Goal: Contribute content: Contribute content

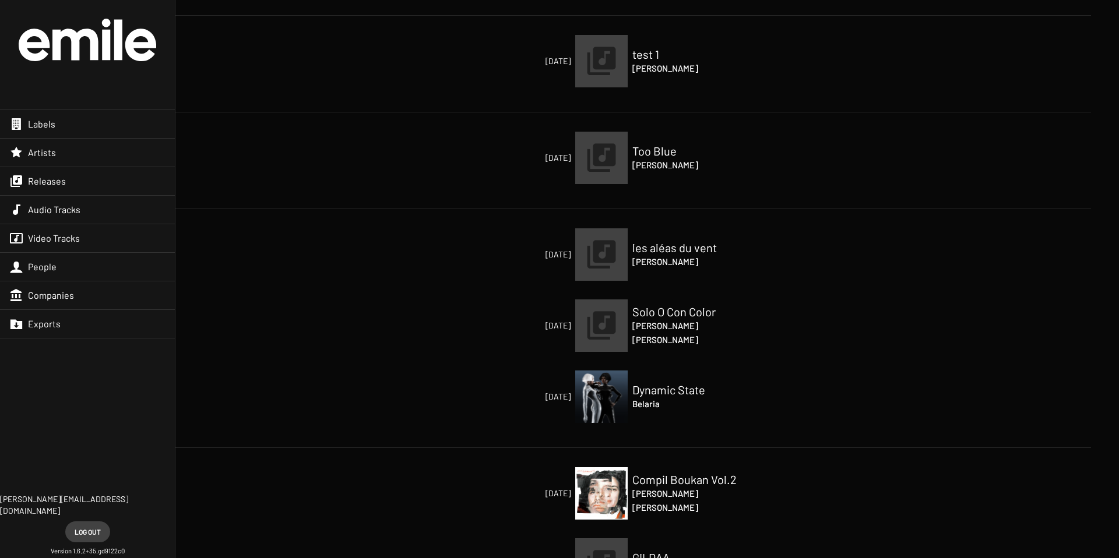
click at [608, 169] on img at bounding box center [601, 158] width 52 height 52
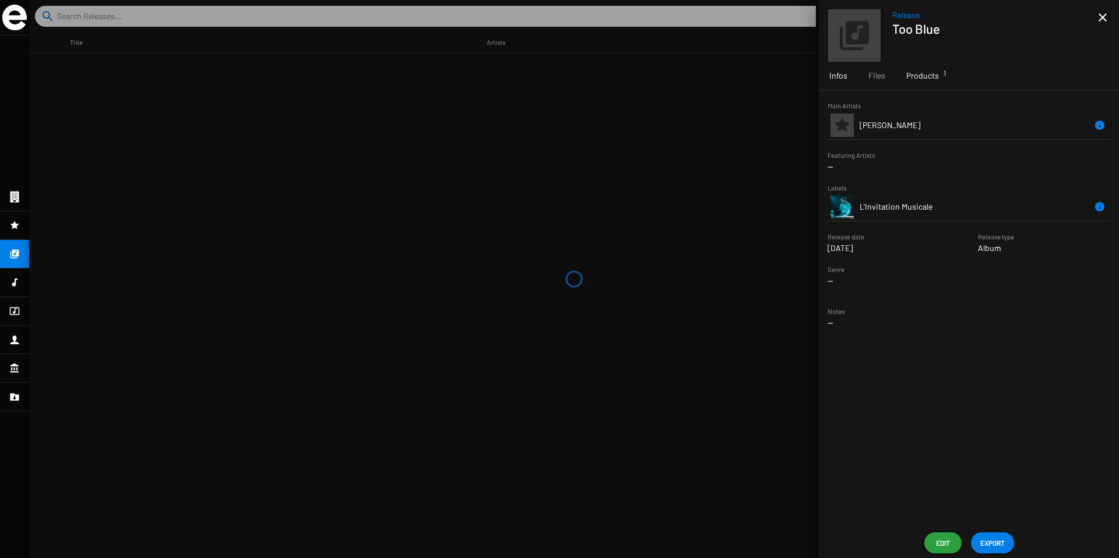
click at [905, 71] on div "Products 1" at bounding box center [923, 76] width 54 height 28
click at [1088, 144] on icon "Remove Reference" at bounding box center [1093, 146] width 14 height 14
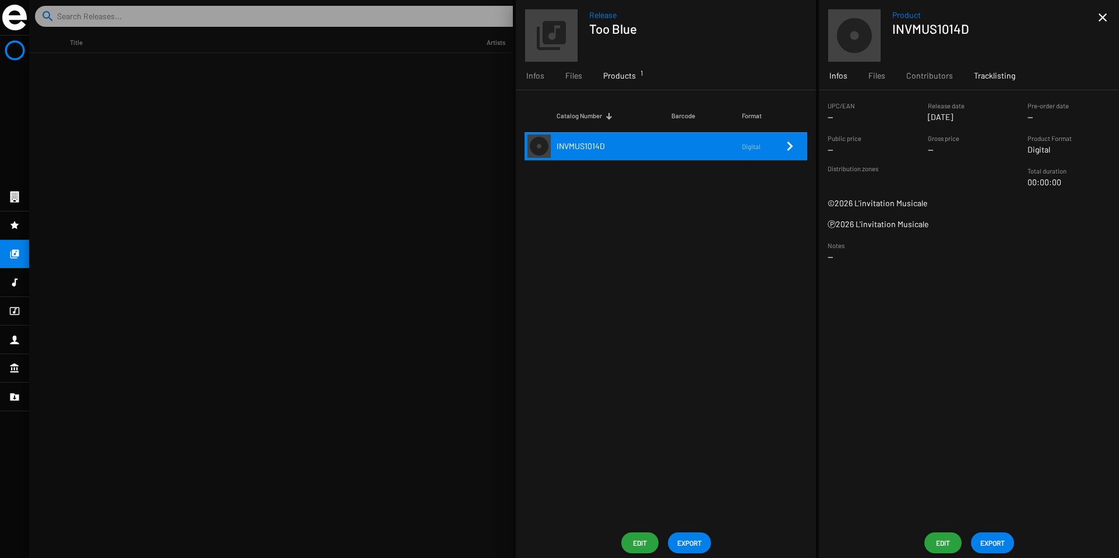
click at [1001, 80] on span "Tracklisting" at bounding box center [994, 76] width 41 height 12
click at [939, 73] on span "Contributors" at bounding box center [929, 76] width 47 height 12
click at [1100, 17] on mat-icon "close" at bounding box center [1103, 17] width 14 height 14
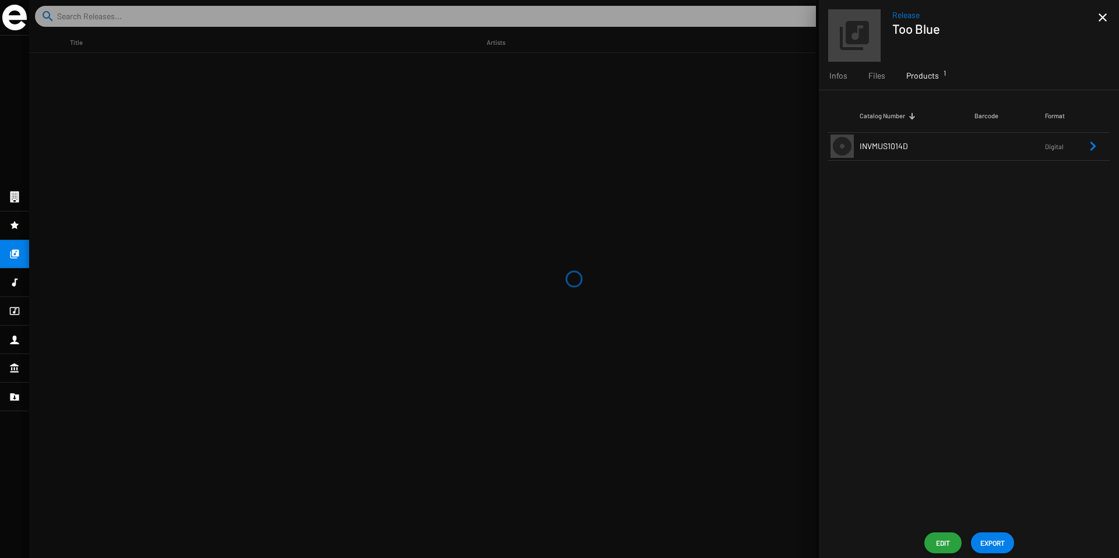
click at [1100, 17] on mat-icon "close" at bounding box center [1103, 17] width 14 height 14
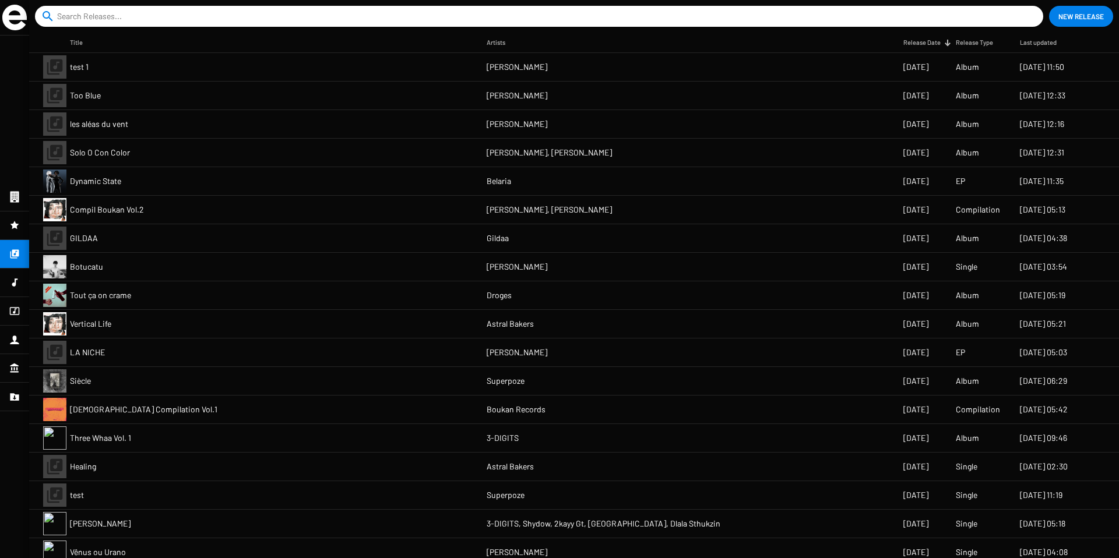
click at [563, 301] on mat-cell "Droges" at bounding box center [695, 295] width 417 height 28
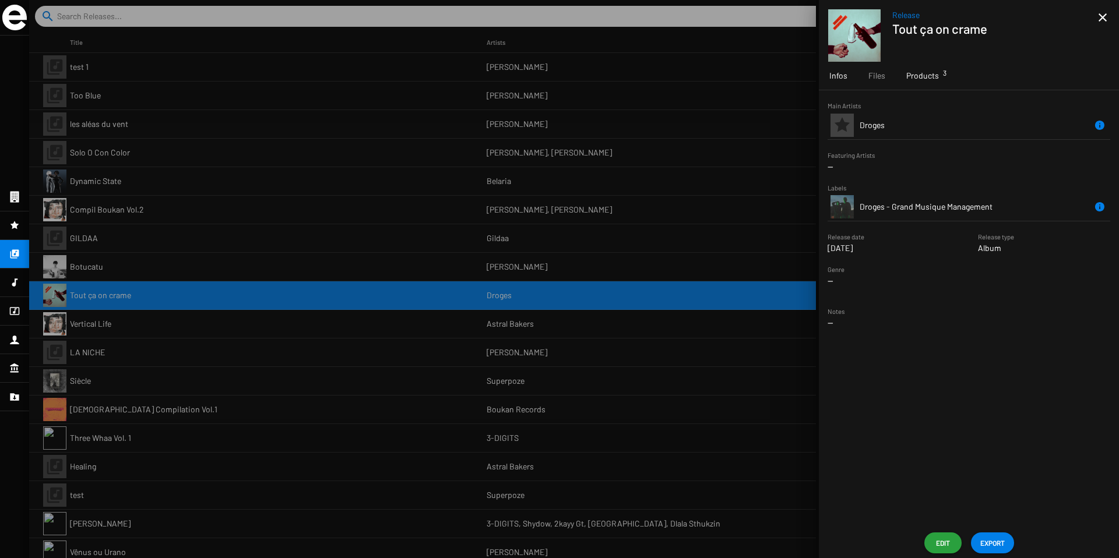
click at [931, 68] on div "Products 3" at bounding box center [923, 76] width 54 height 28
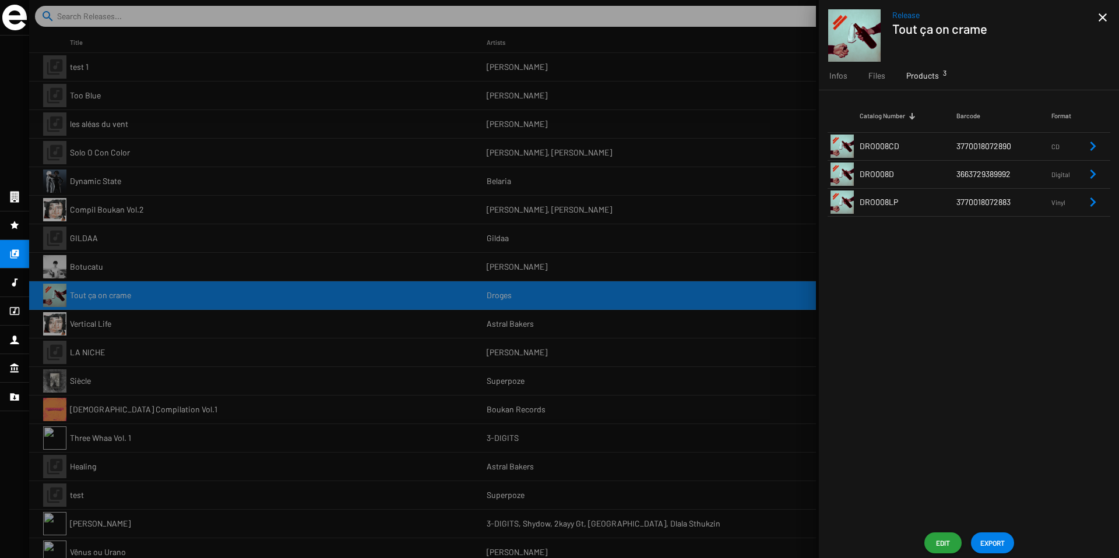
click at [1097, 203] on icon "Remove Reference" at bounding box center [1093, 202] width 14 height 14
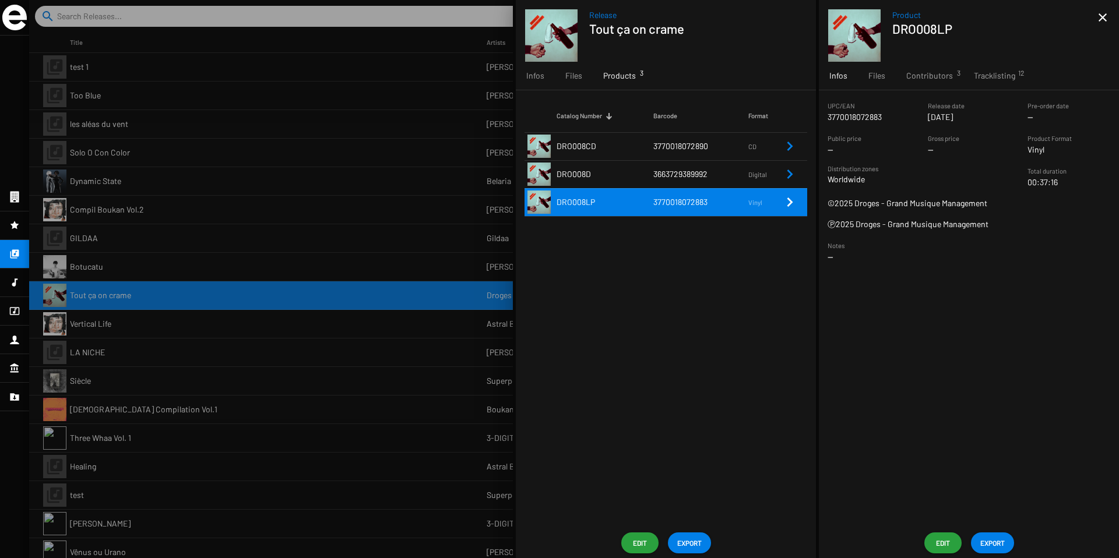
click at [1105, 17] on mat-icon "close" at bounding box center [1103, 17] width 14 height 14
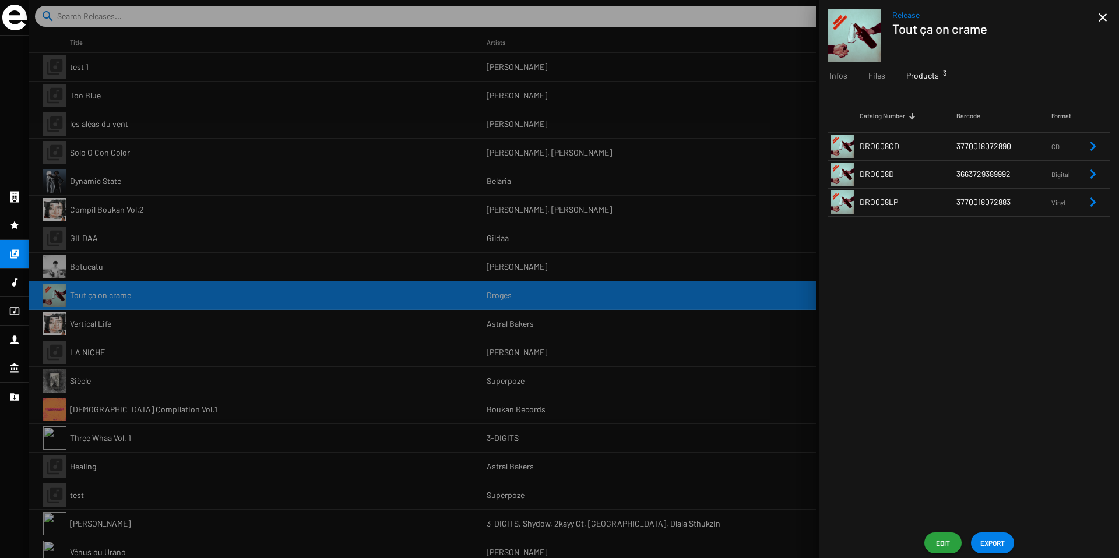
click at [1104, 17] on mat-icon "close" at bounding box center [1103, 17] width 14 height 14
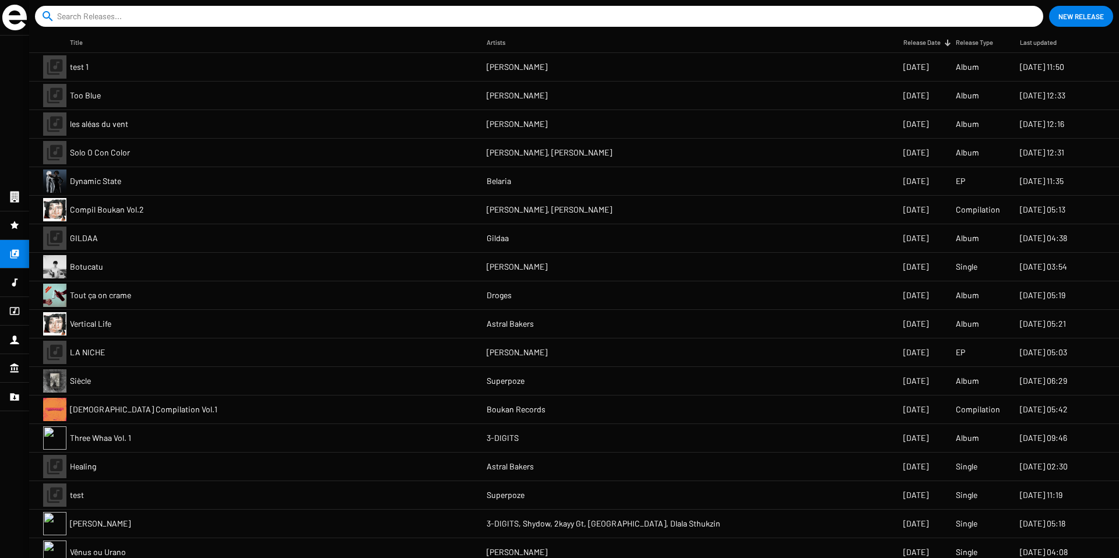
click at [367, 205] on mat-cell "Compil Boukan Vol.2" at bounding box center [278, 210] width 417 height 28
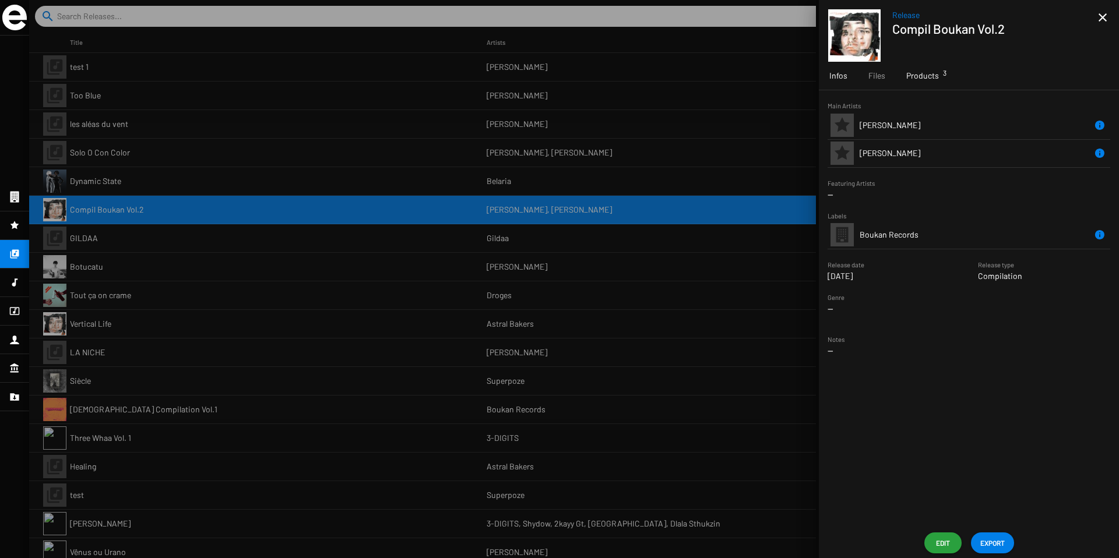
click at [917, 65] on div "Products 3" at bounding box center [923, 76] width 54 height 28
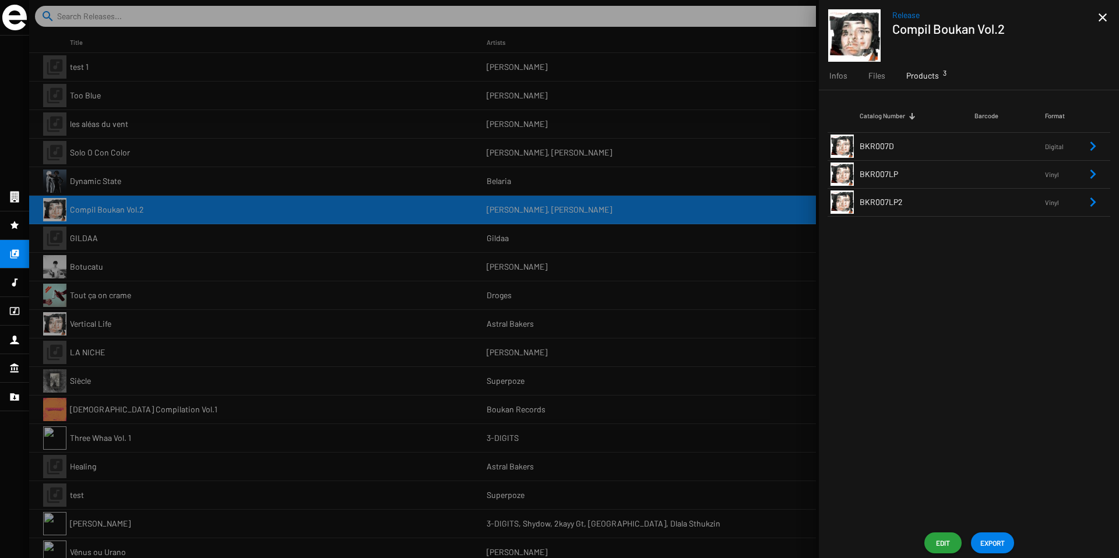
click at [469, 211] on div at bounding box center [574, 279] width 1090 height 558
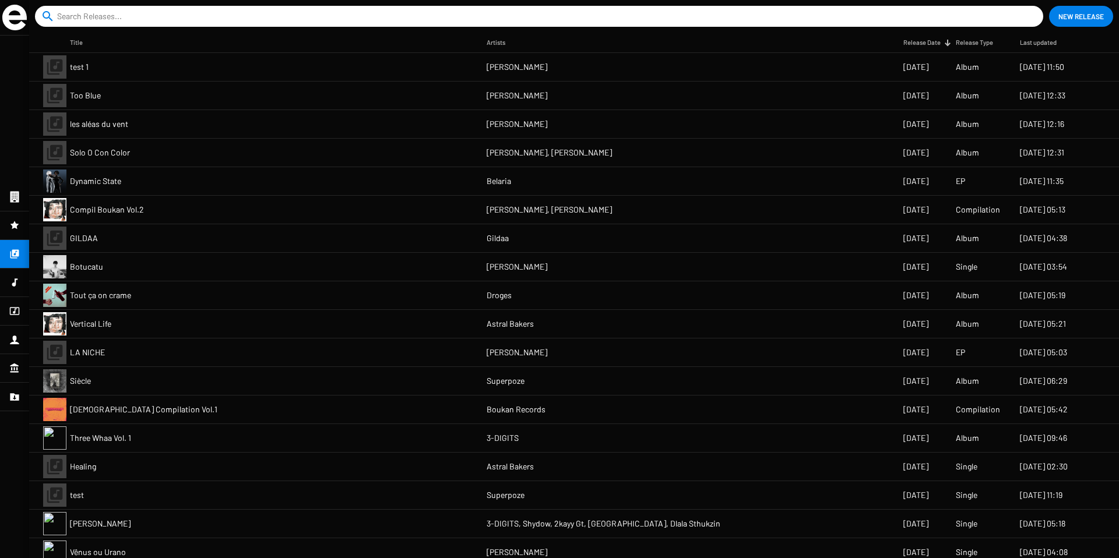
click at [246, 74] on mat-cell "test 1" at bounding box center [278, 67] width 417 height 28
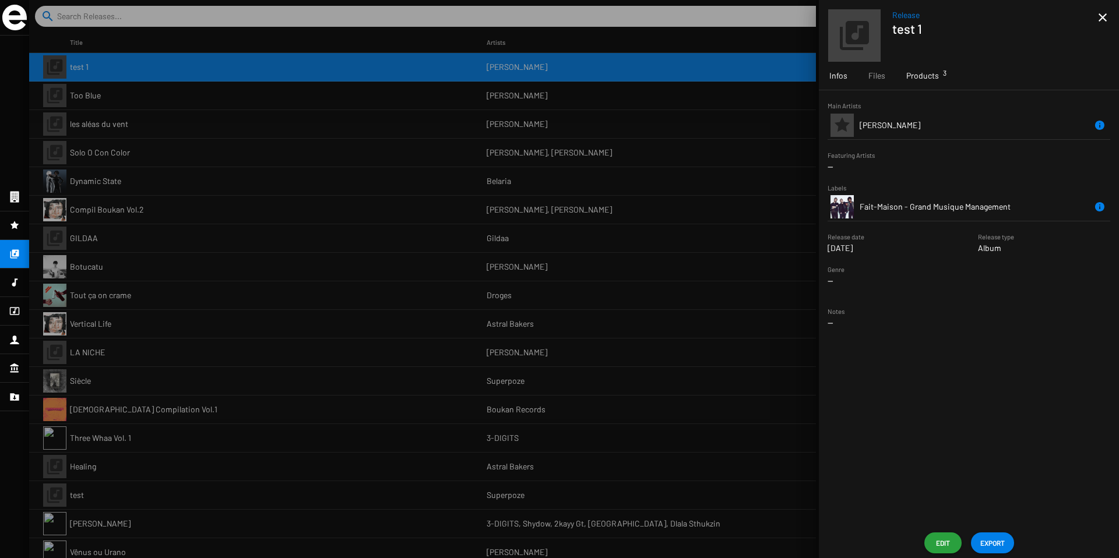
click at [931, 74] on span "Products 3" at bounding box center [922, 76] width 33 height 12
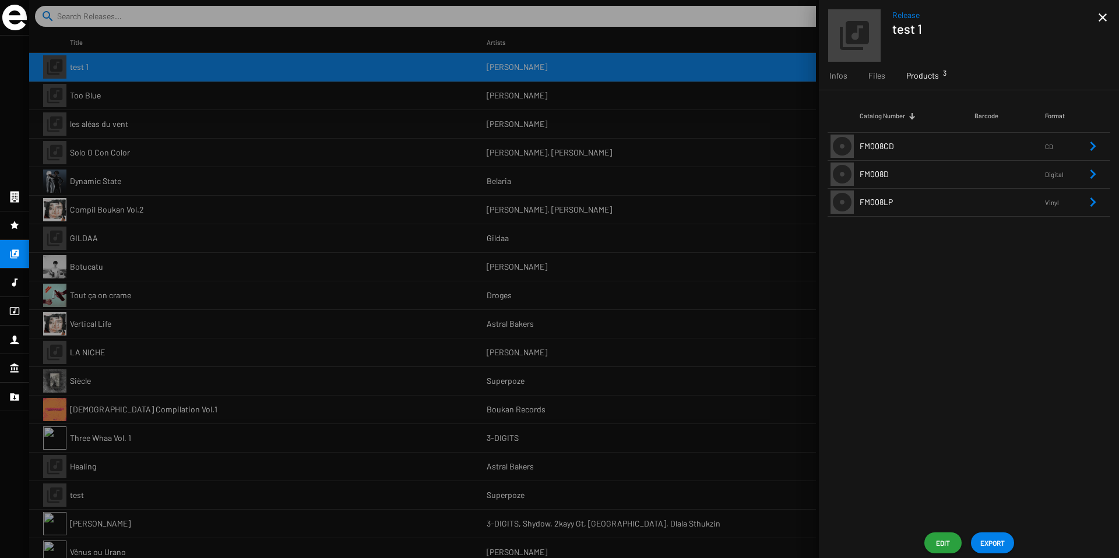
click at [944, 552] on span "Edit" at bounding box center [943, 543] width 19 height 21
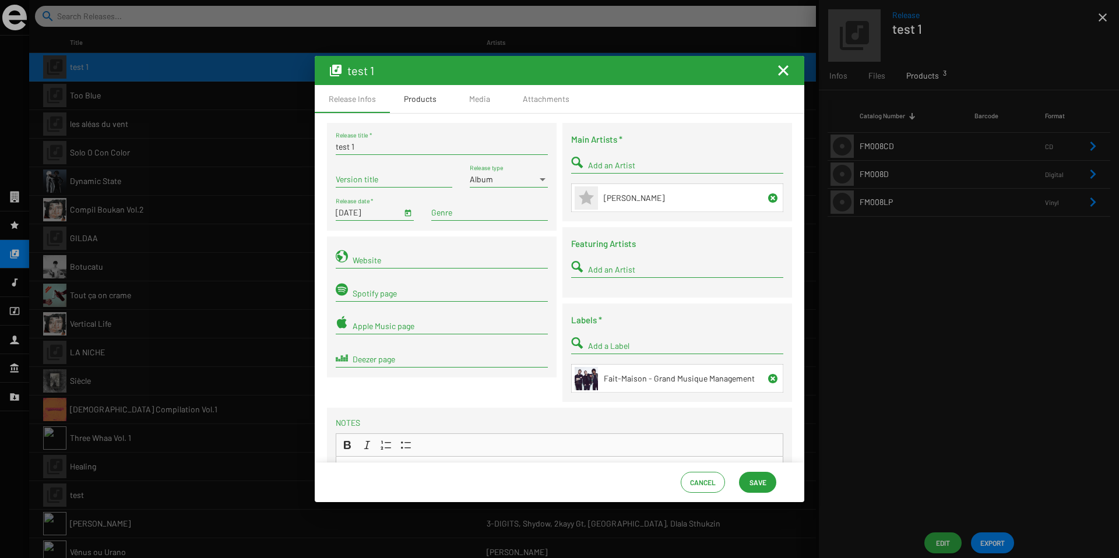
click at [422, 98] on div "Products" at bounding box center [420, 99] width 33 height 12
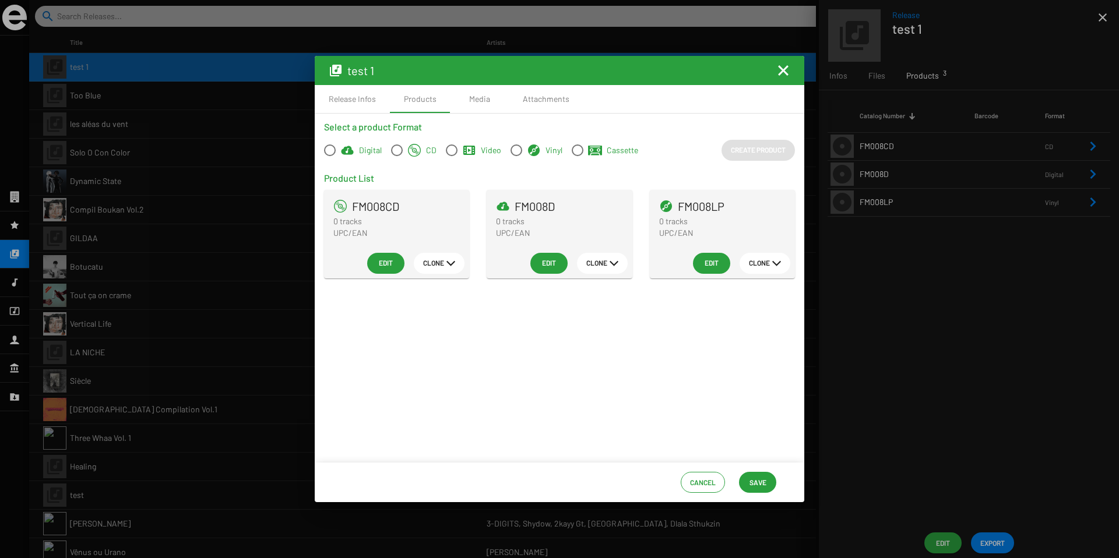
click at [573, 150] on span at bounding box center [578, 151] width 12 height 12
click at [577, 156] on input "Cassette" at bounding box center [577, 156] width 1 height 1
radio input "true"
click at [755, 153] on span "Create Product" at bounding box center [758, 149] width 55 height 21
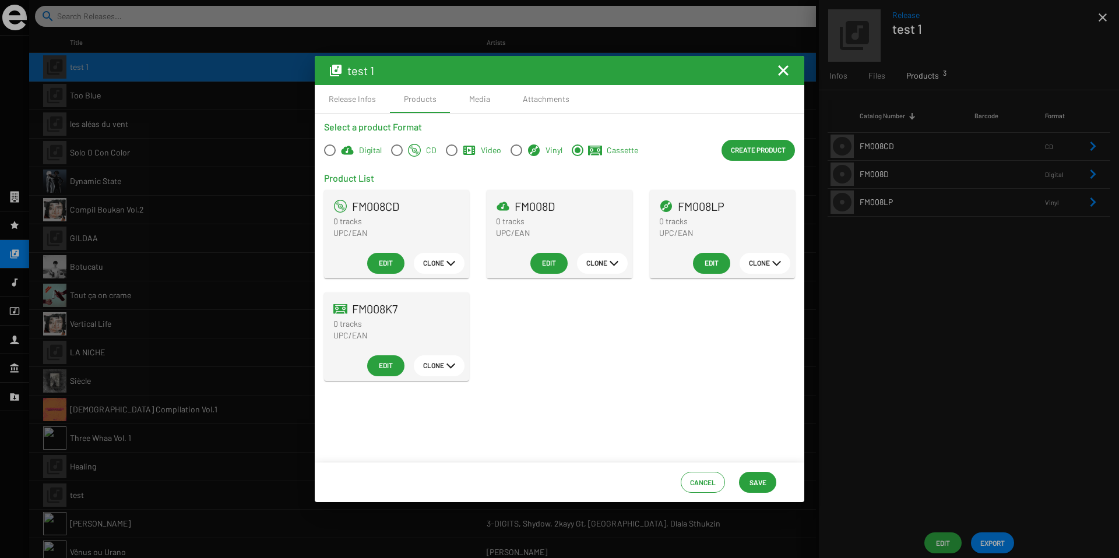
click at [382, 372] on span "Edit" at bounding box center [385, 365] width 19 height 21
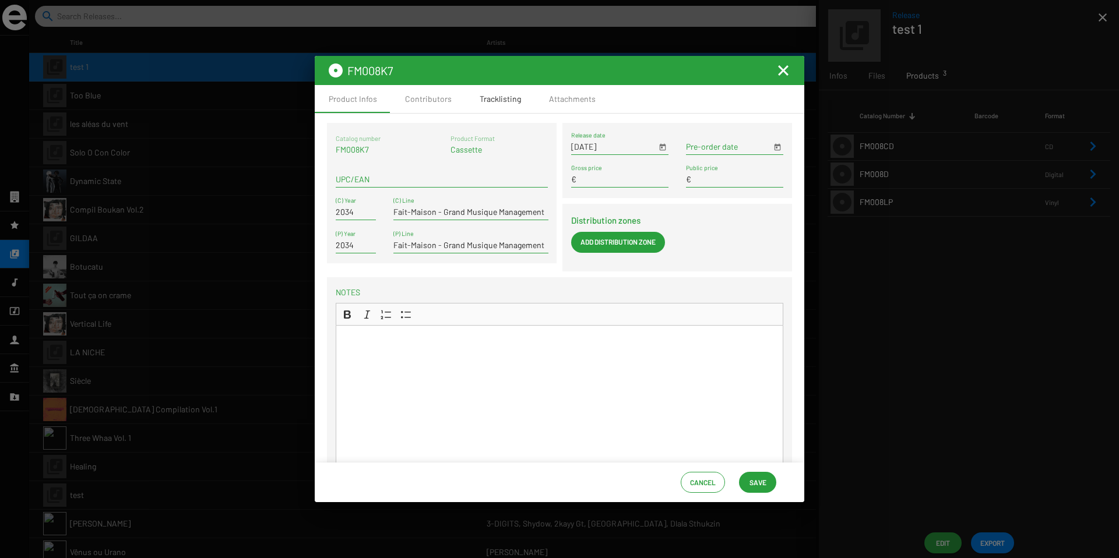
click at [501, 100] on div "Tracklisting" at bounding box center [500, 99] width 41 height 12
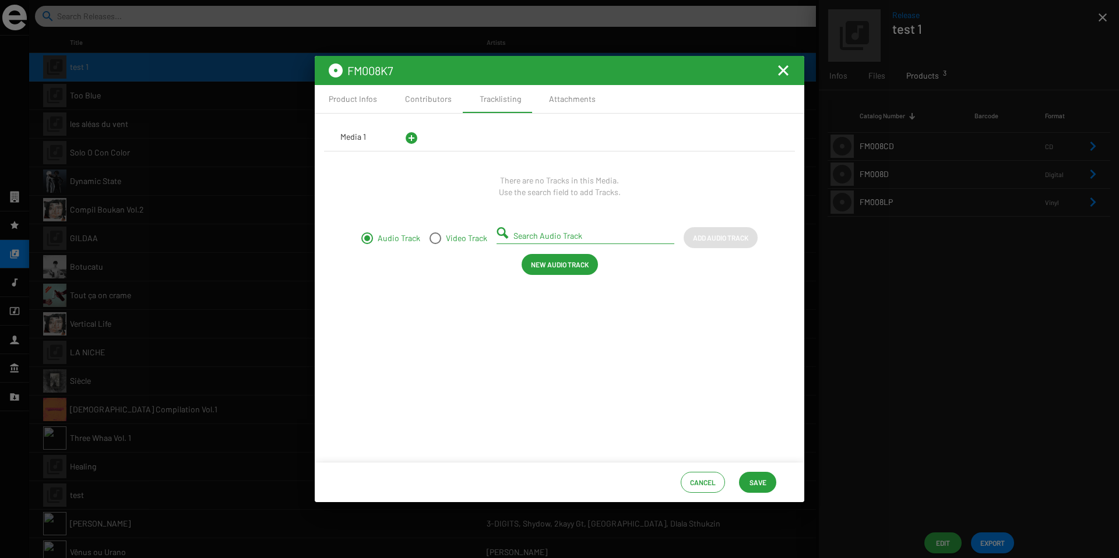
click at [350, 136] on div "Media 1" at bounding box center [353, 137] width 26 height 12
click at [785, 75] on mat-icon "Fermer la fenêtre" at bounding box center [783, 71] width 14 height 14
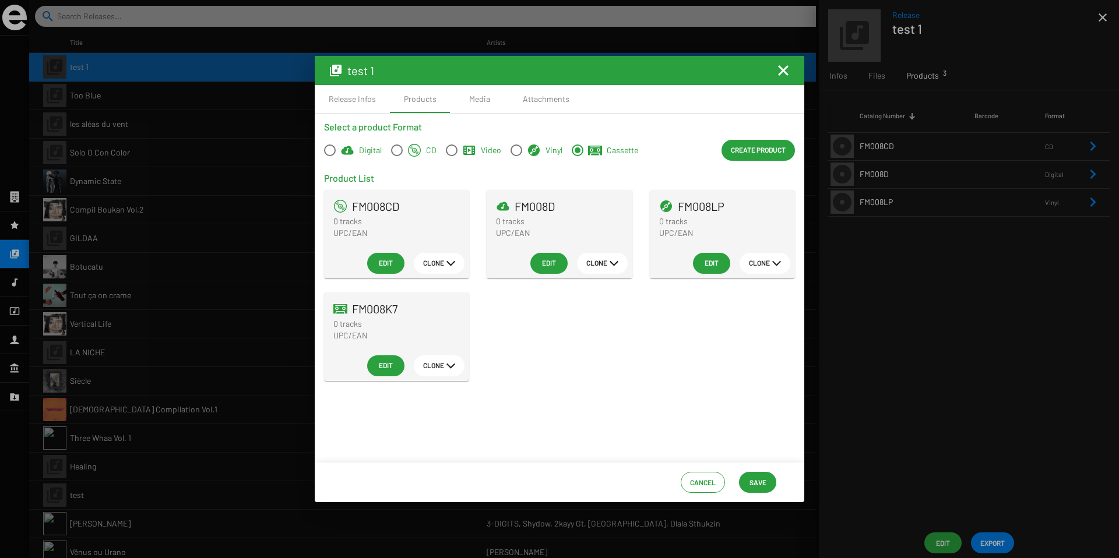
click at [550, 359] on div "FM008CD 0 tracks UPC/EAN Edit Clone FM008D 0 tracks UPC/EAN Edit Clone FM008LP …" at bounding box center [559, 292] width 488 height 205
click at [784, 75] on mat-icon "Fermer la fenêtre" at bounding box center [783, 71] width 14 height 14
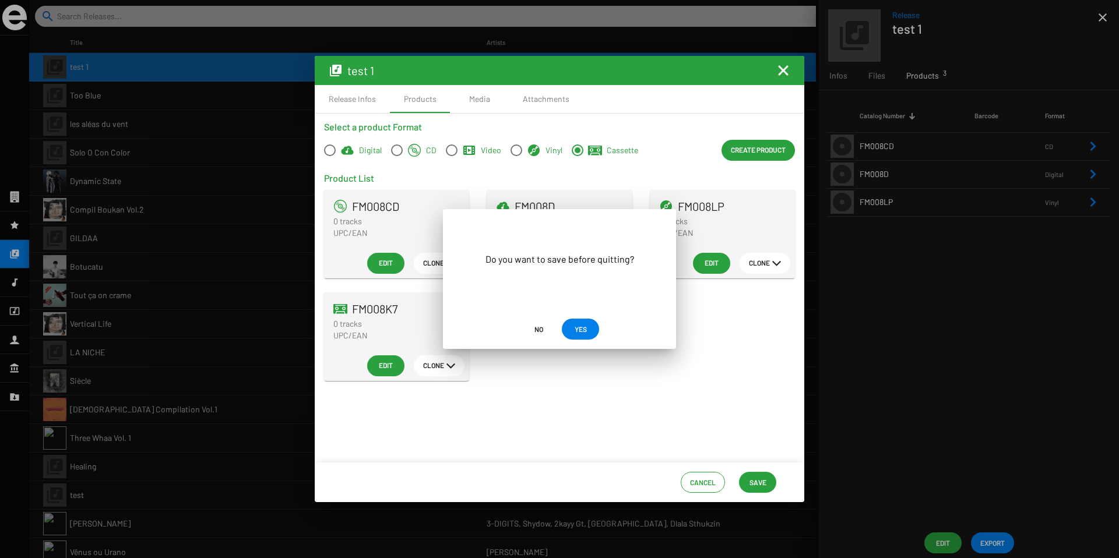
click at [584, 329] on span "YES" at bounding box center [581, 329] width 12 height 21
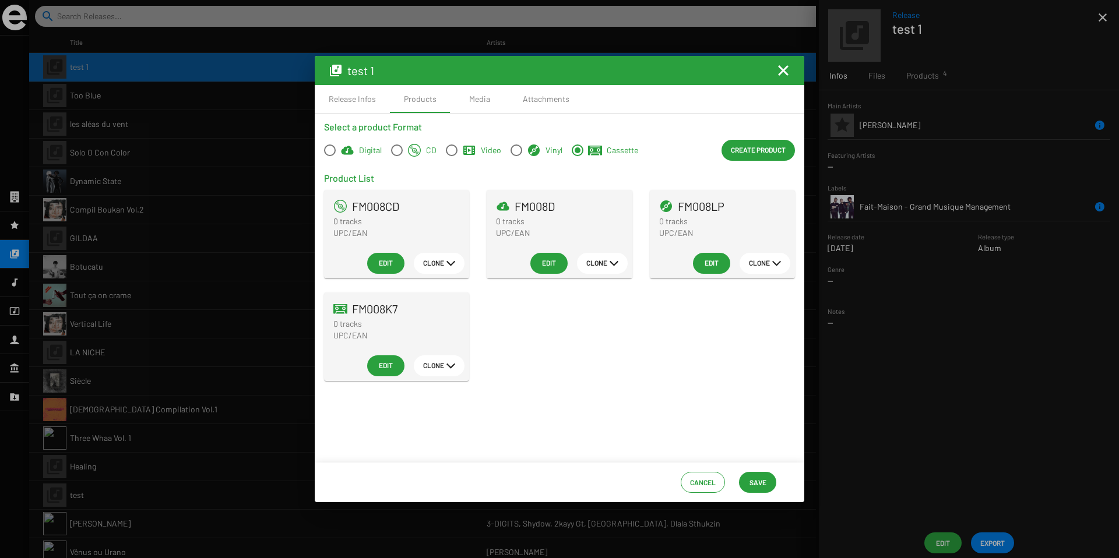
click at [787, 72] on mat-icon "Fermer la fenêtre" at bounding box center [783, 71] width 14 height 14
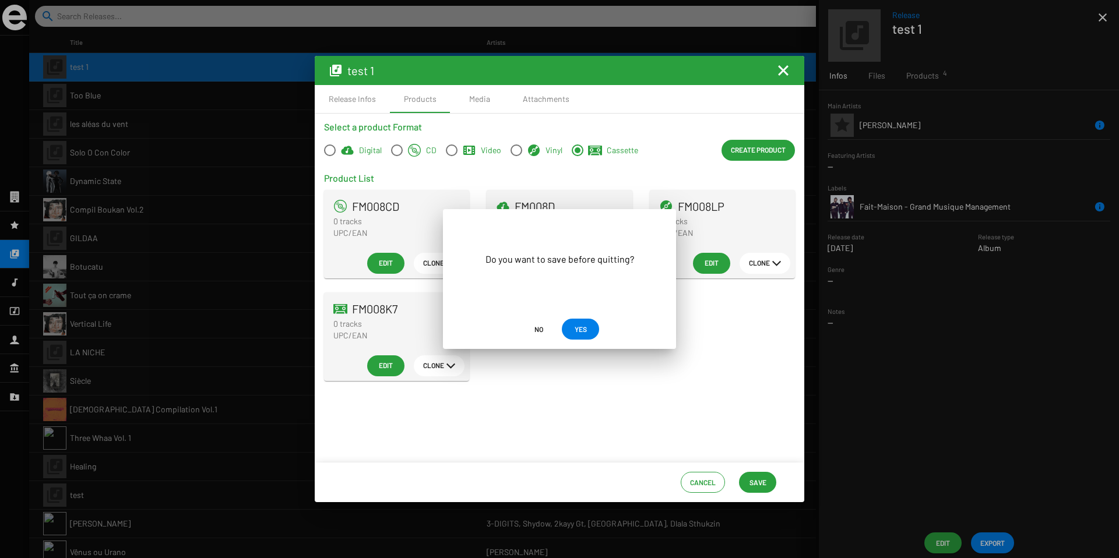
click at [590, 328] on button "YES" at bounding box center [580, 329] width 37 height 21
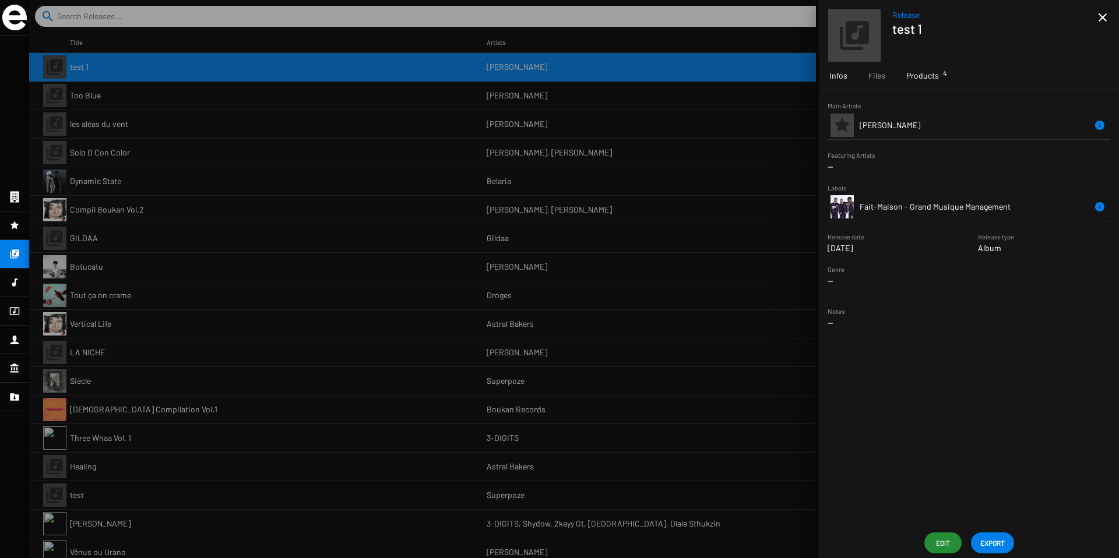
click at [907, 80] on span "Products 4" at bounding box center [922, 76] width 33 height 12
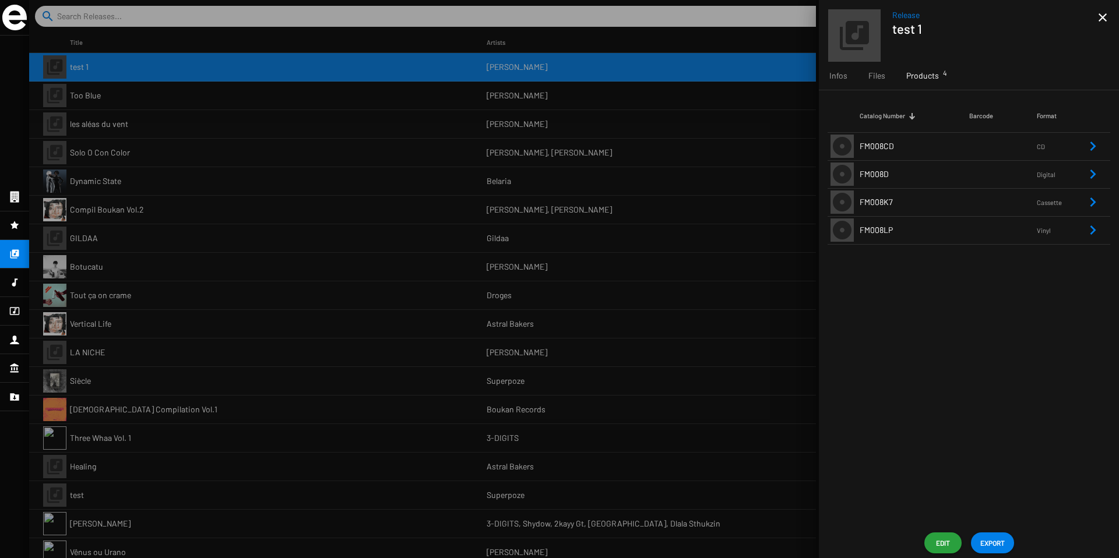
click at [893, 152] on td "FM008CD" at bounding box center [915, 146] width 110 height 28
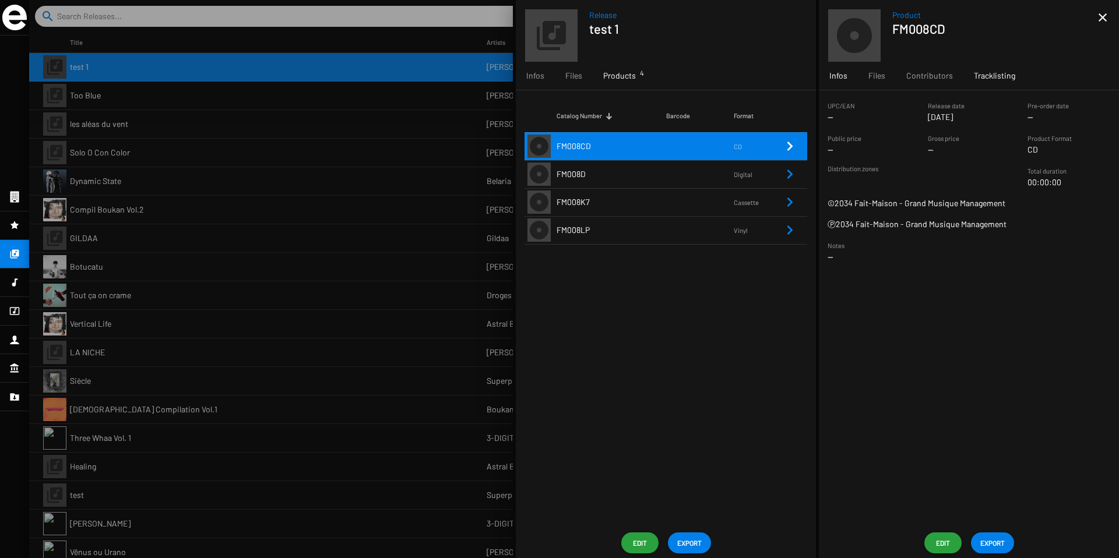
click at [978, 82] on div "Tracklisting" at bounding box center [994, 76] width 62 height 28
click at [441, 160] on div at bounding box center [574, 279] width 1090 height 558
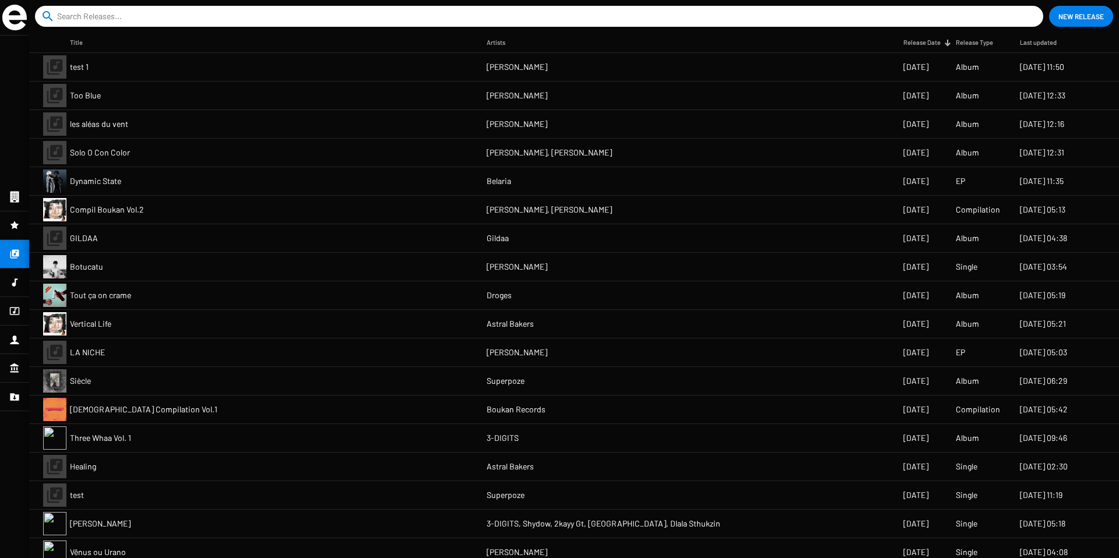
click at [321, 297] on mat-cell "Tout ça on crame" at bounding box center [278, 295] width 417 height 28
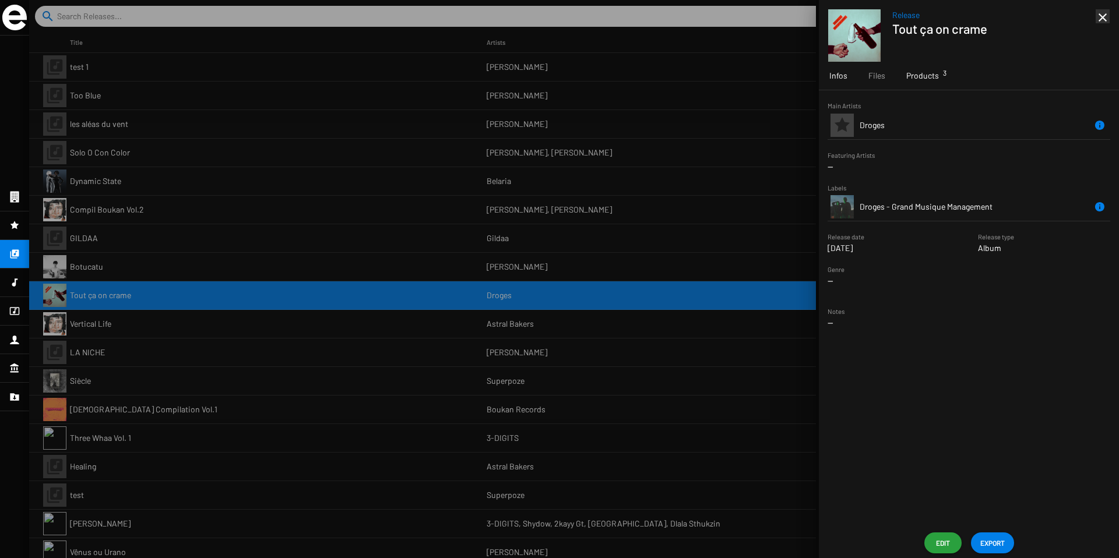
click at [923, 75] on span "Products 3" at bounding box center [922, 76] width 33 height 12
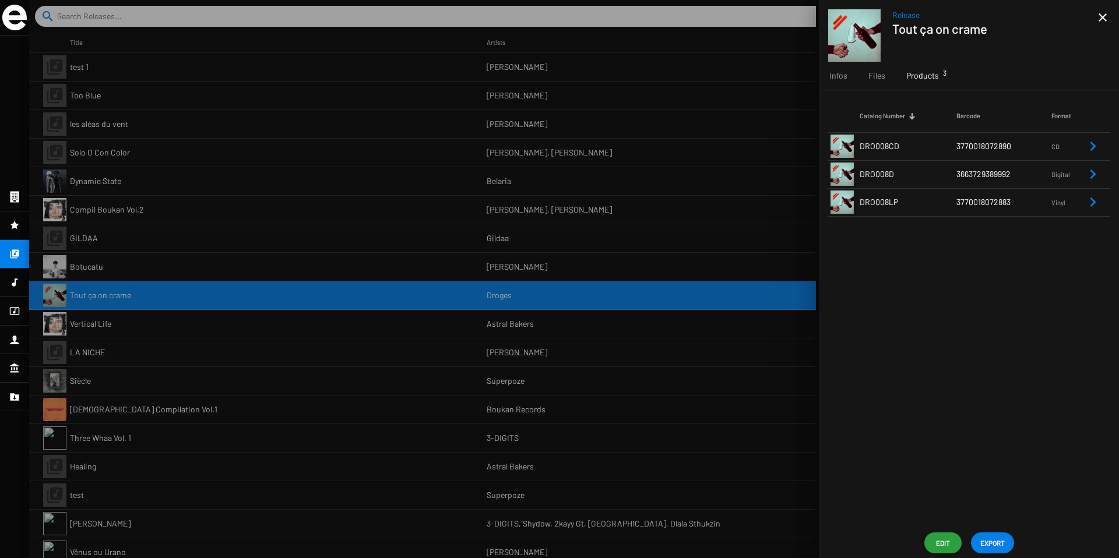
click at [1060, 145] on small "CD" at bounding box center [1068, 146] width 34 height 10
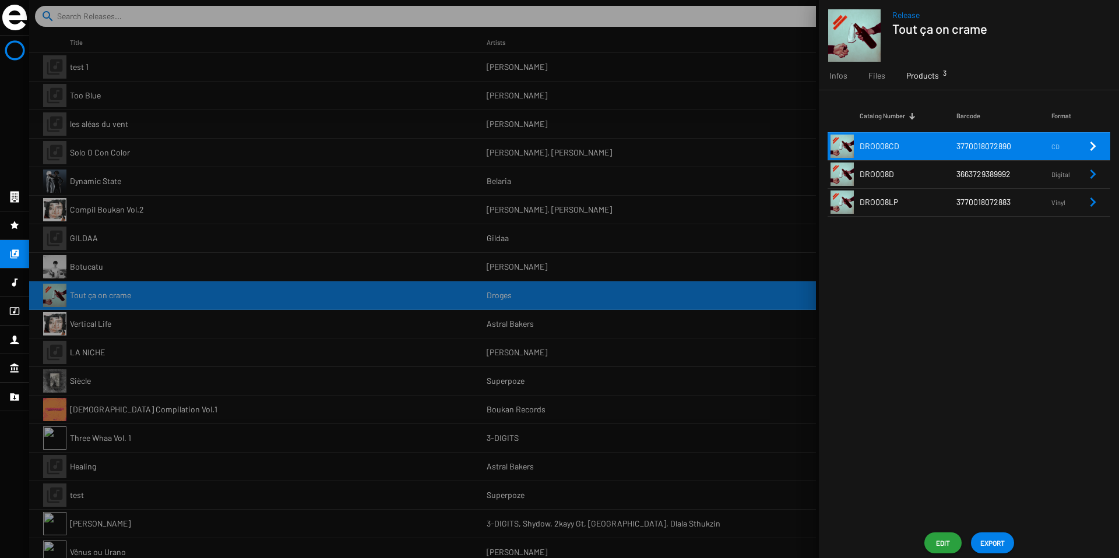
click at [1095, 149] on icon "Remove Reference" at bounding box center [1093, 146] width 14 height 14
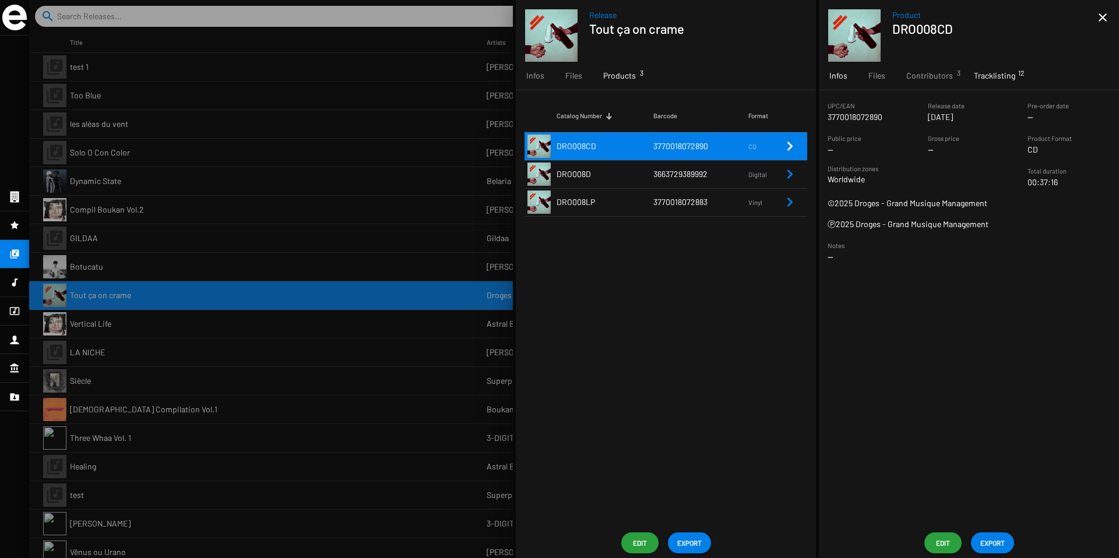
click at [984, 79] on span "Tracklisting 12" at bounding box center [994, 76] width 41 height 12
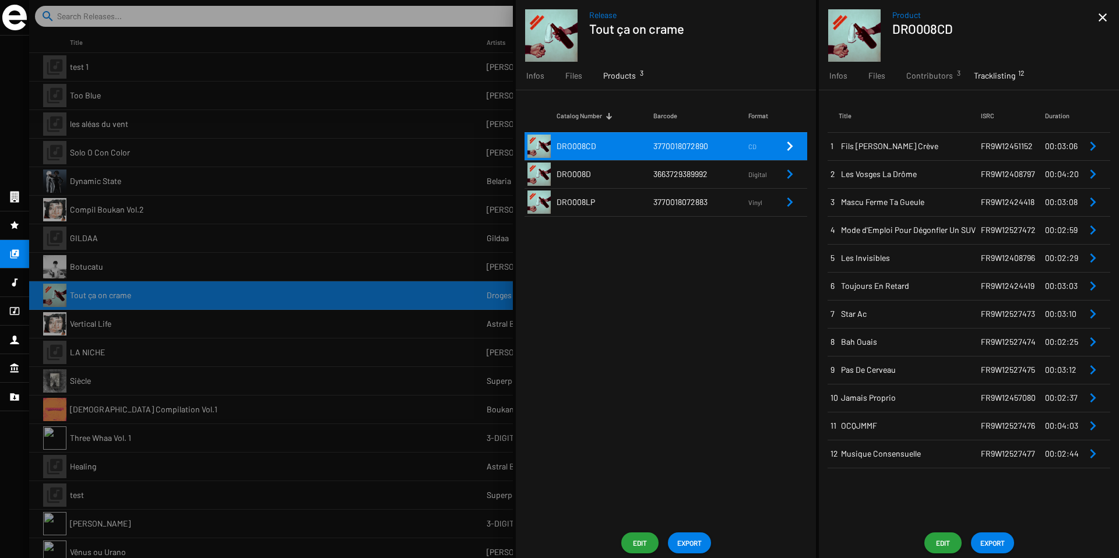
click at [1092, 149] on icon "Remove Reference" at bounding box center [1093, 146] width 6 height 9
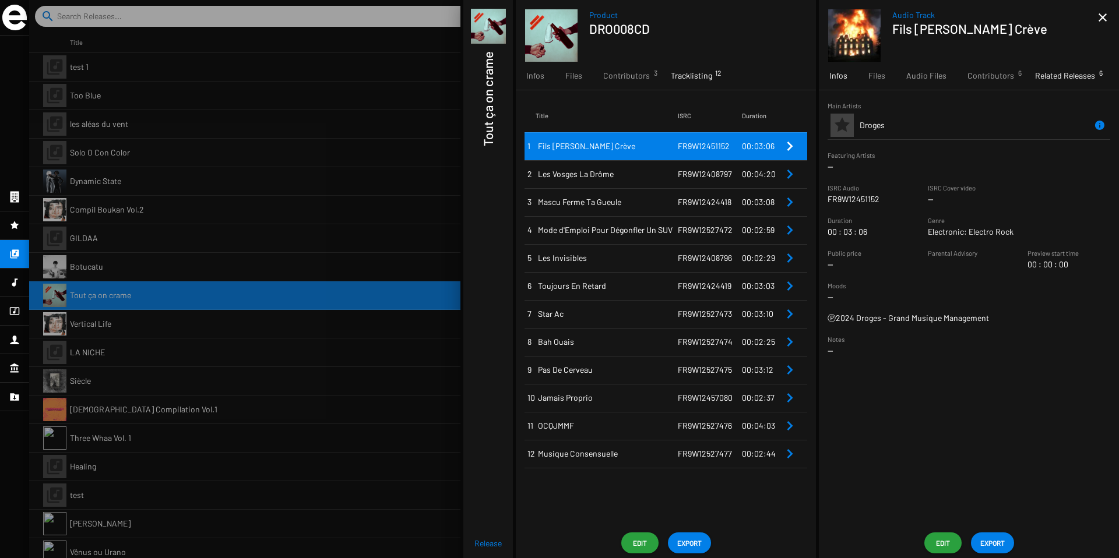
click at [1046, 78] on span "Related Releases 6" at bounding box center [1065, 76] width 60 height 12
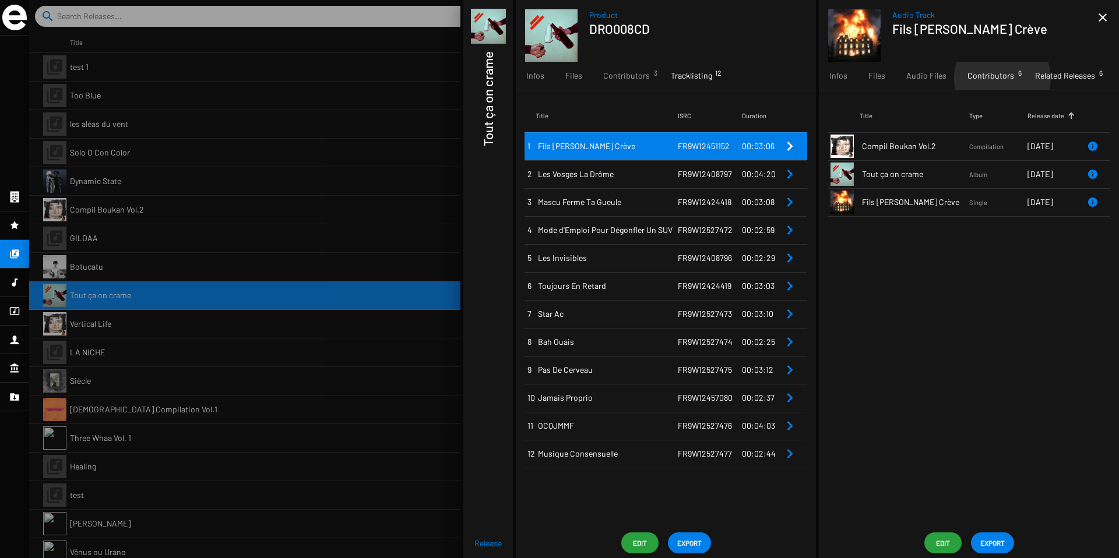
click at [1000, 78] on span "Contributors 6" at bounding box center [990, 76] width 47 height 12
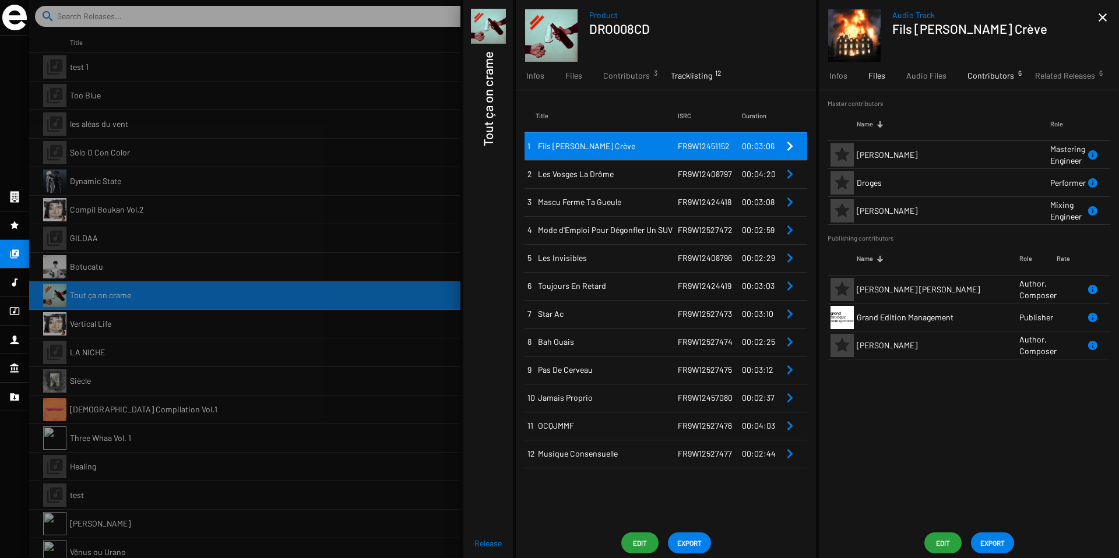
click at [875, 75] on span "Files" at bounding box center [876, 76] width 17 height 12
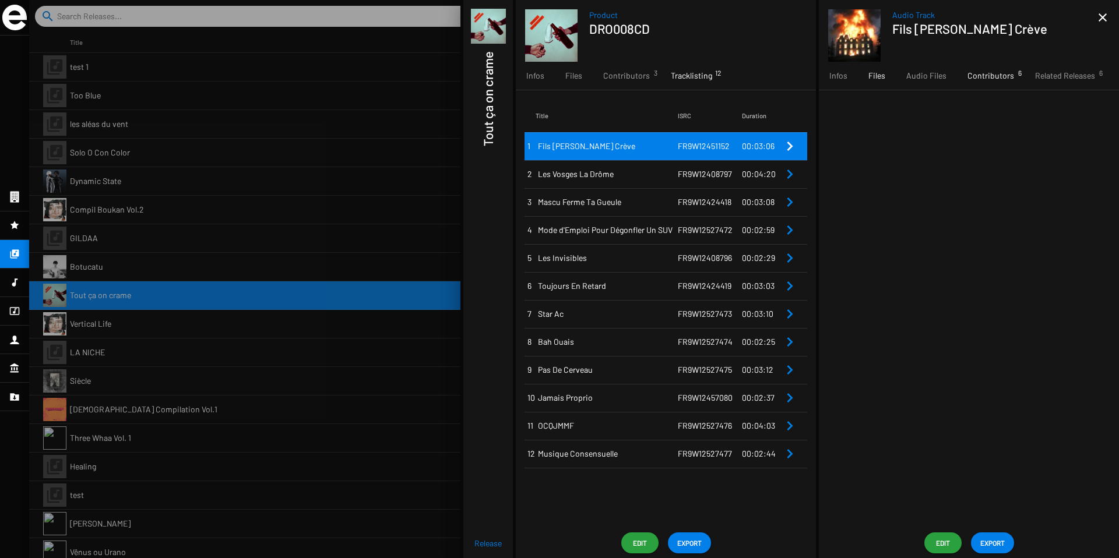
click at [988, 79] on span "Contributors 6" at bounding box center [990, 76] width 47 height 12
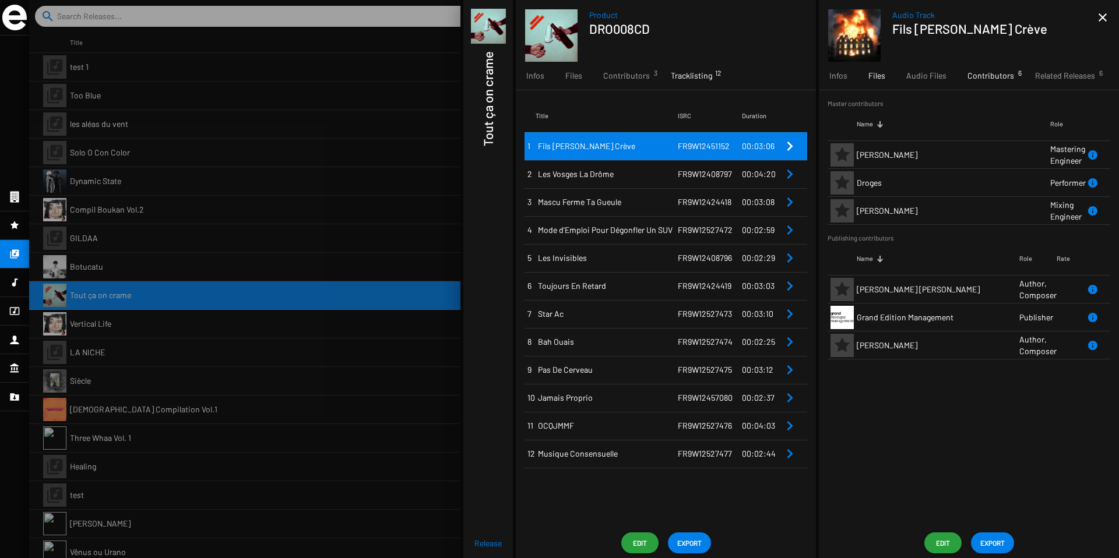
click at [877, 80] on span "Files" at bounding box center [876, 76] width 17 height 12
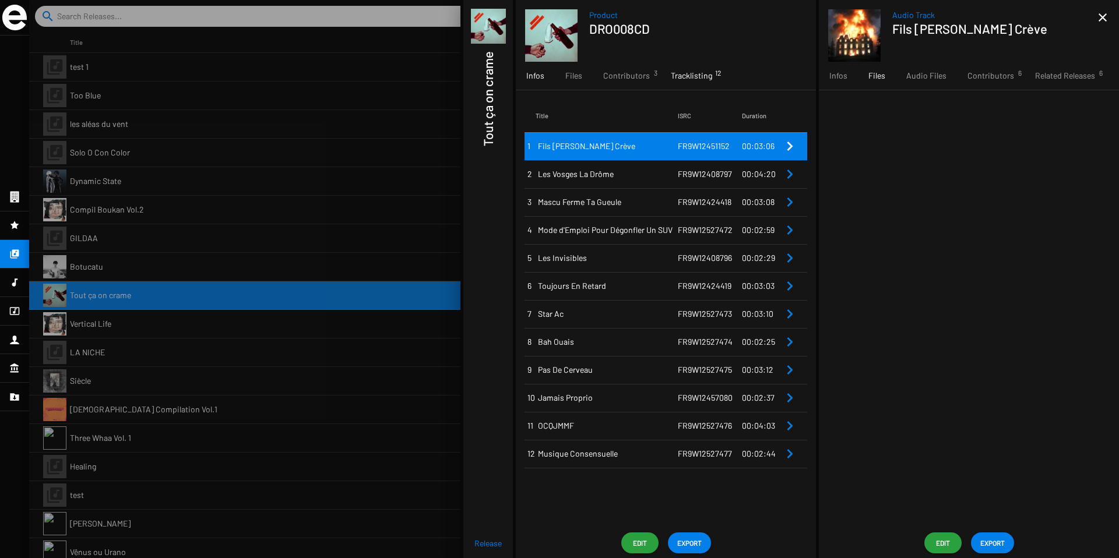
click at [543, 80] on span "Infos" at bounding box center [535, 76] width 18 height 12
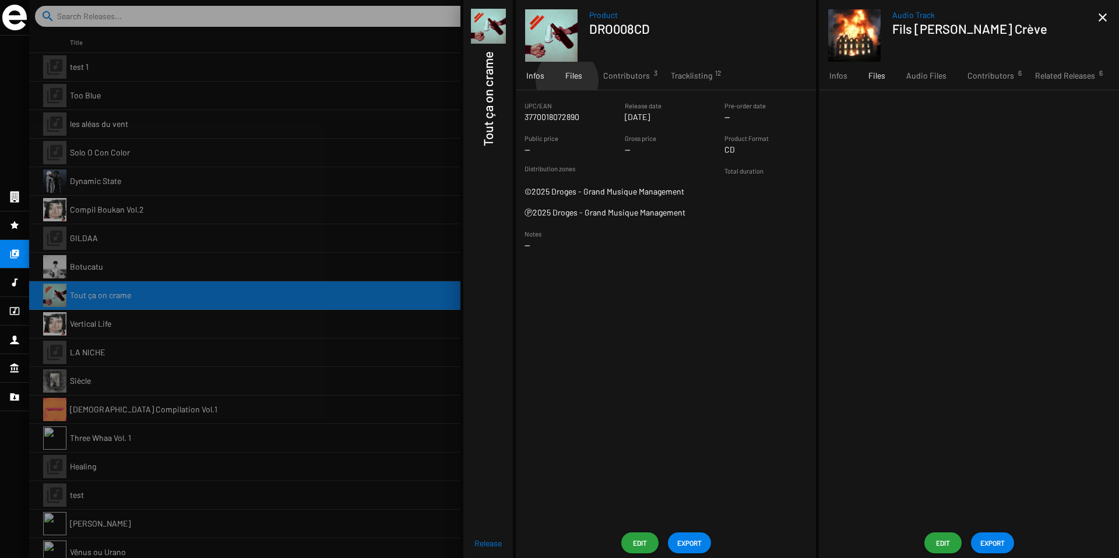
click at [566, 80] on span "Files" at bounding box center [573, 76] width 17 height 12
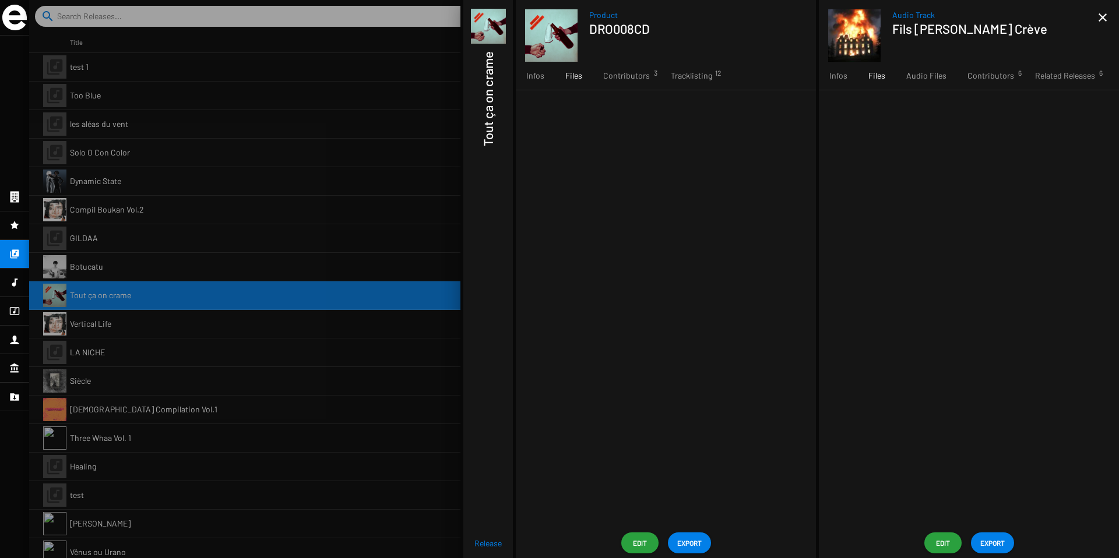
click at [1107, 19] on mat-icon "close" at bounding box center [1103, 17] width 14 height 14
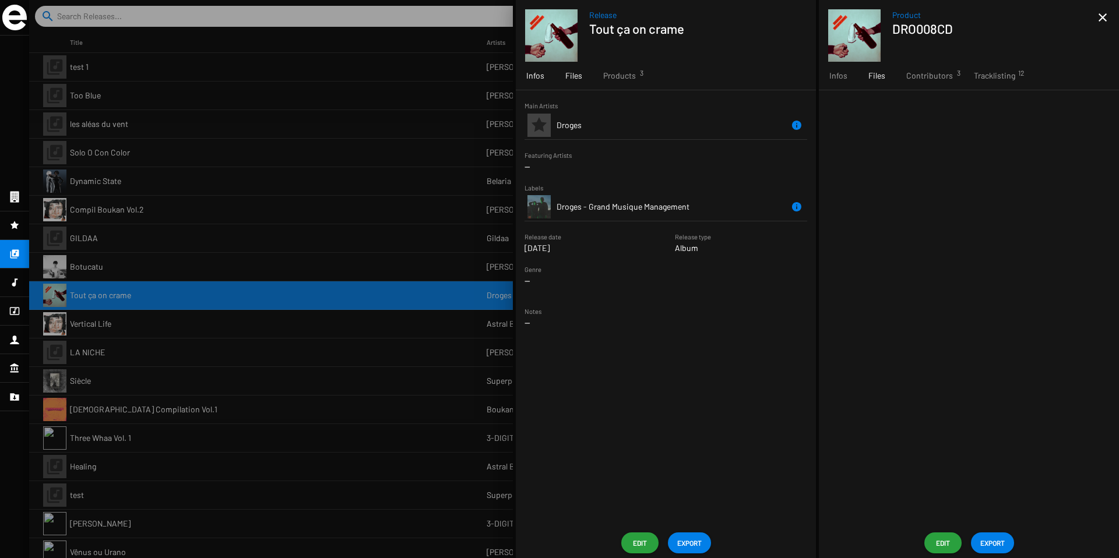
click at [570, 79] on span "Files" at bounding box center [573, 76] width 17 height 12
click at [576, 79] on span "Files" at bounding box center [573, 76] width 17 height 12
click at [538, 85] on div "Infos" at bounding box center [535, 76] width 39 height 28
click at [1011, 67] on div "Tracklisting 12" at bounding box center [994, 76] width 62 height 28
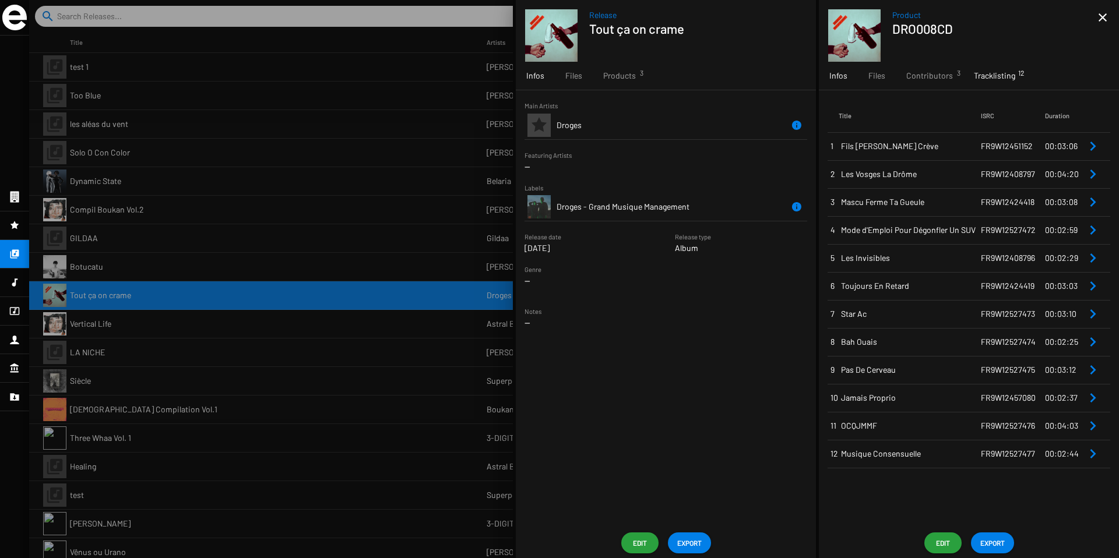
click at [840, 70] on span "Infos" at bounding box center [838, 76] width 18 height 12
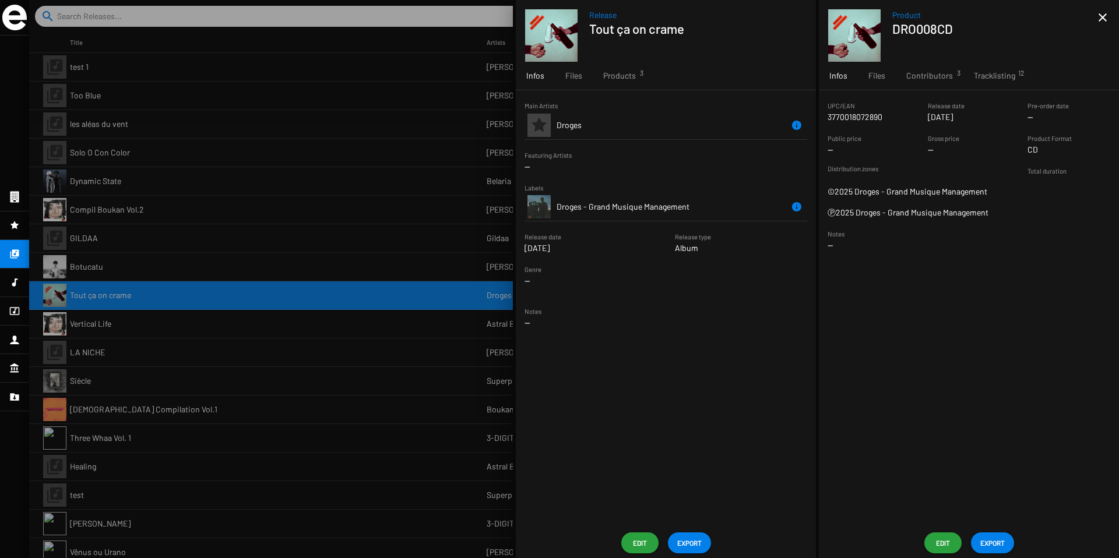
click at [939, 540] on span "Edit" at bounding box center [943, 543] width 19 height 21
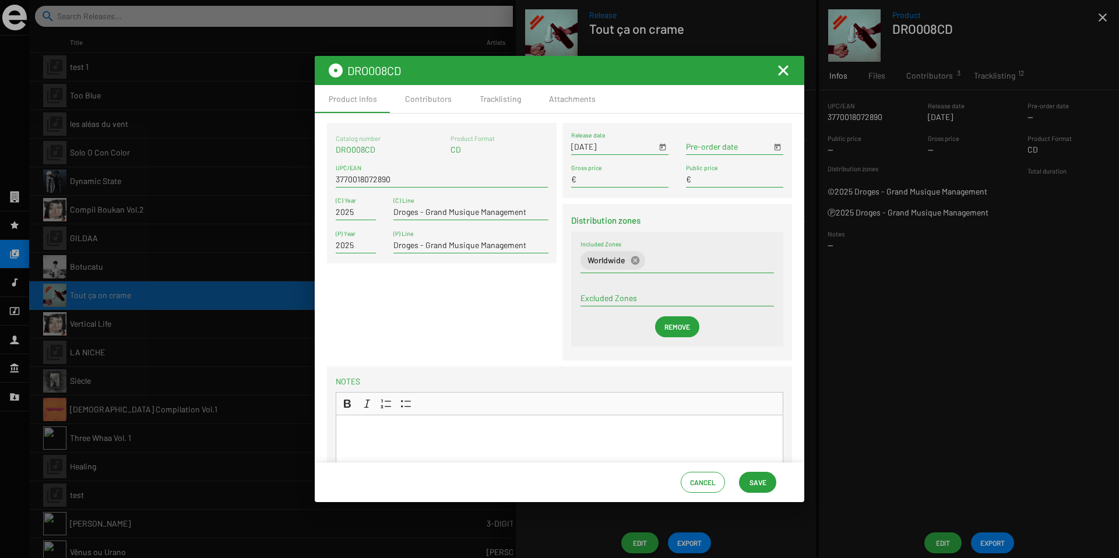
click at [780, 70] on mat-icon "Fermer la fenêtre" at bounding box center [783, 71] width 14 height 14
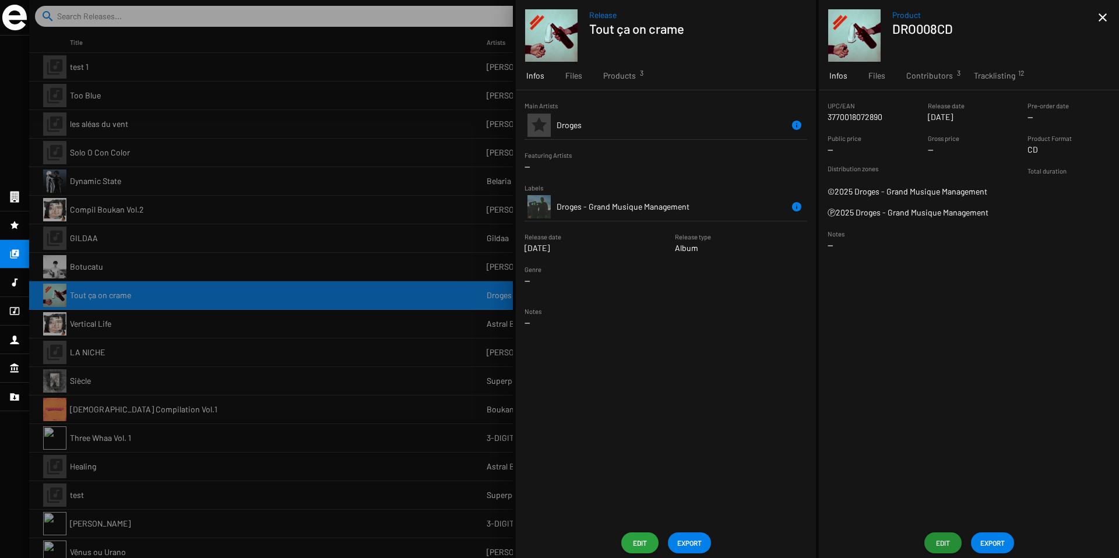
click at [939, 542] on span "Edit" at bounding box center [943, 543] width 19 height 21
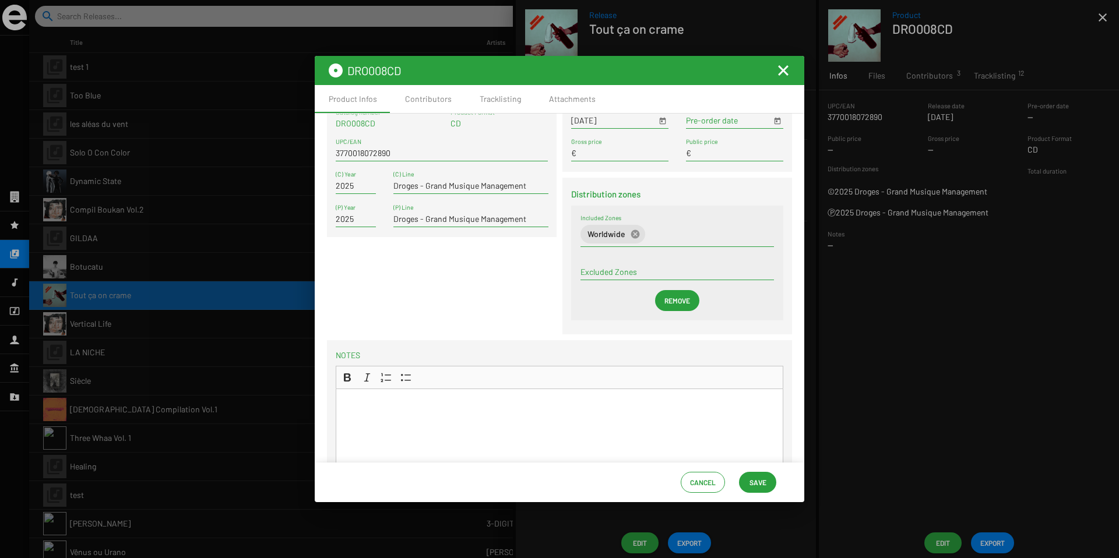
scroll to position [48, 0]
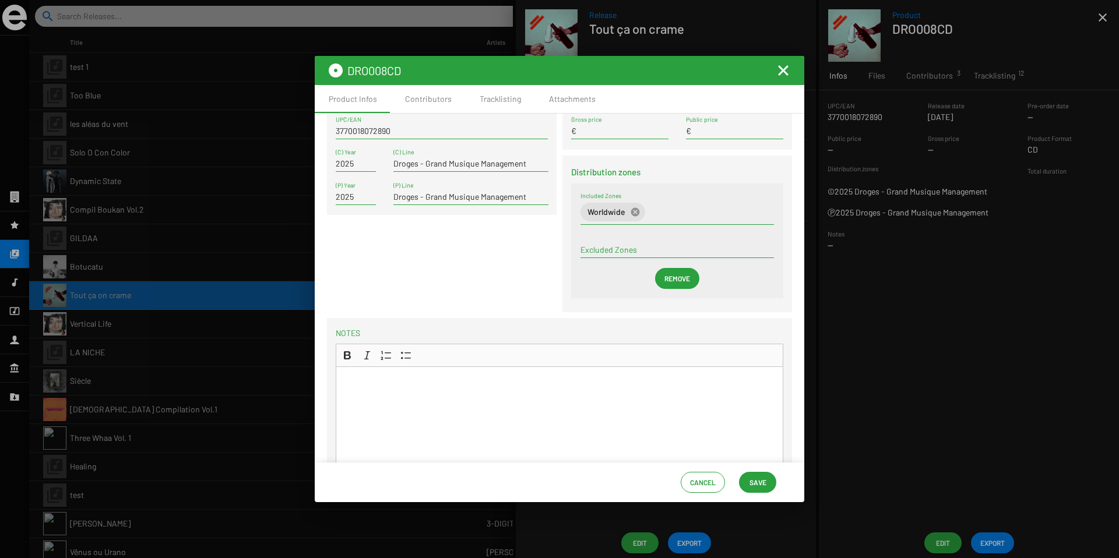
click at [386, 375] on p "Rich Text Editor, main" at bounding box center [559, 380] width 437 height 12
click at [765, 484] on span "Save" at bounding box center [758, 482] width 17 height 21
click at [759, 483] on span "Save" at bounding box center [758, 482] width 17 height 21
click at [780, 69] on mat-icon "Fermer la fenêtre" at bounding box center [783, 71] width 14 height 14
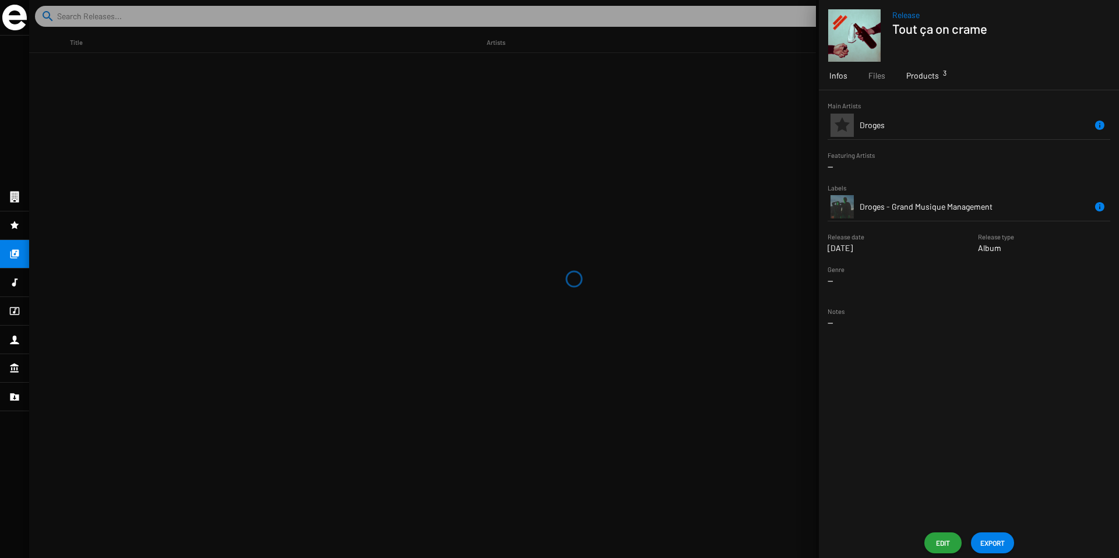
click at [916, 78] on span "Products 3" at bounding box center [922, 76] width 33 height 12
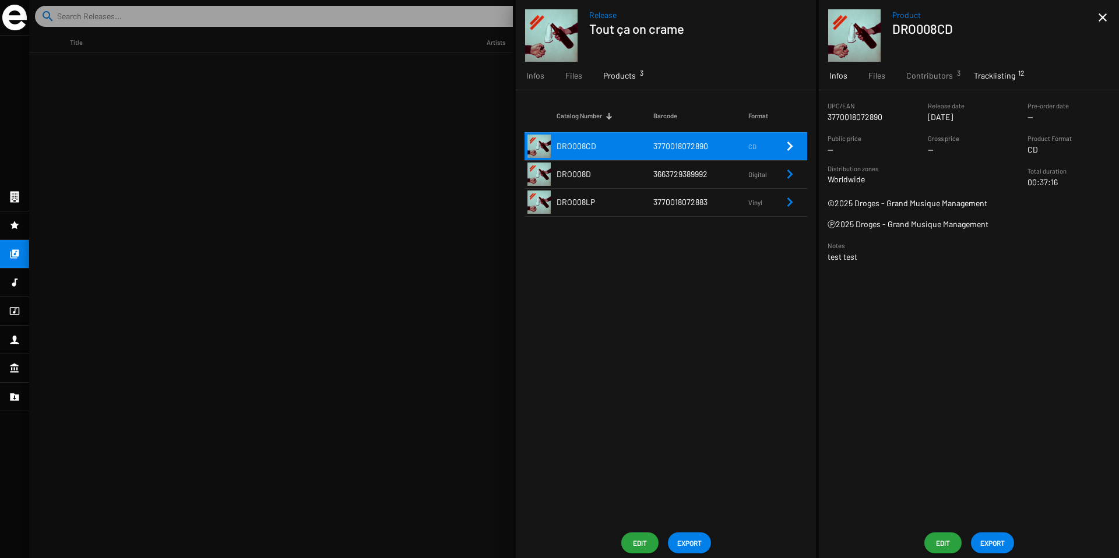
click at [1002, 75] on span "Tracklisting 12" at bounding box center [994, 76] width 41 height 12
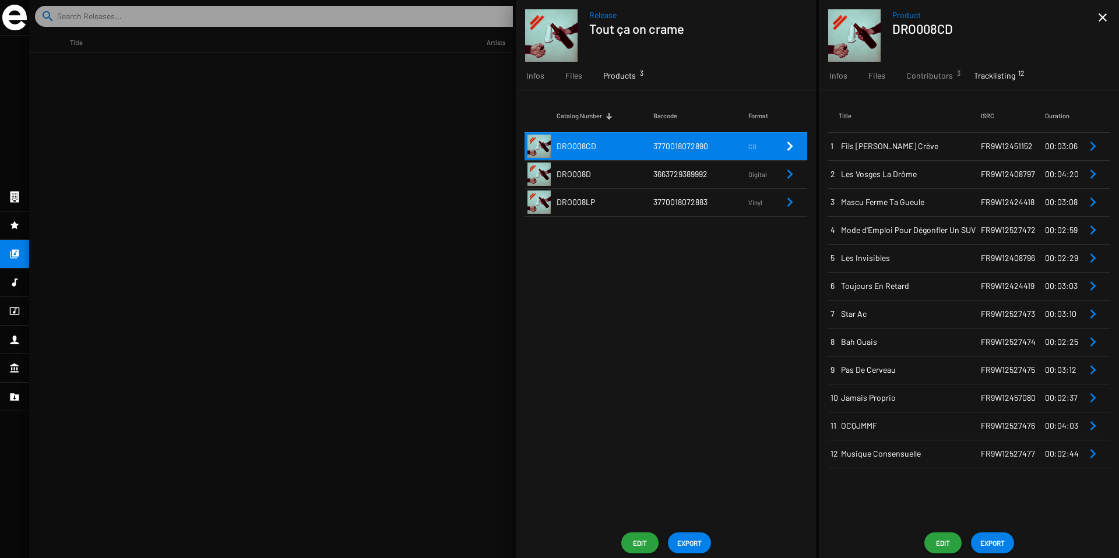
click at [1075, 149] on span "00:03:06" at bounding box center [1061, 146] width 33 height 10
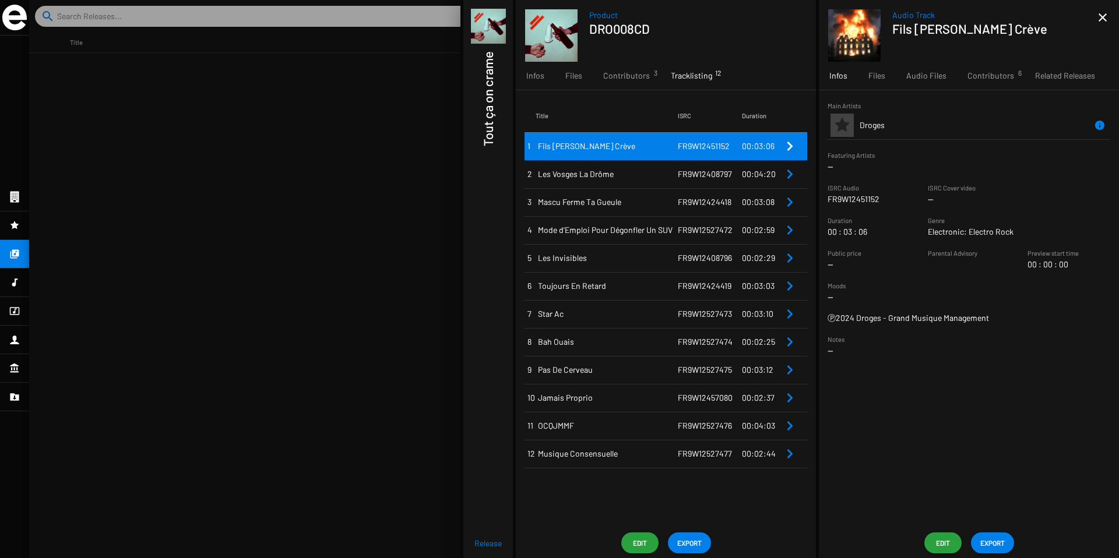
click at [937, 544] on span "Edit" at bounding box center [943, 543] width 19 height 21
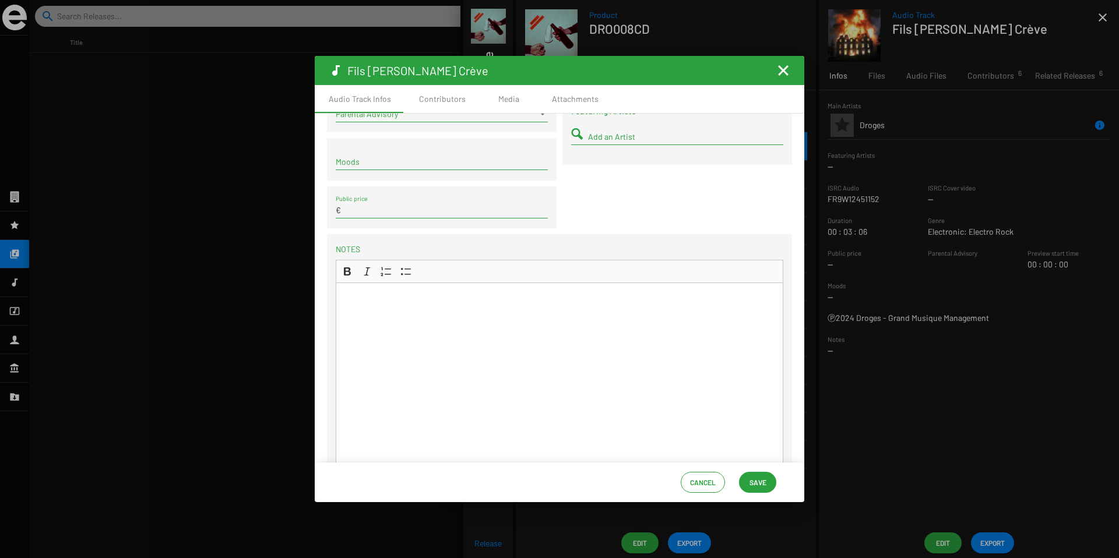
scroll to position [262, 0]
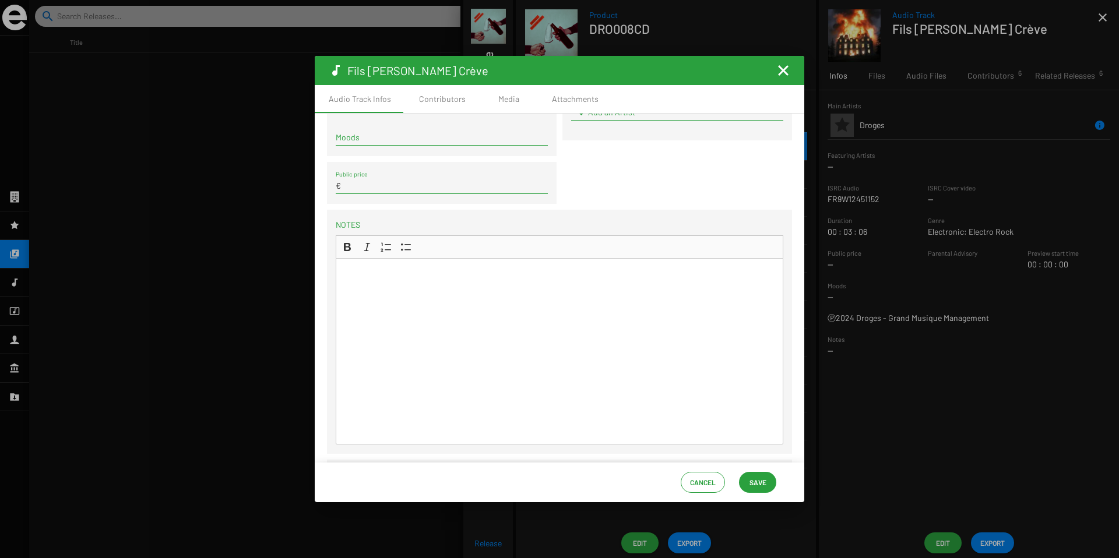
click at [786, 69] on mat-icon "Fermer la fenêtre" at bounding box center [783, 71] width 14 height 14
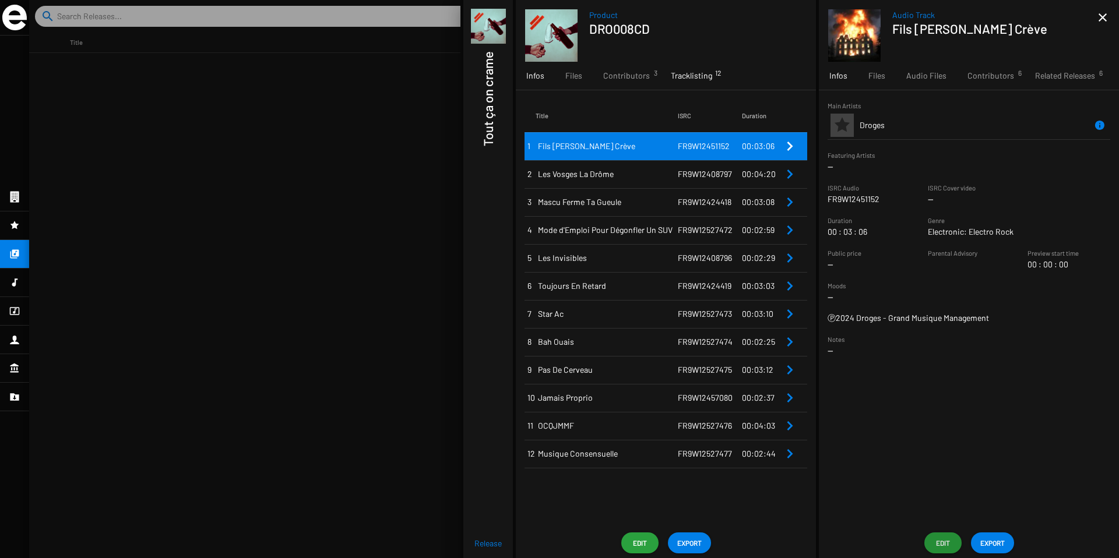
click at [529, 71] on span "Infos" at bounding box center [535, 76] width 18 height 12
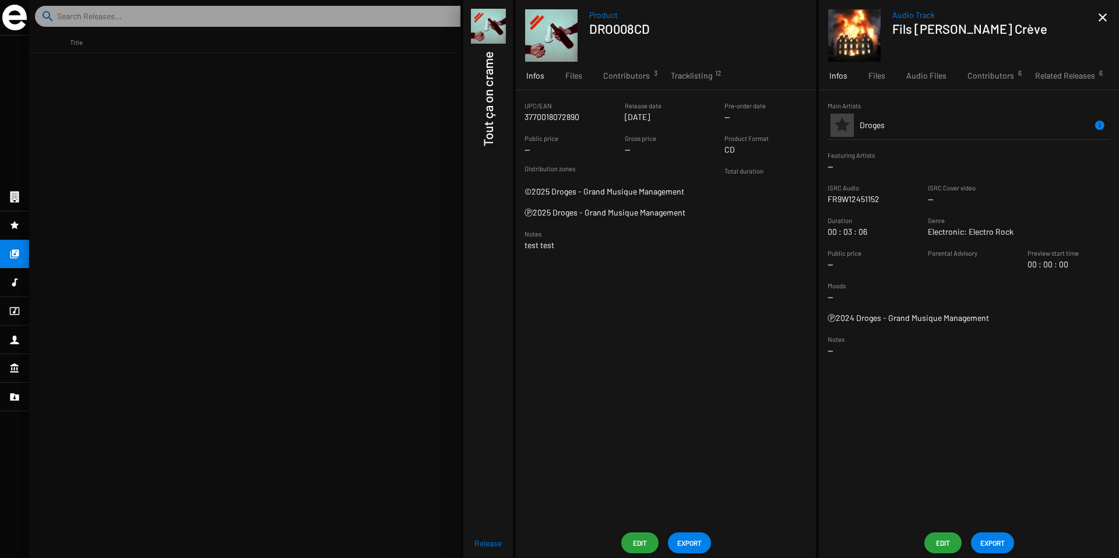
click at [642, 548] on span "Edit" at bounding box center [640, 543] width 19 height 21
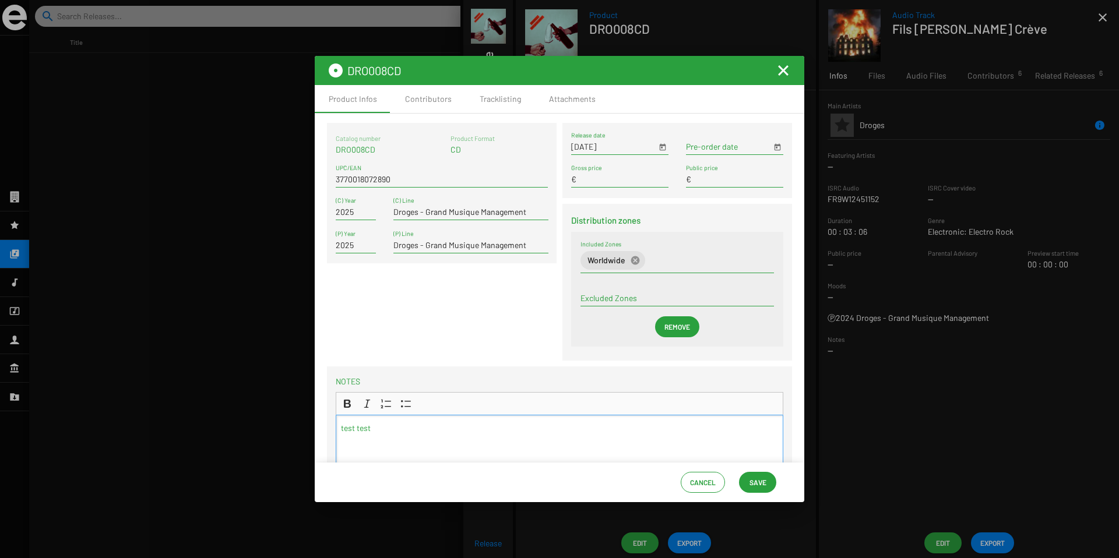
drag, startPoint x: 397, startPoint y: 435, endPoint x: 330, endPoint y: 434, distance: 66.5
click at [331, 434] on sf-form-element "Notes test test Rich Text Editor Bold (⌘B) Bold Italic (⌘I) Italic Numbered Lis…" at bounding box center [559, 493] width 465 height 235
click at [365, 433] on p "test test" at bounding box center [559, 429] width 437 height 12
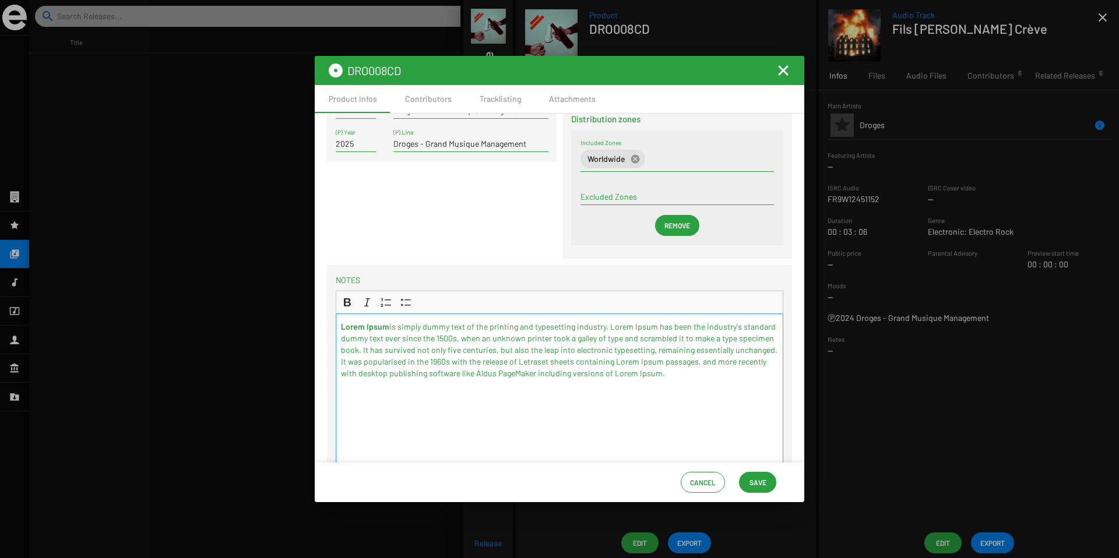
scroll to position [115, 0]
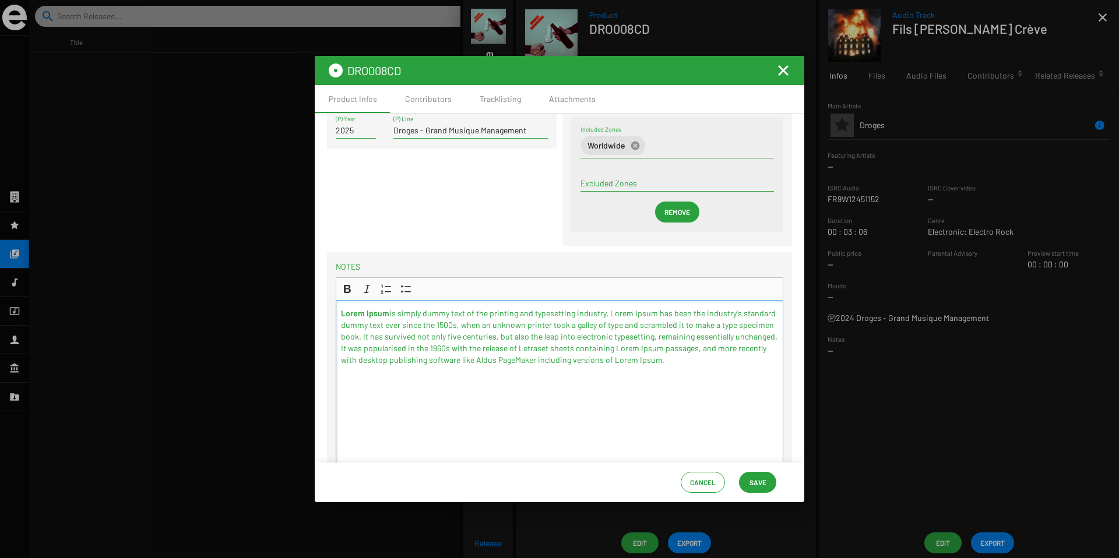
click at [748, 476] on span "Save" at bounding box center [757, 482] width 19 height 21
click at [703, 369] on div "Lorem Ipsum is simply dummy text of the printing and typesetting industry. Lore…" at bounding box center [560, 393] width 448 height 187
copy p "Lorem Ipsum is simply dummy text of the printing and typesetting industry. Lore…"
click at [779, 74] on mat-icon "Fermer la fenêtre" at bounding box center [783, 71] width 14 height 14
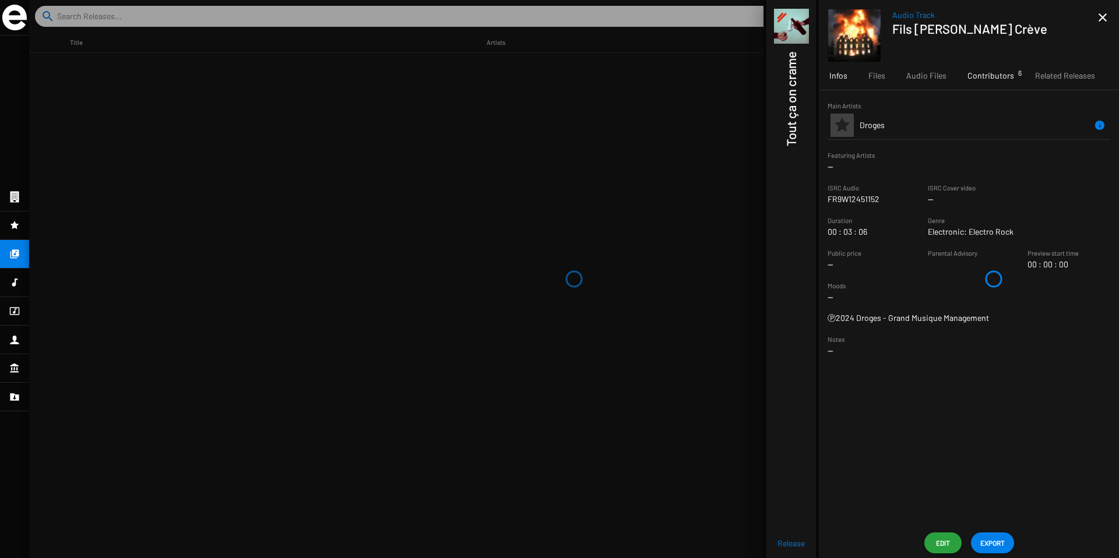
click at [989, 76] on span "Contributors 6" at bounding box center [990, 76] width 47 height 12
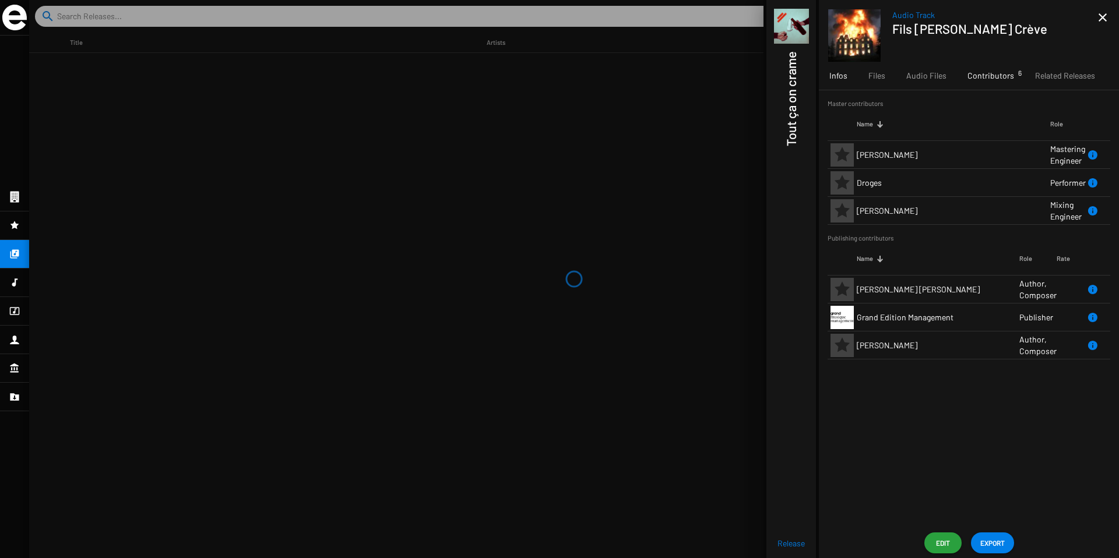
click at [831, 73] on span "Infos" at bounding box center [838, 76] width 18 height 12
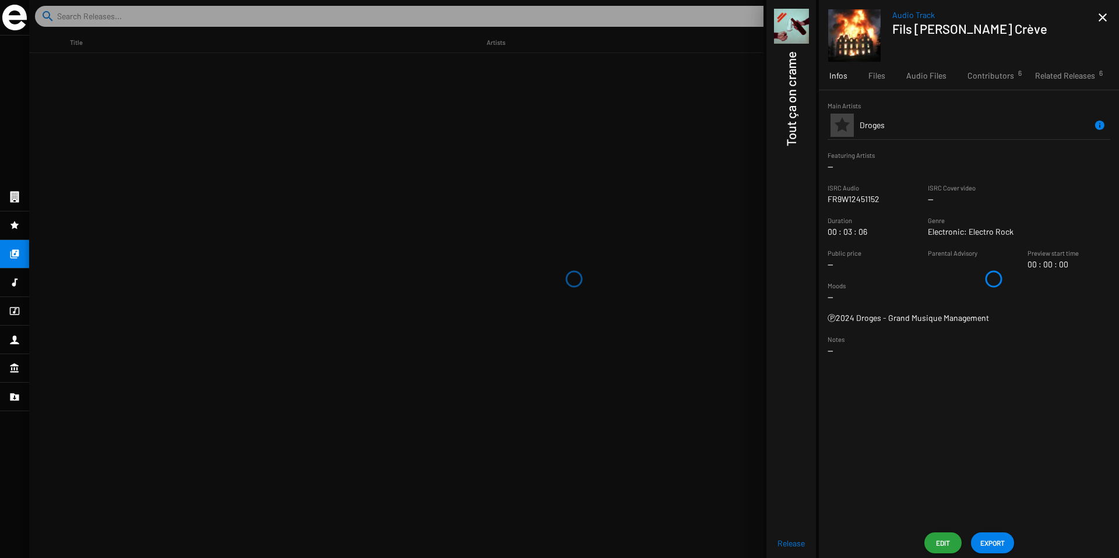
click at [1101, 13] on mat-icon "close" at bounding box center [1103, 17] width 14 height 14
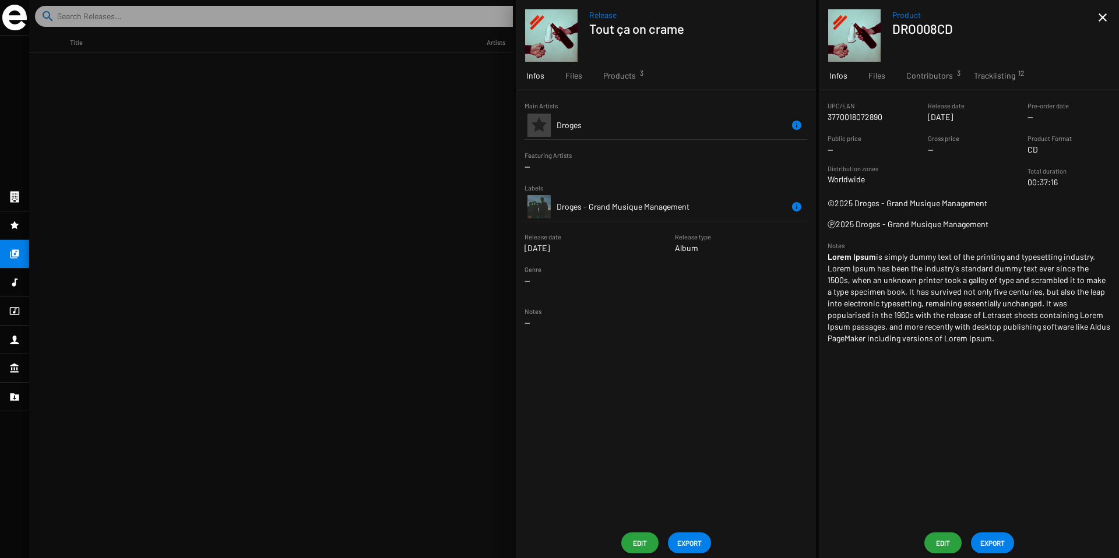
drag, startPoint x: 961, startPoint y: 339, endPoint x: 825, endPoint y: 258, distance: 158.4
click at [825, 258] on sf-form-element "Notes Lorem Ipsum is simply dummy text of the printing and typesetting industry…" at bounding box center [969, 292] width 300 height 105
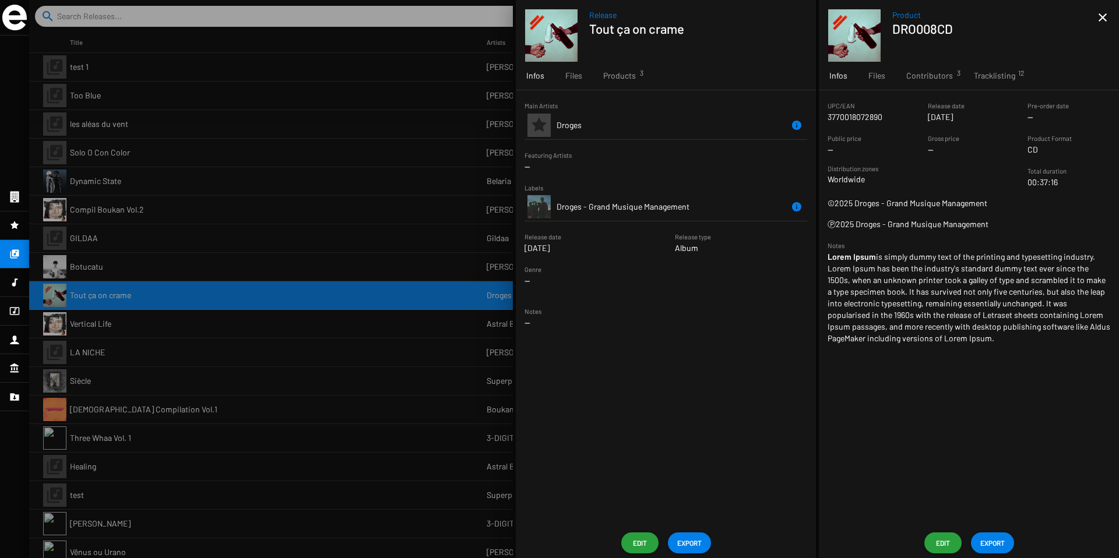
click at [863, 297] on p "Lorem Ipsum is simply dummy text of the printing and typesetting industry. Lore…" at bounding box center [969, 297] width 283 height 93
drag, startPoint x: 829, startPoint y: 261, endPoint x: 984, endPoint y: 337, distance: 173.1
click at [984, 338] on p "Lorem Ipsum is simply dummy text of the printing and typesetting industry. Lore…" at bounding box center [969, 297] width 283 height 93
click at [948, 544] on span "Edit" at bounding box center [943, 543] width 19 height 21
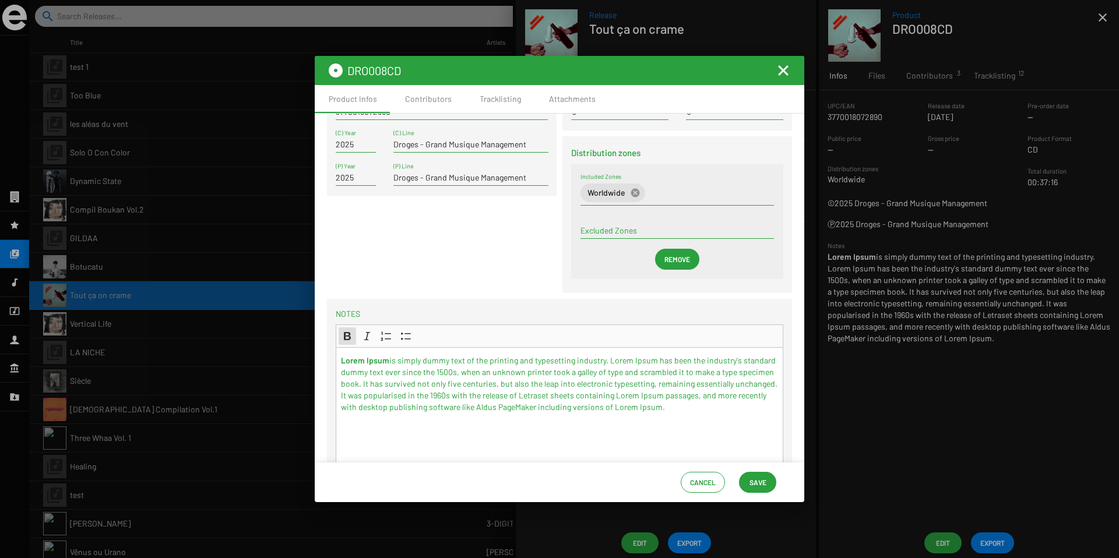
scroll to position [75, 0]
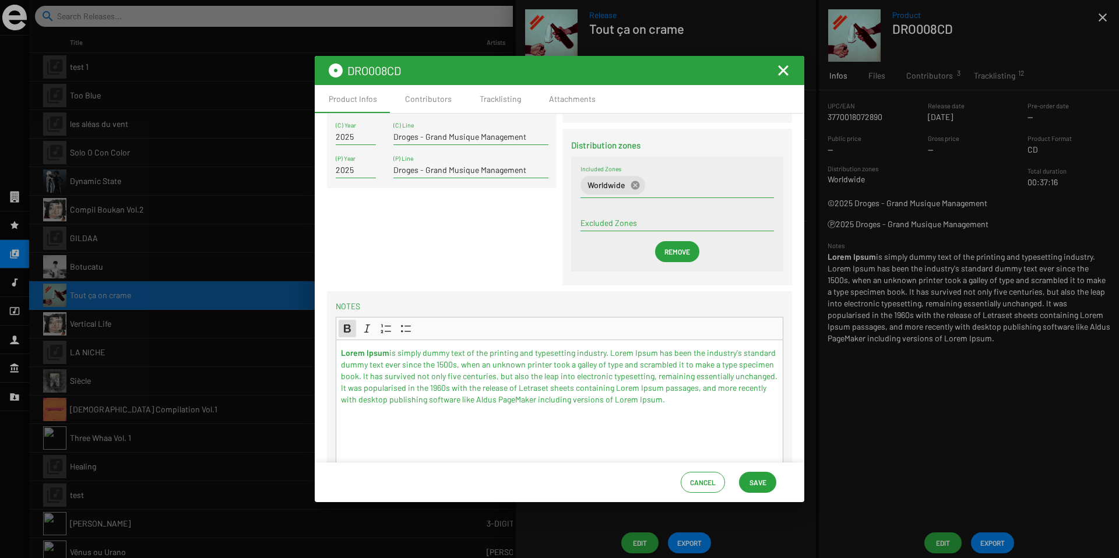
click at [685, 400] on p "Lorem Ipsum is simply dummy text of the printing and typesetting industry. Lore…" at bounding box center [559, 376] width 437 height 58
click at [449, 356] on p "Lorem Ipsum is simply dummy text of the printing and typesetting industry. Lore…" at bounding box center [559, 376] width 437 height 58
drag, startPoint x: 466, startPoint y: 365, endPoint x: 460, endPoint y: 420, distance: 55.1
click at [466, 378] on p "Lorem Ipsum is simply dummy text of the printing and typesetting industry. Lore…" at bounding box center [559, 382] width 437 height 70
click at [462, 366] on p "Lorem Ipsum is simply dummy text of the printing and typesetting industry. Lore…" at bounding box center [559, 382] width 437 height 70
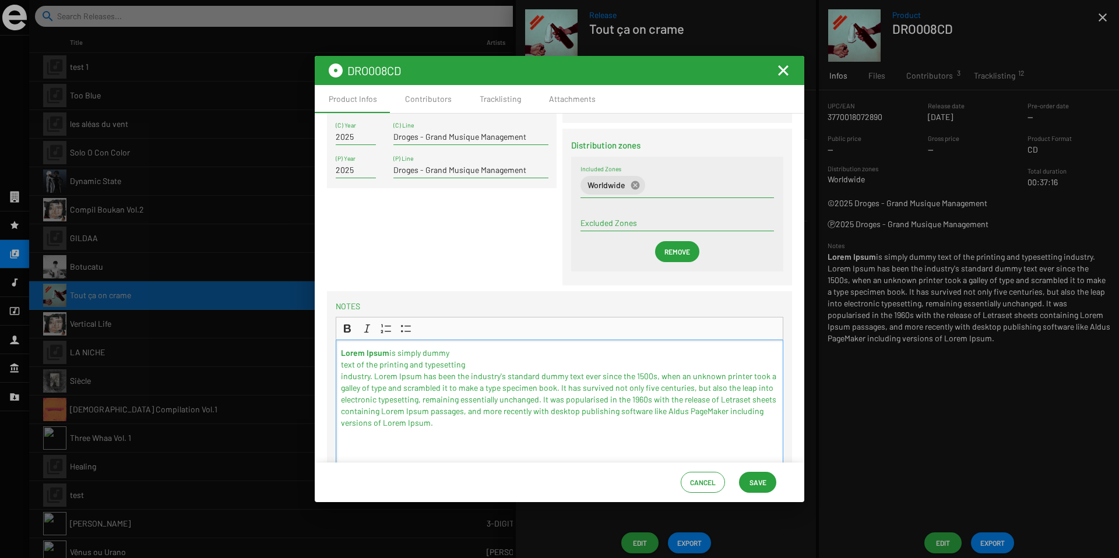
drag, startPoint x: 467, startPoint y: 384, endPoint x: 468, endPoint y: 391, distance: 7.0
click at [468, 388] on p "Lorem Ipsum is simply dummy text of the printing and typesetting industry. Lore…" at bounding box center [559, 388] width 437 height 82
click at [467, 373] on p "Lorem Ipsum is simply dummy text of the printing and typesetting industry. Lore…" at bounding box center [559, 388] width 437 height 82
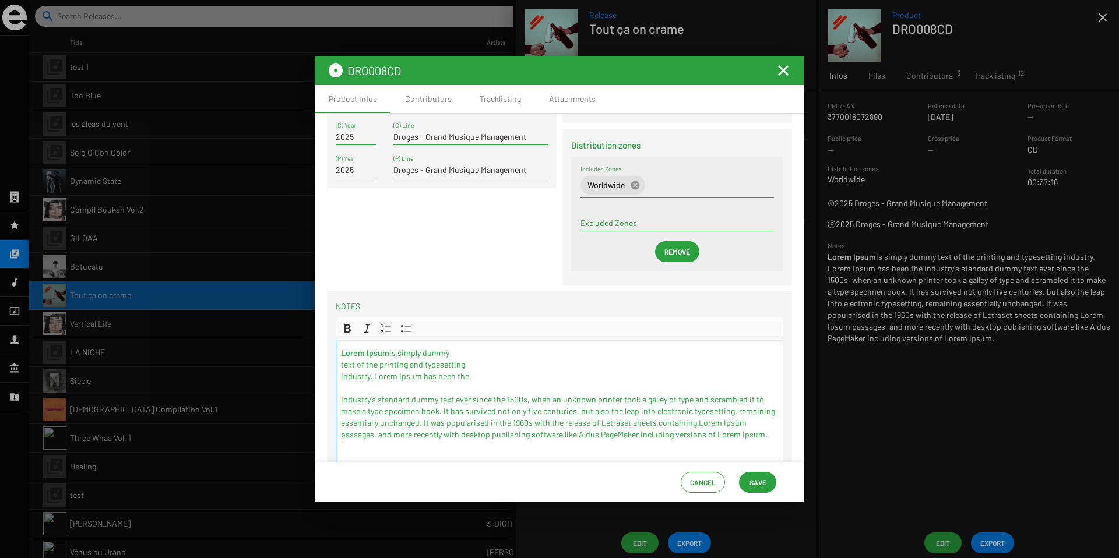
click at [470, 400] on p "Lorem Ipsum is simply dummy text of the printing and typesetting industry. Lore…" at bounding box center [559, 393] width 437 height 93
click at [506, 413] on p "Lorem Ipsum is simply dummy text of the printing and typesetting industry. Lore…" at bounding box center [559, 399] width 437 height 105
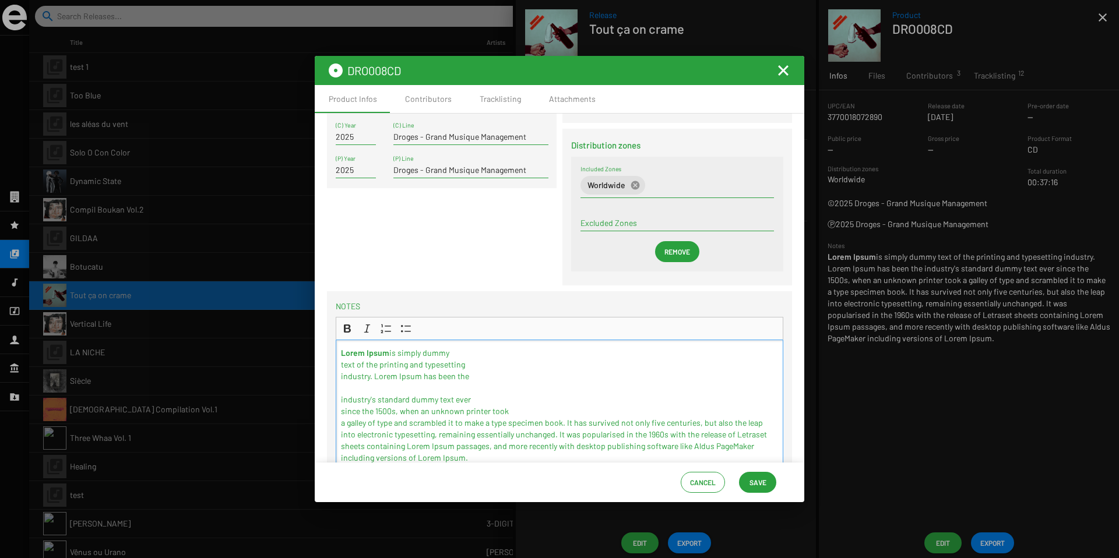
click at [756, 479] on span "Save" at bounding box center [758, 482] width 17 height 21
click at [780, 72] on mat-icon "Fermer la fenêtre" at bounding box center [783, 71] width 14 height 14
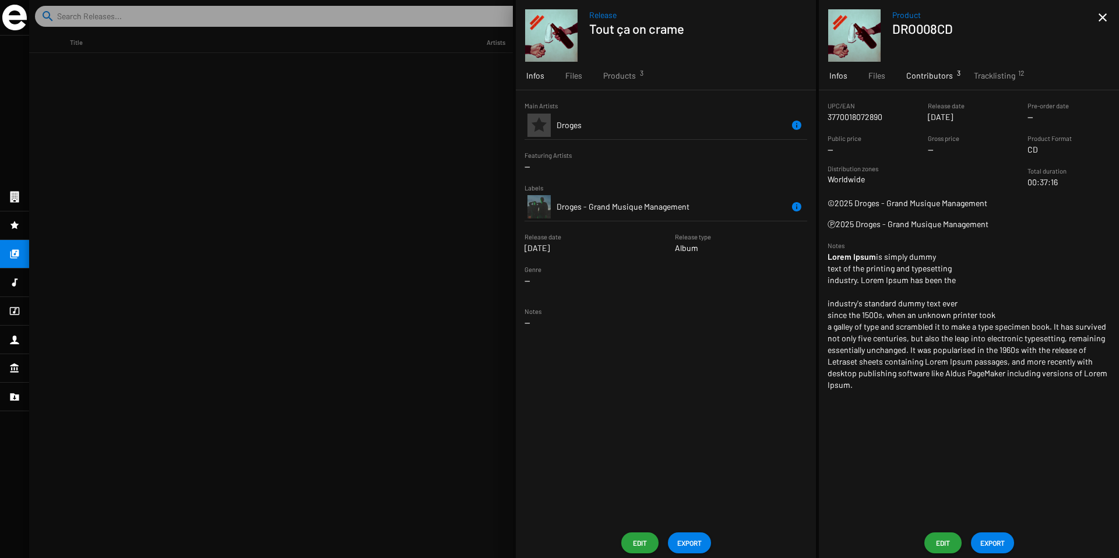
click at [926, 76] on span "Contributors 3" at bounding box center [929, 76] width 47 height 12
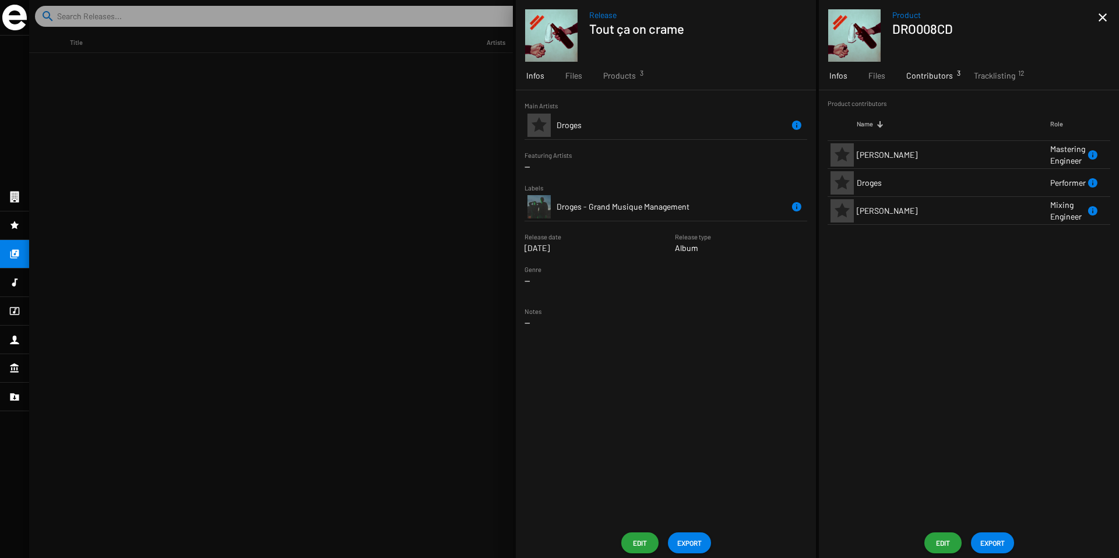
click at [839, 76] on span "Infos" at bounding box center [838, 76] width 18 height 12
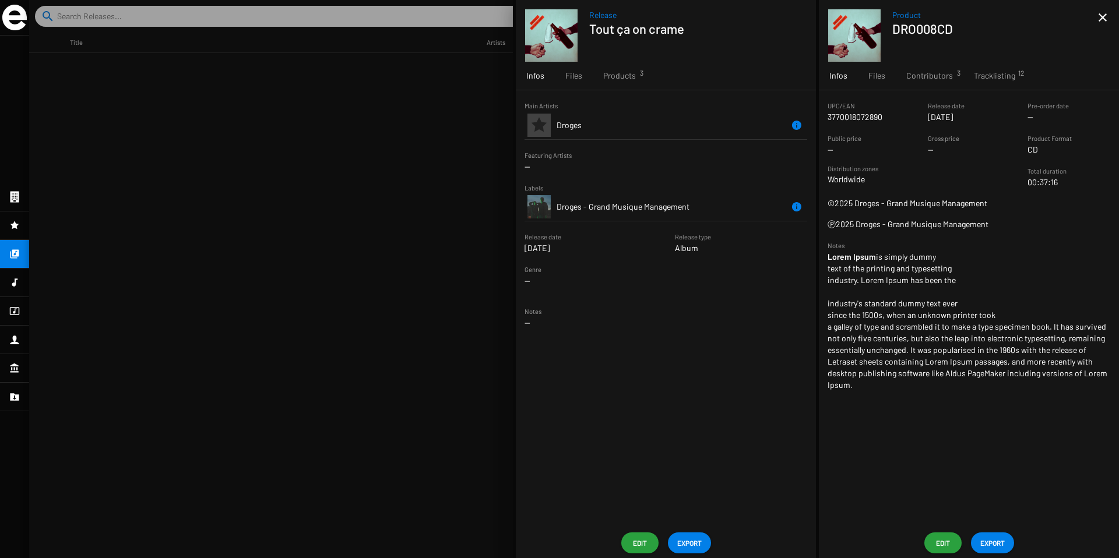
click at [938, 544] on span "Edit" at bounding box center [943, 543] width 19 height 21
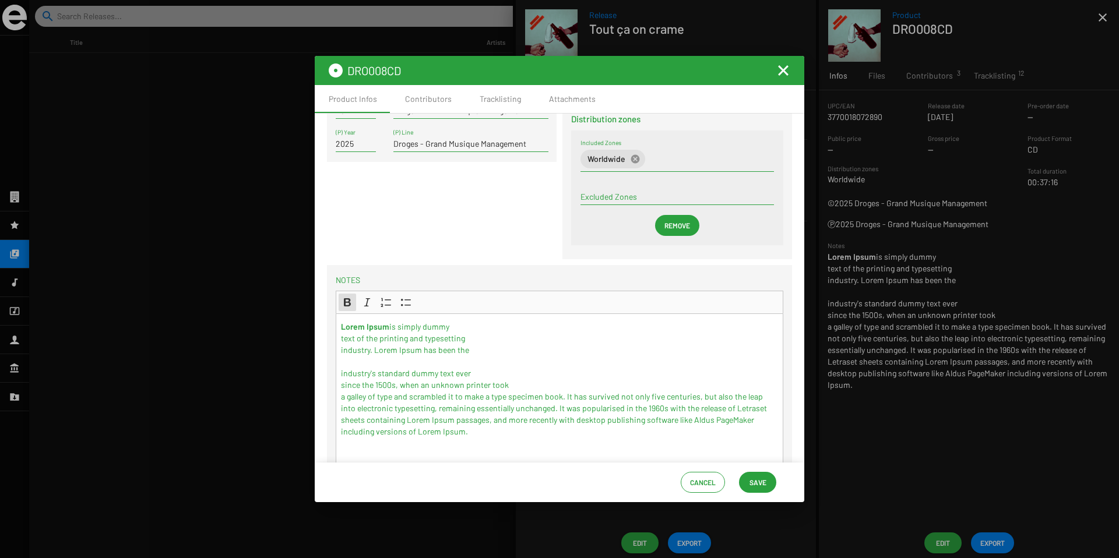
scroll to position [108, 0]
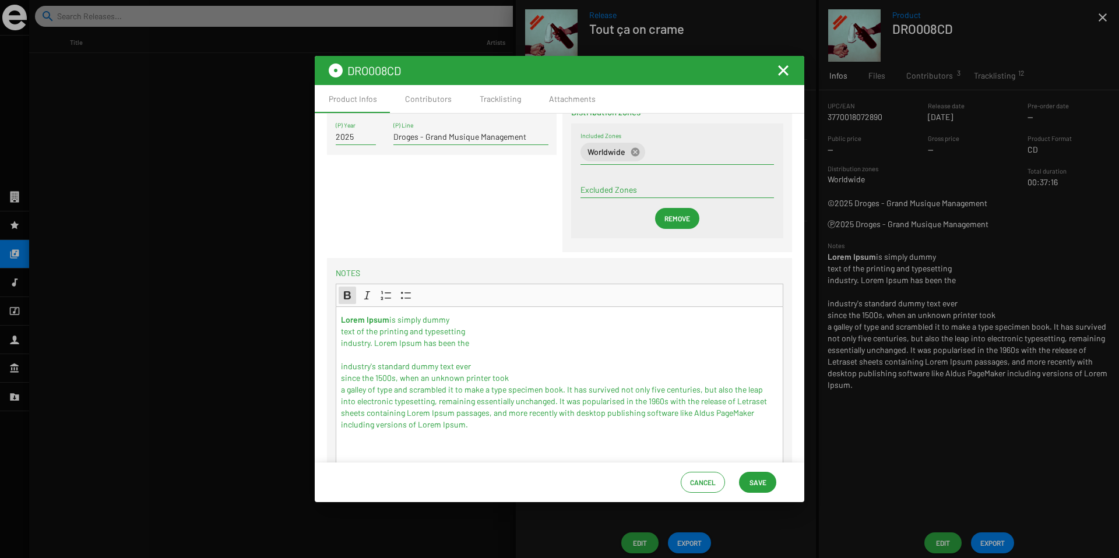
click at [509, 392] on p "Lorem Ipsum is simply dummy text of the printing and typesetting industry. Lore…" at bounding box center [559, 372] width 437 height 117
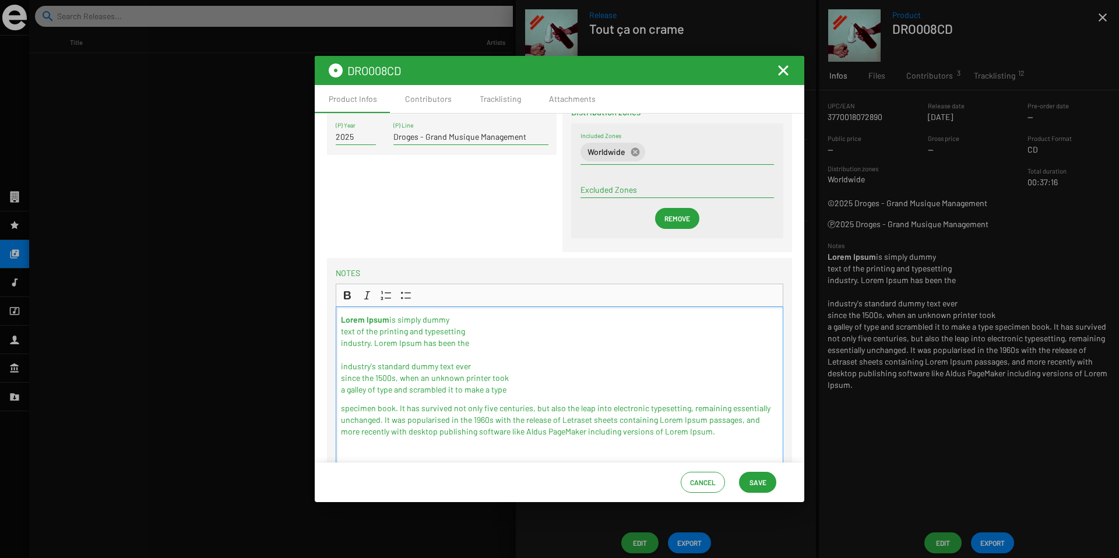
click at [532, 407] on p "specimen book. It has survived not only five centuries, but also the leap into …" at bounding box center [559, 420] width 437 height 35
click at [535, 420] on p "specimen book. It has survived not only five centuries, but also the leap into …" at bounding box center [559, 426] width 437 height 47
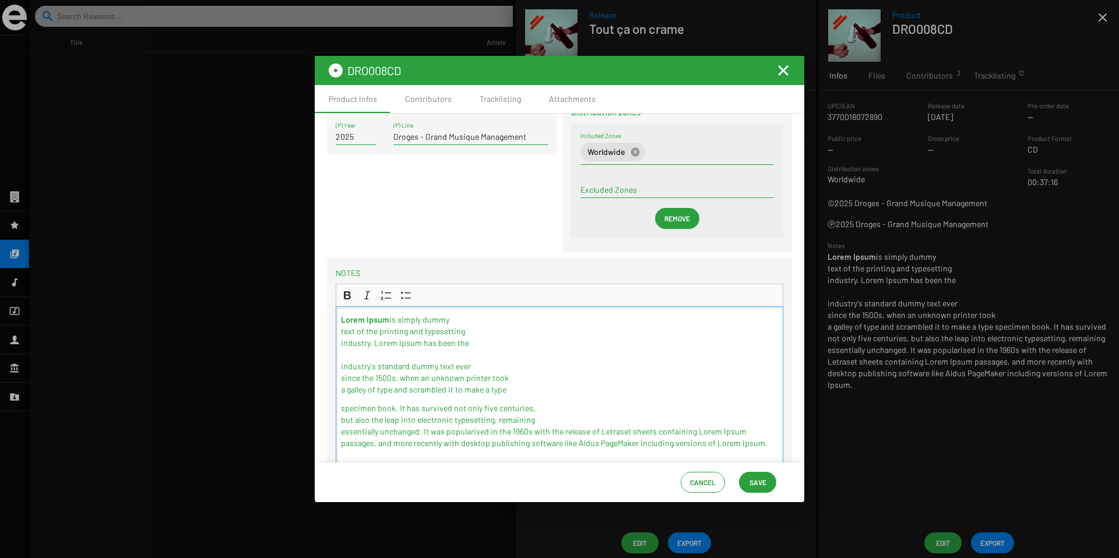
click at [532, 429] on p "specimen book. It has survived not only five centuries, but also the leap into …" at bounding box center [559, 426] width 437 height 47
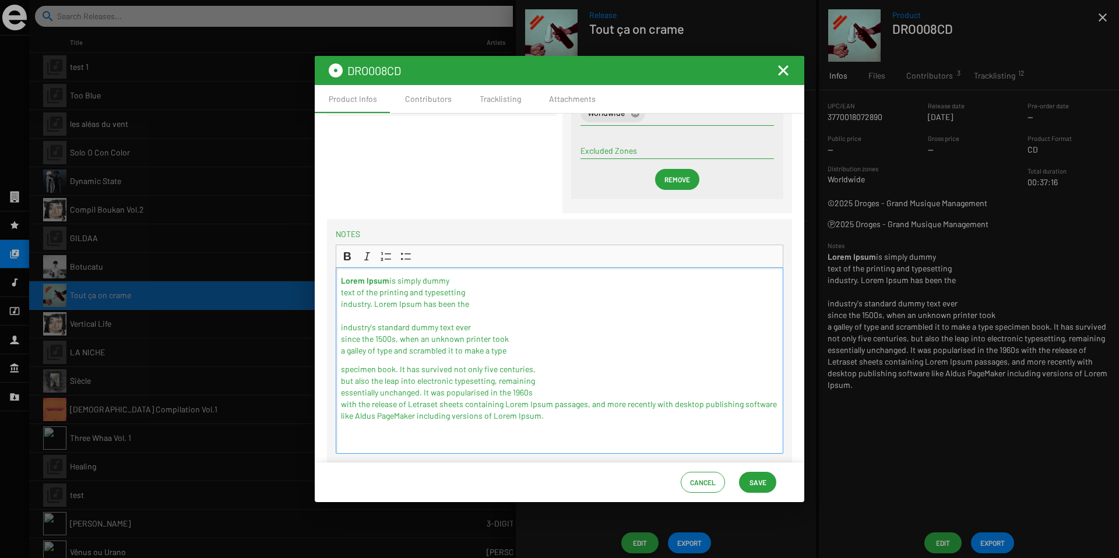
click at [527, 404] on p "specimen book. It has survived not only five centuries, but also the leap into …" at bounding box center [559, 393] width 437 height 58
drag, startPoint x: 551, startPoint y: 420, endPoint x: 556, endPoint y: 443, distance: 23.8
click at [551, 420] on p "specimen book. It has survived not only five centuries, but also the leap into …" at bounding box center [559, 399] width 437 height 70
click at [516, 430] on p "specimen book. It has survived not only five centuries, but also the leap into …" at bounding box center [559, 399] width 437 height 70
click at [756, 480] on span "Save" at bounding box center [758, 482] width 17 height 21
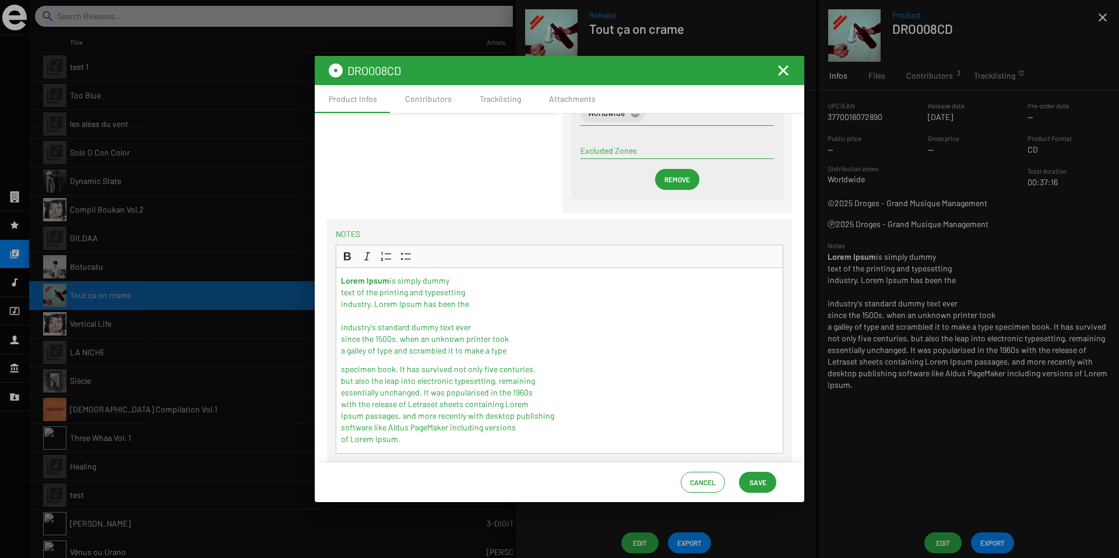
click at [756, 480] on span "Save" at bounding box center [758, 482] width 17 height 21
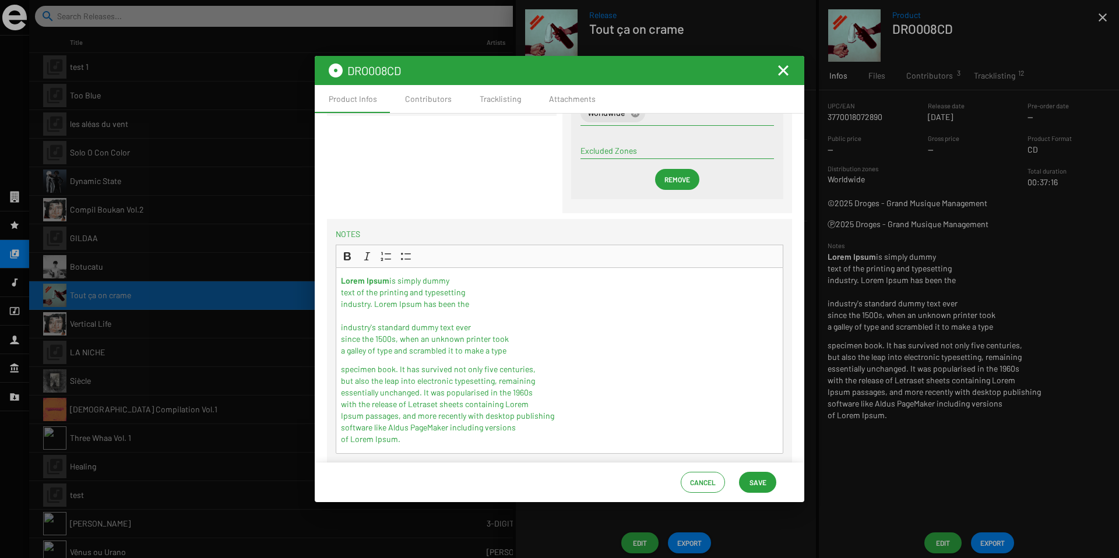
click at [780, 71] on mat-icon "Fermer la fenêtre" at bounding box center [783, 71] width 14 height 14
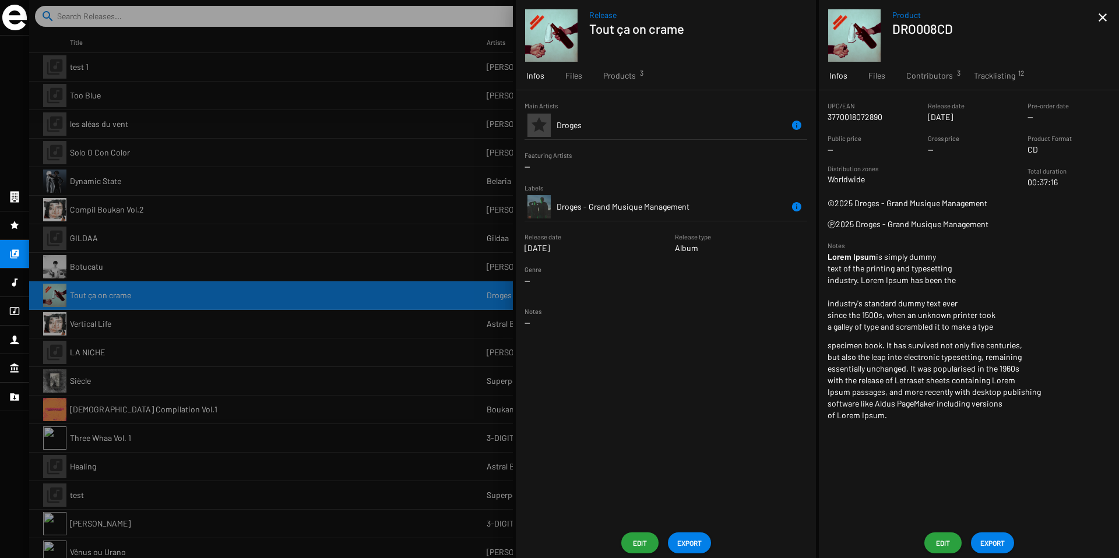
drag, startPoint x: 849, startPoint y: 247, endPoint x: 808, endPoint y: 247, distance: 41.4
click at [808, 247] on app-overview-base "Release Tout ça on crame Infos Files Products 3 Main Artists Droges Featuring A…" at bounding box center [816, 279] width 606 height 558
click at [881, 460] on div "UPC/EAN 3770018072890 Release date Oct 17 2025 Pre-order date -- Public price -…" at bounding box center [969, 309] width 300 height 438
drag, startPoint x: 827, startPoint y: 258, endPoint x: 896, endPoint y: 427, distance: 182.7
click at [896, 427] on div "Notes Lorem Ipsum is simply dummy text of the printing and typesetting industry…" at bounding box center [969, 334] width 283 height 189
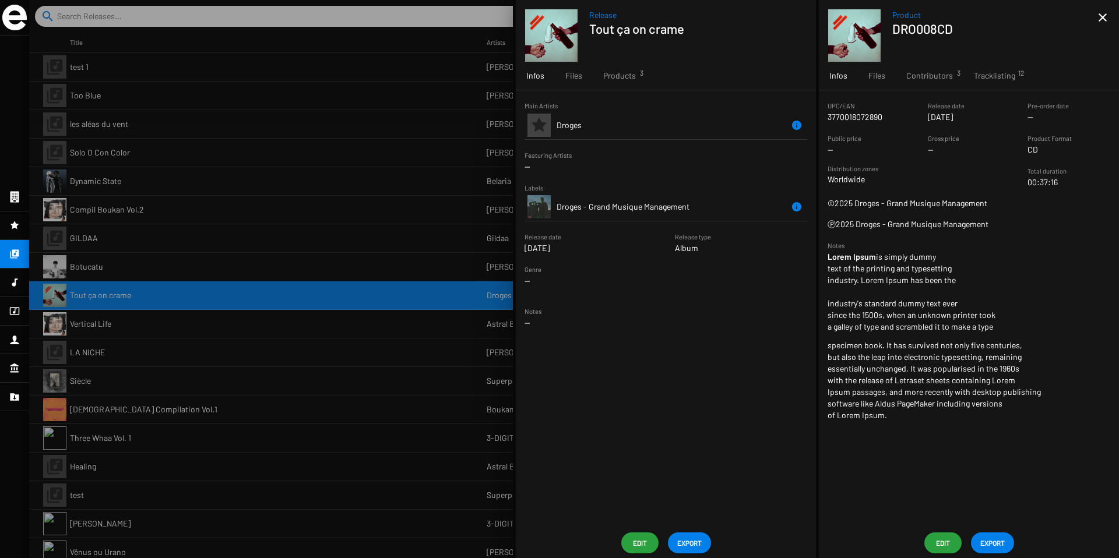
click at [904, 338] on p "Lorem Ipsum is simply dummy text of the printing and typesetting industry. Lore…" at bounding box center [969, 336] width 283 height 170
click at [986, 76] on span "Tracklisting 12" at bounding box center [994, 76] width 41 height 12
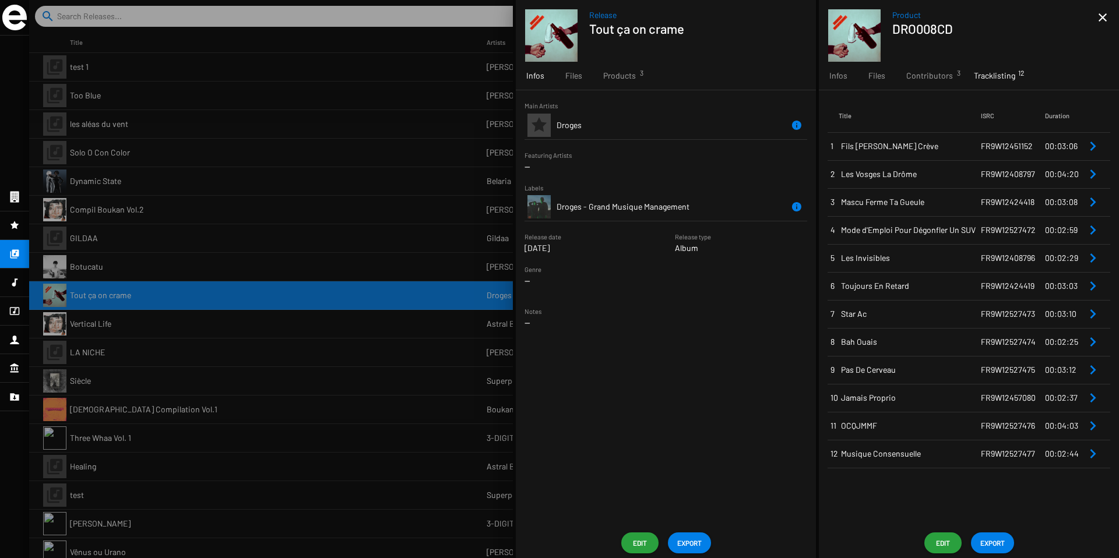
click at [917, 154] on td "Fils [PERSON_NAME] Crève" at bounding box center [910, 146] width 142 height 28
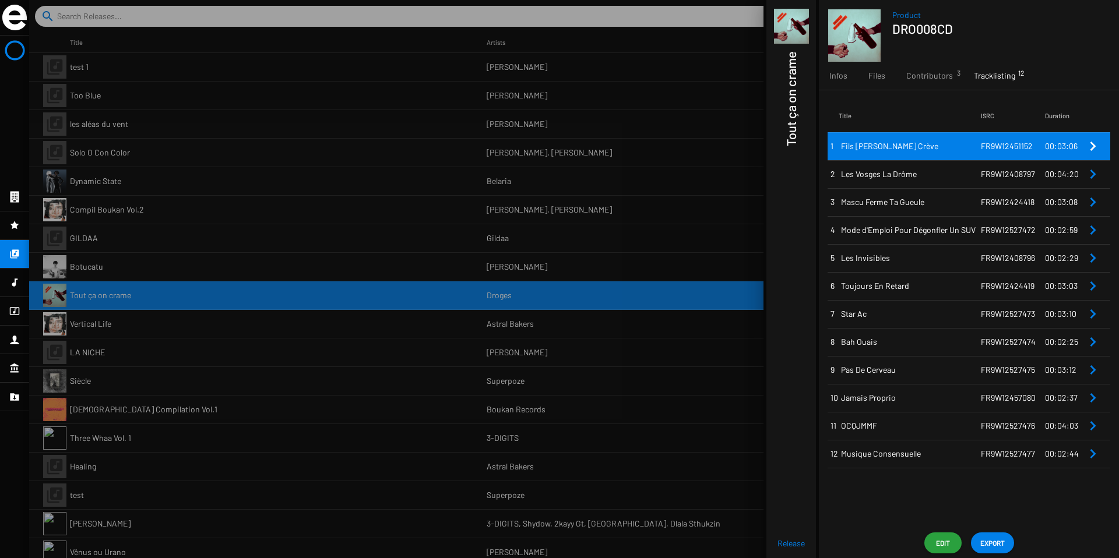
click at [1089, 143] on icon "Remove Reference" at bounding box center [1093, 146] width 14 height 14
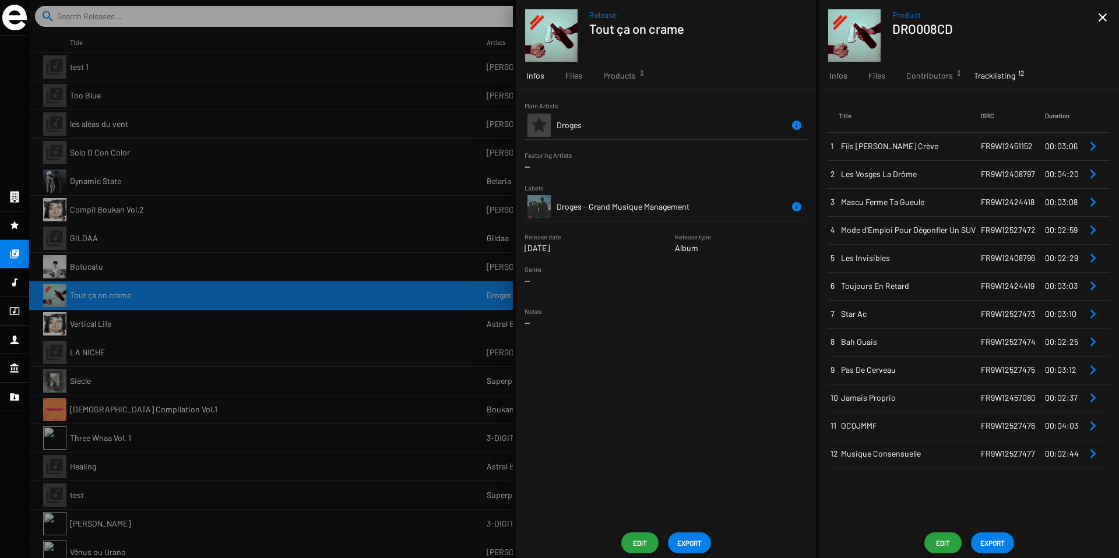
click at [1104, 17] on mat-icon "close" at bounding box center [1103, 17] width 14 height 14
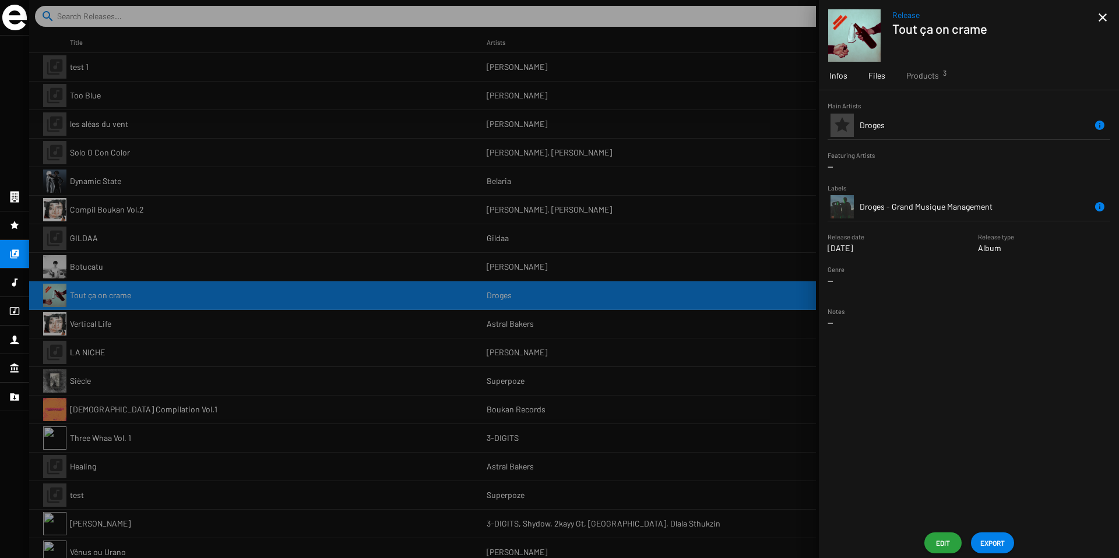
click at [876, 83] on div "Files" at bounding box center [877, 76] width 38 height 28
click at [906, 74] on span "Products 3" at bounding box center [922, 76] width 33 height 12
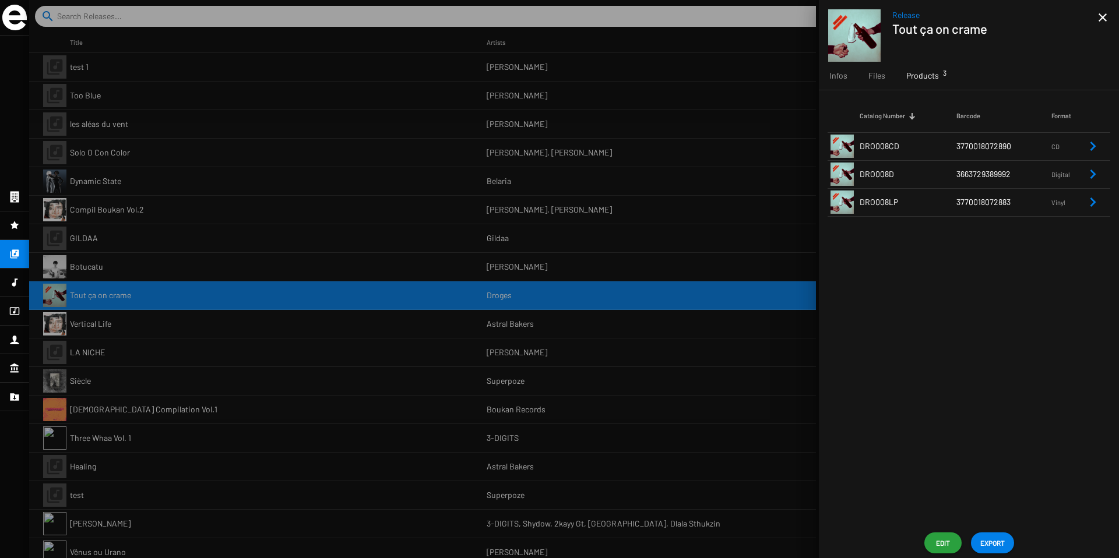
click at [1100, 16] on mat-icon "close" at bounding box center [1103, 17] width 14 height 14
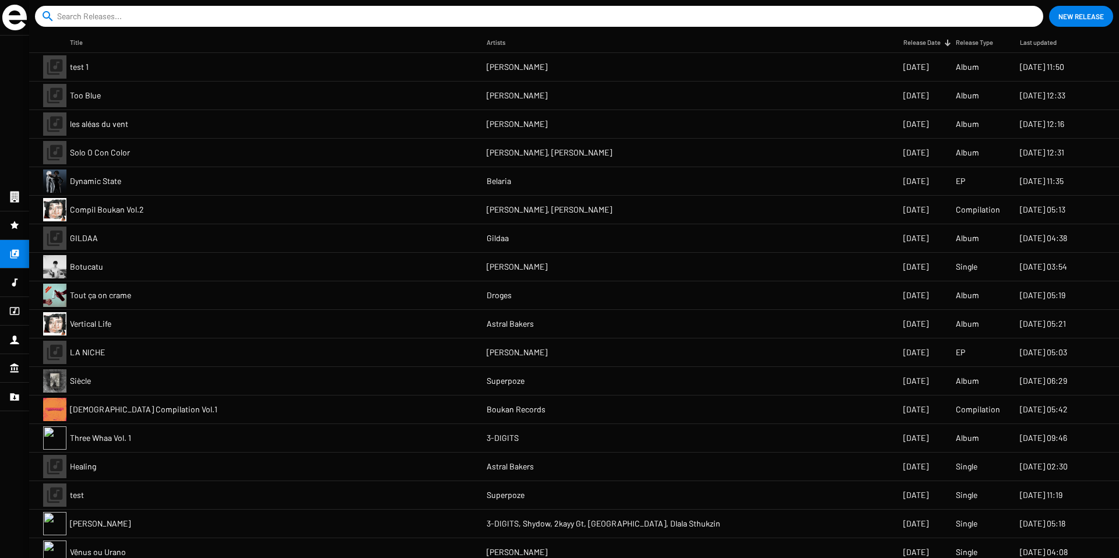
click at [721, 288] on mat-cell "Droges" at bounding box center [695, 295] width 417 height 28
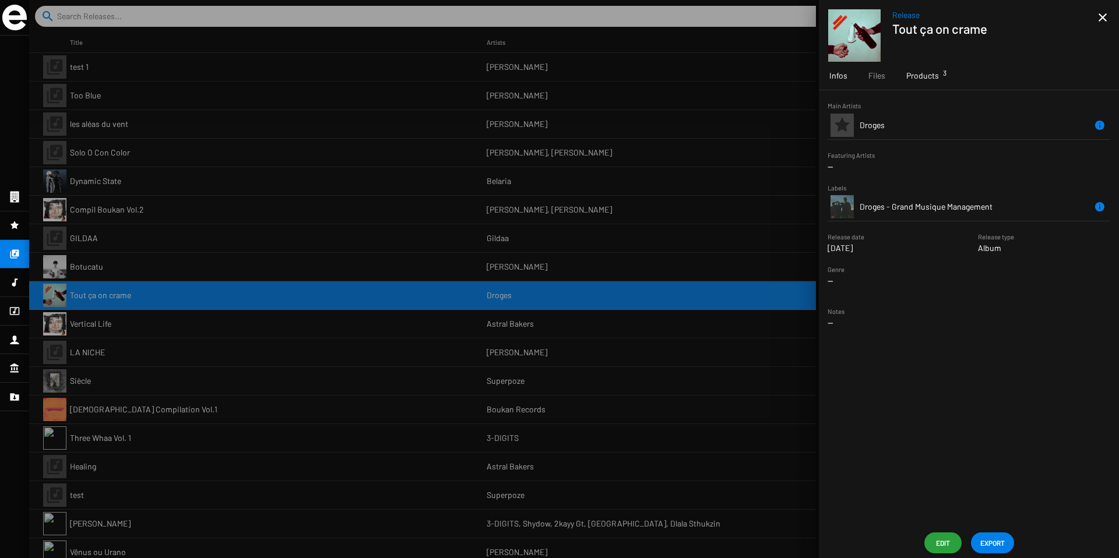
click at [934, 76] on span "Products 3" at bounding box center [922, 76] width 33 height 12
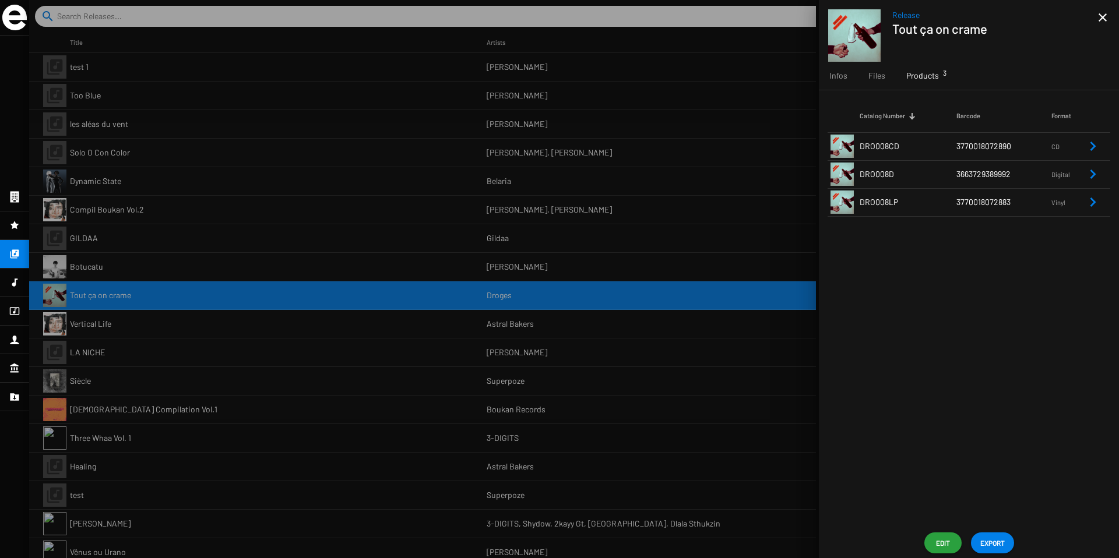
click at [967, 143] on span "3770018072890" at bounding box center [983, 146] width 55 height 10
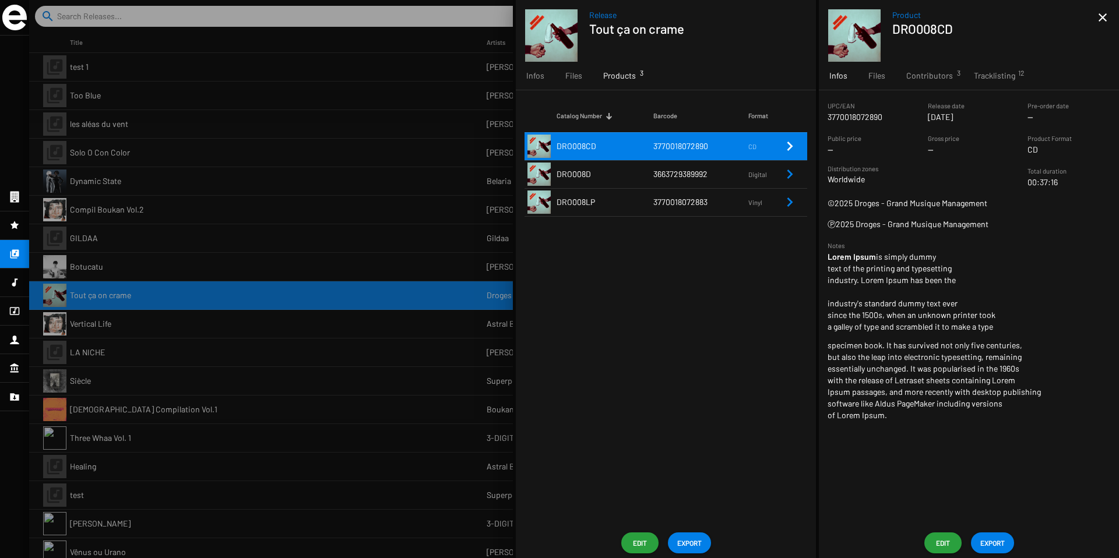
click at [942, 544] on span "Edit" at bounding box center [943, 543] width 19 height 21
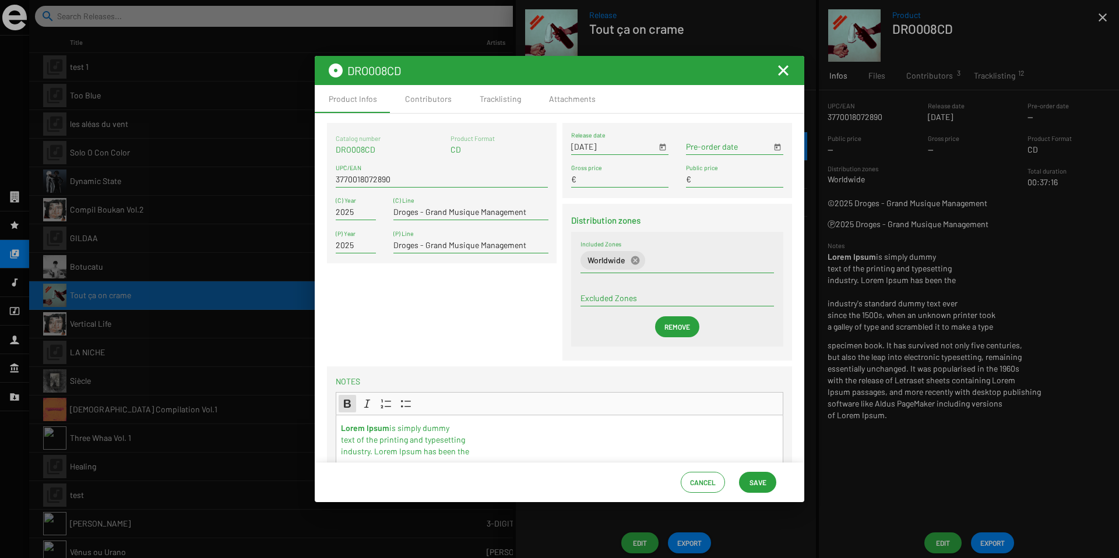
click at [784, 70] on mat-icon "Fermer la fenêtre" at bounding box center [783, 71] width 14 height 14
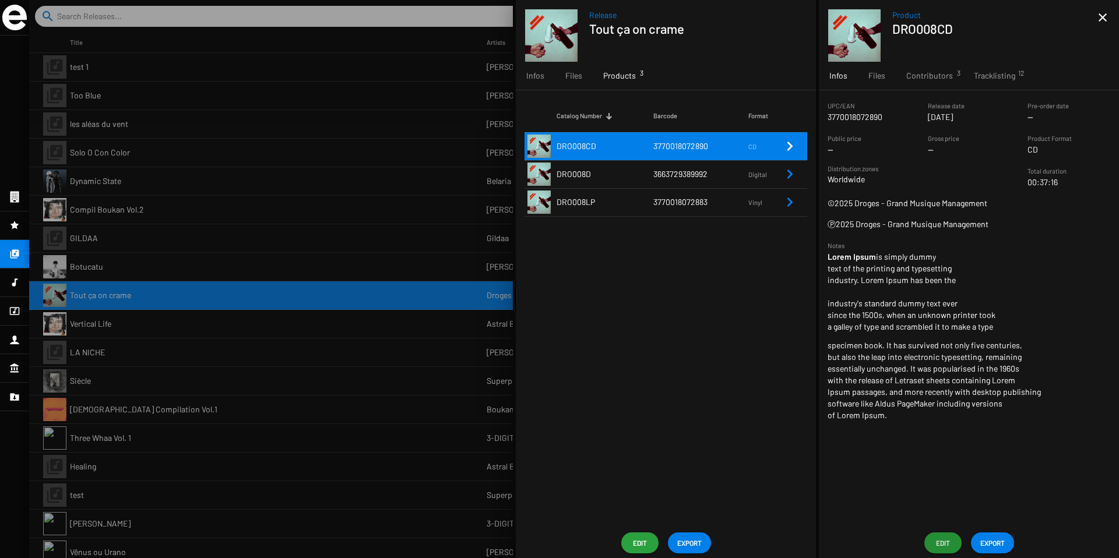
click at [1103, 18] on mat-icon "close" at bounding box center [1103, 17] width 14 height 14
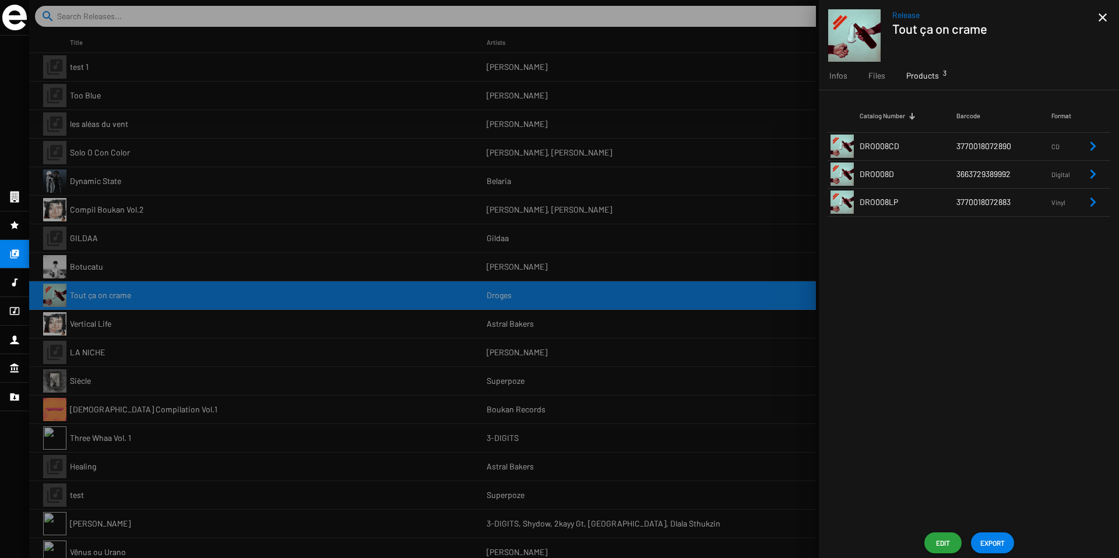
click at [979, 160] on td "3663729389992" at bounding box center [1003, 174] width 95 height 28
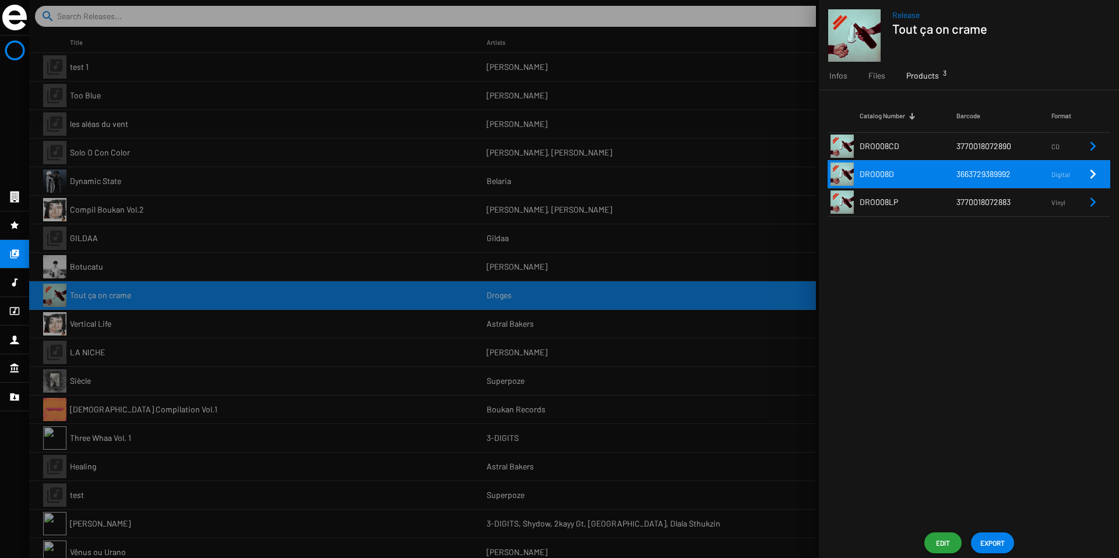
click at [997, 175] on span "3663729389992" at bounding box center [983, 174] width 54 height 10
click at [1090, 174] on icon "Remove Reference" at bounding box center [1093, 174] width 14 height 14
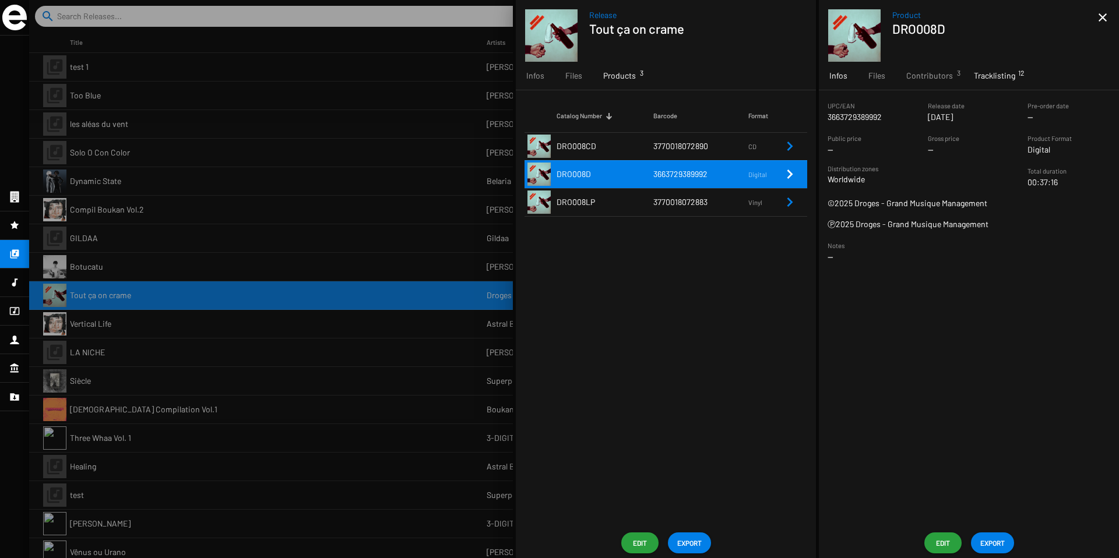
click at [987, 76] on span "Tracklisting 12" at bounding box center [994, 76] width 41 height 12
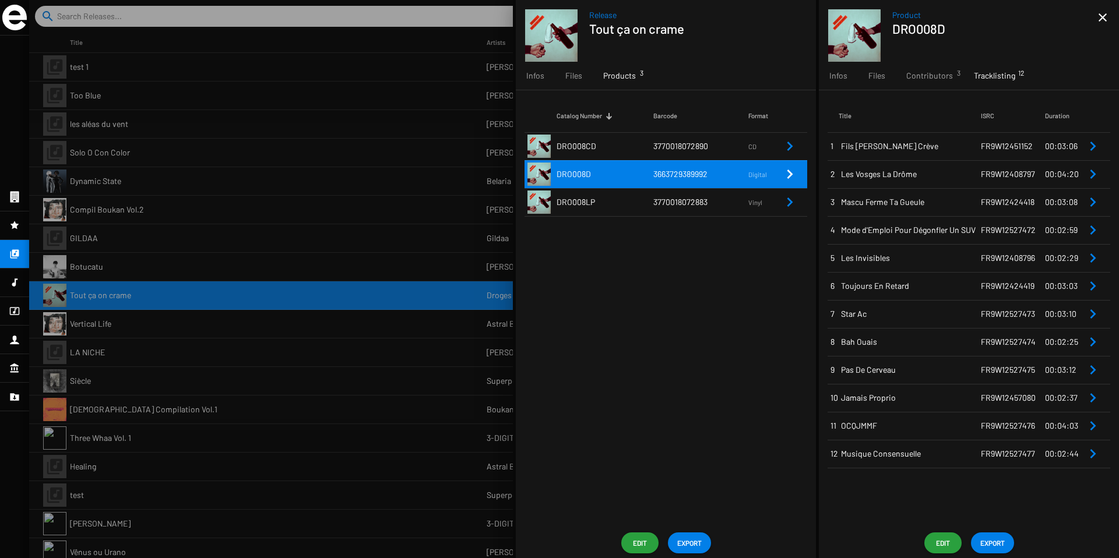
click at [942, 546] on span "Edit" at bounding box center [943, 543] width 19 height 21
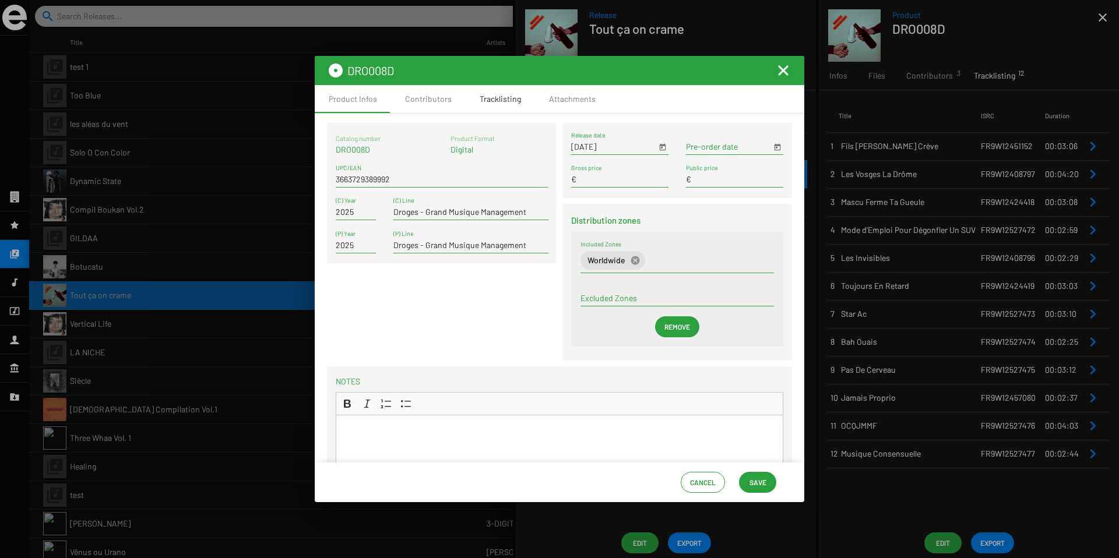
click at [487, 100] on div "Tracklisting" at bounding box center [500, 99] width 41 height 12
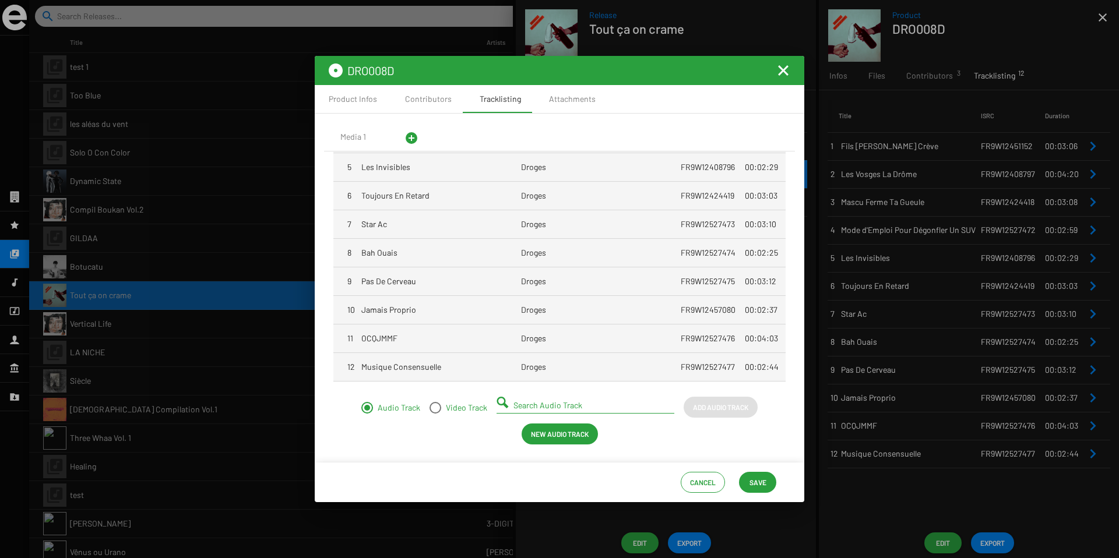
scroll to position [145, 0]
click at [394, 227] on mat-cell "Star Ac" at bounding box center [441, 222] width 160 height 28
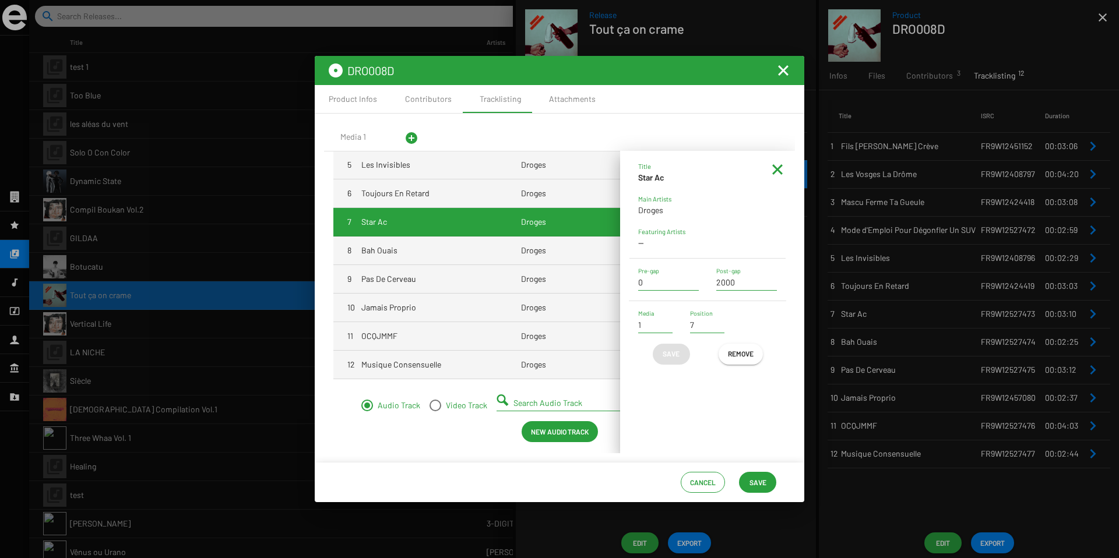
click at [779, 170] on mat-icon at bounding box center [777, 170] width 14 height 14
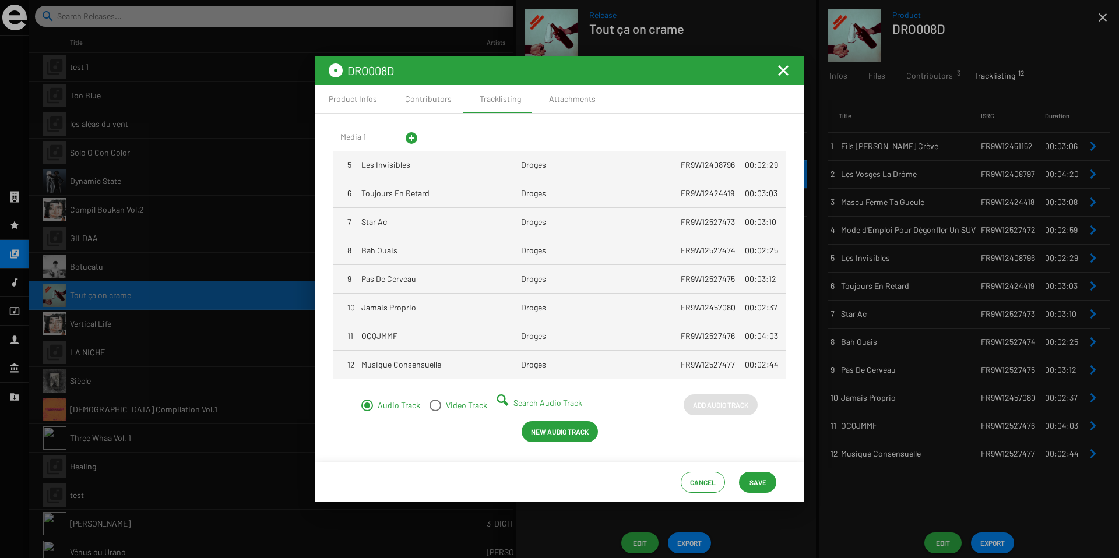
click at [783, 73] on mat-icon "Fermer la fenêtre" at bounding box center [783, 71] width 14 height 14
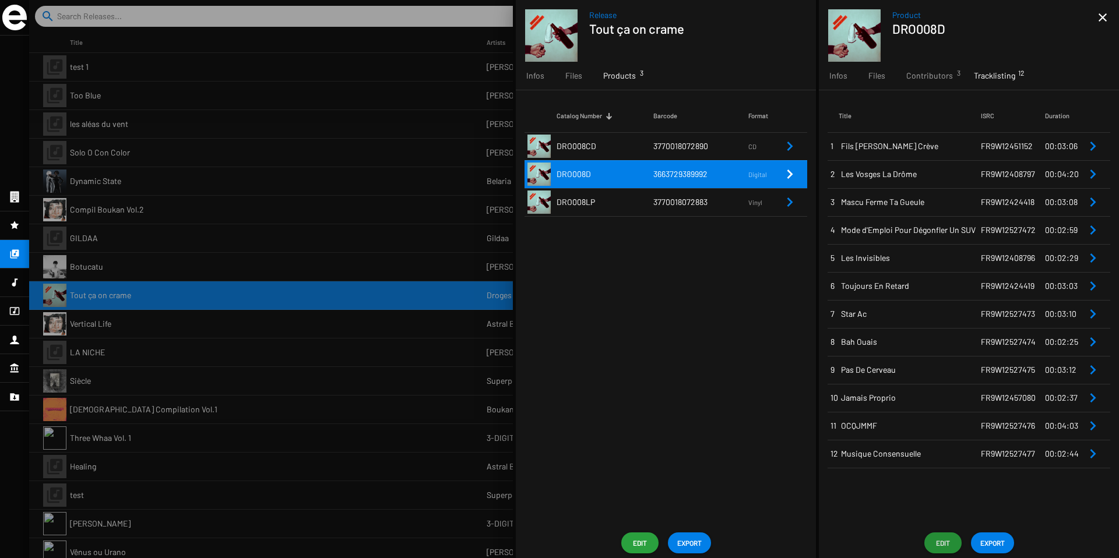
click at [756, 54] on div "Release Tout ça on crame" at bounding box center [692, 35] width 206 height 52
click at [938, 143] on span "Fils [PERSON_NAME] Crève" at bounding box center [911, 146] width 140 height 12
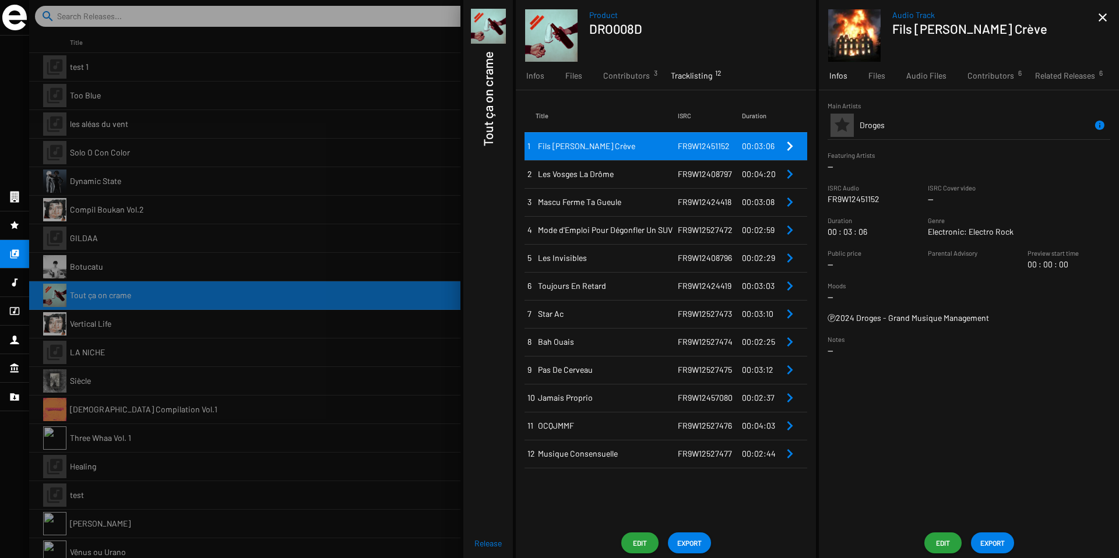
click at [946, 546] on span "Edit" at bounding box center [943, 543] width 19 height 21
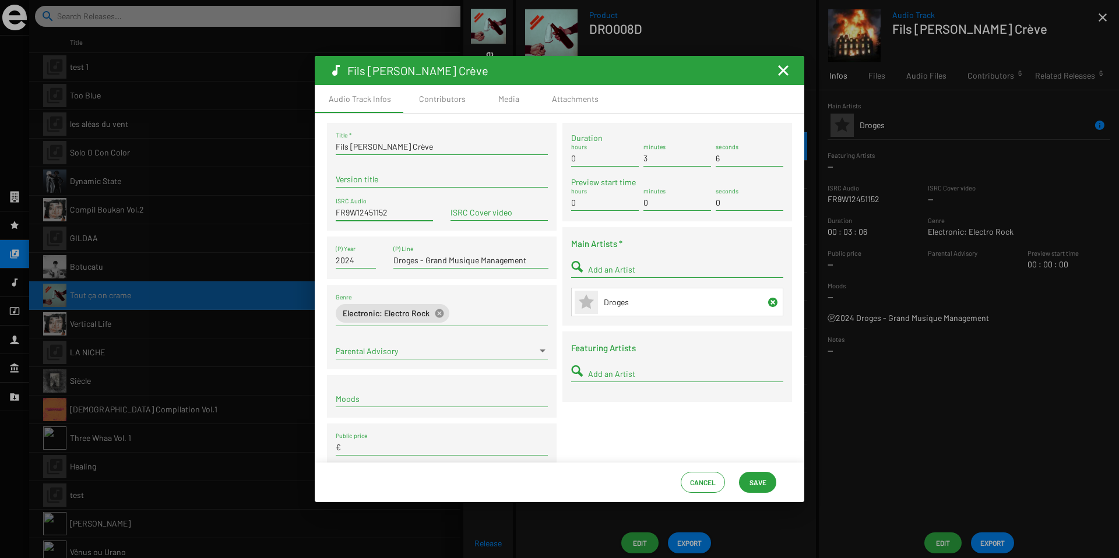
drag, startPoint x: 404, startPoint y: 210, endPoint x: 302, endPoint y: 210, distance: 102.0
click at [302, 210] on div "Fils de Bourge Crève Audio Track Infos Contributors Media Attachments Fils de B…" at bounding box center [559, 279] width 1119 height 558
click at [786, 67] on mat-icon "Fermer la fenêtre" at bounding box center [783, 71] width 14 height 14
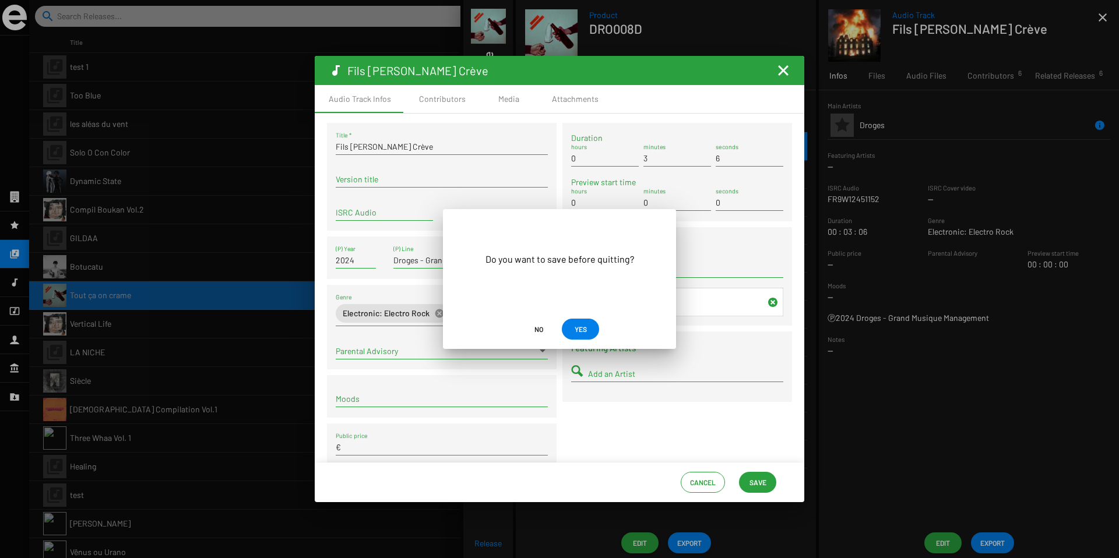
click at [537, 331] on span "No" at bounding box center [538, 329] width 9 height 21
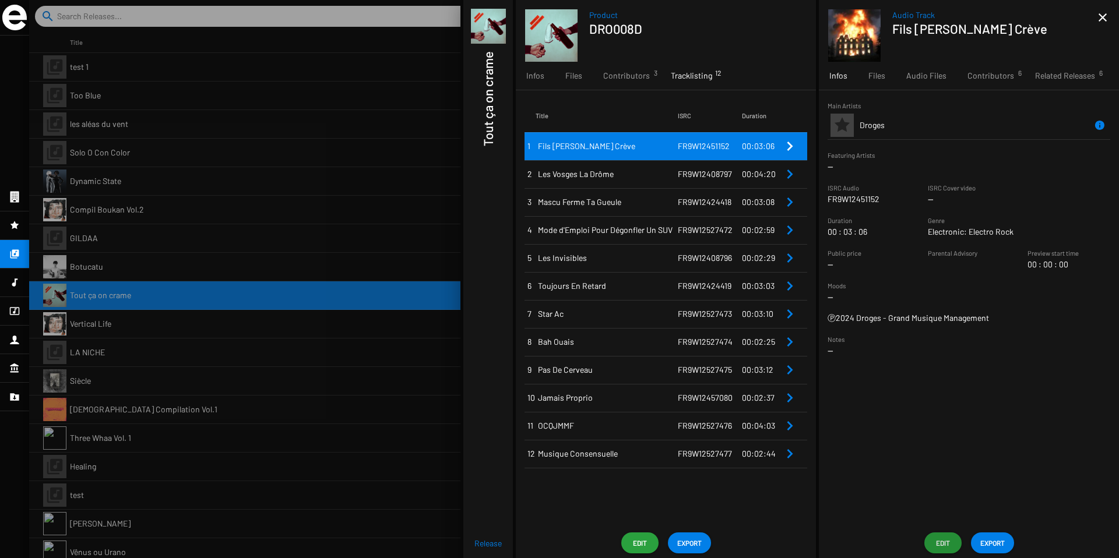
click at [647, 150] on span "Fils [PERSON_NAME] Crève" at bounding box center [608, 146] width 140 height 12
click at [945, 547] on span "Edit" at bounding box center [943, 543] width 19 height 21
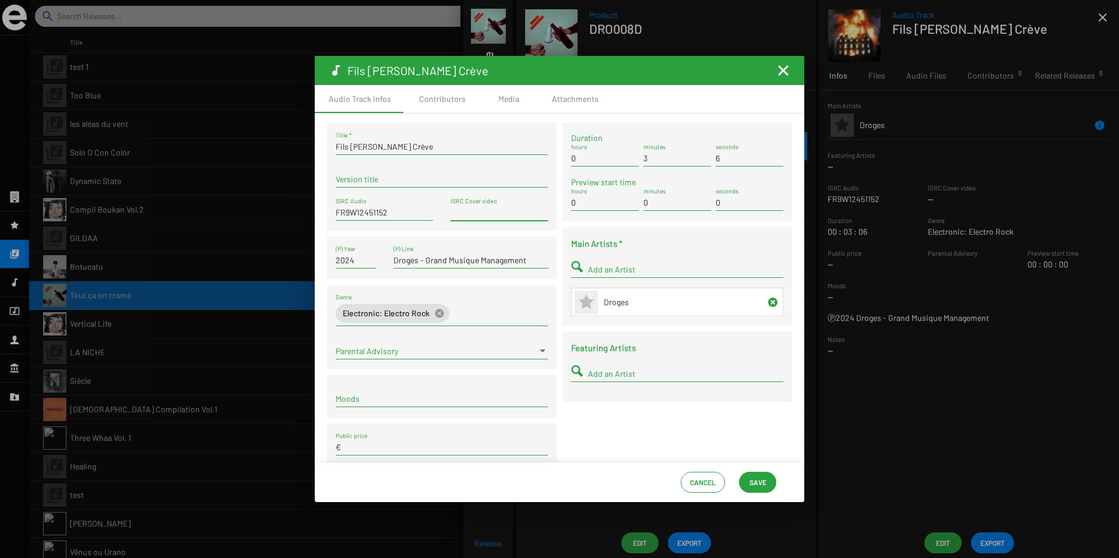
drag, startPoint x: 519, startPoint y: 210, endPoint x: 455, endPoint y: 203, distance: 64.5
click at [455, 203] on div "ISRC Cover video" at bounding box center [499, 209] width 97 height 23
click at [783, 74] on mat-icon "Fermer la fenêtre" at bounding box center [783, 71] width 14 height 14
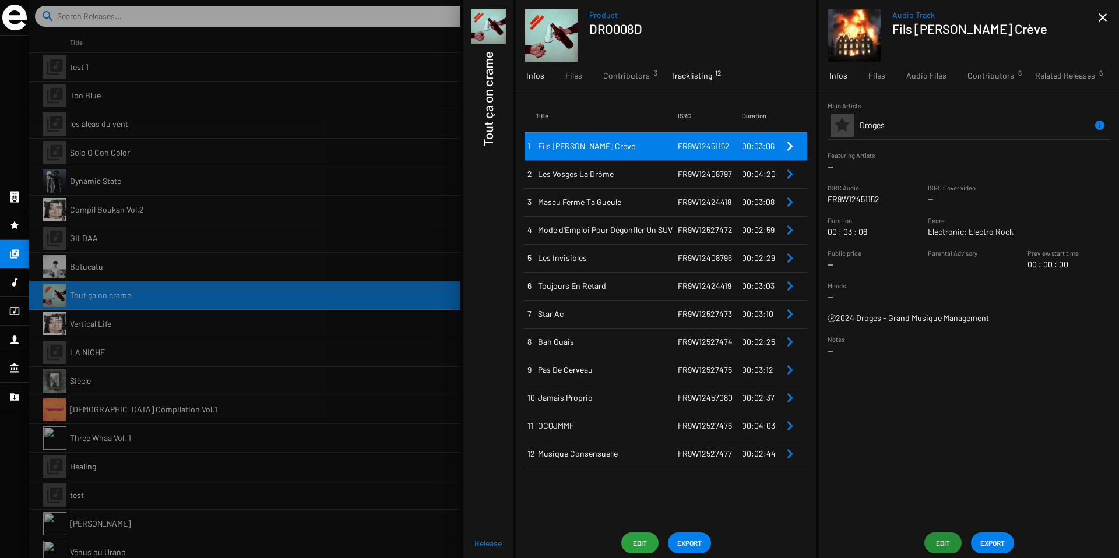
click at [533, 79] on span "Infos" at bounding box center [535, 76] width 18 height 12
click at [487, 78] on h1 "Tout ça on crame" at bounding box center [487, 98] width 15 height 95
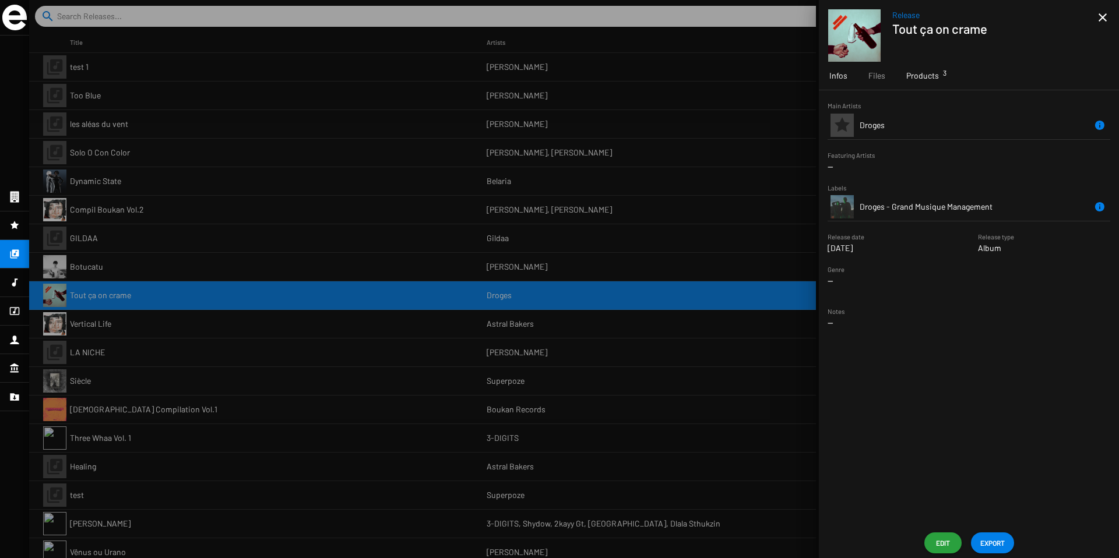
click at [928, 79] on span "Products 3" at bounding box center [922, 76] width 33 height 12
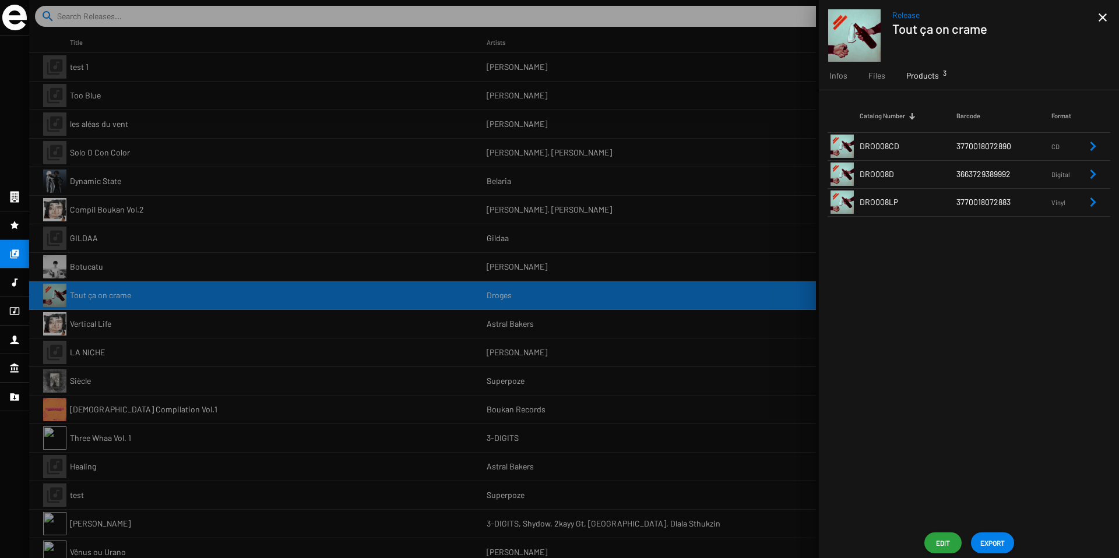
click at [937, 551] on span "Edit" at bounding box center [943, 543] width 19 height 21
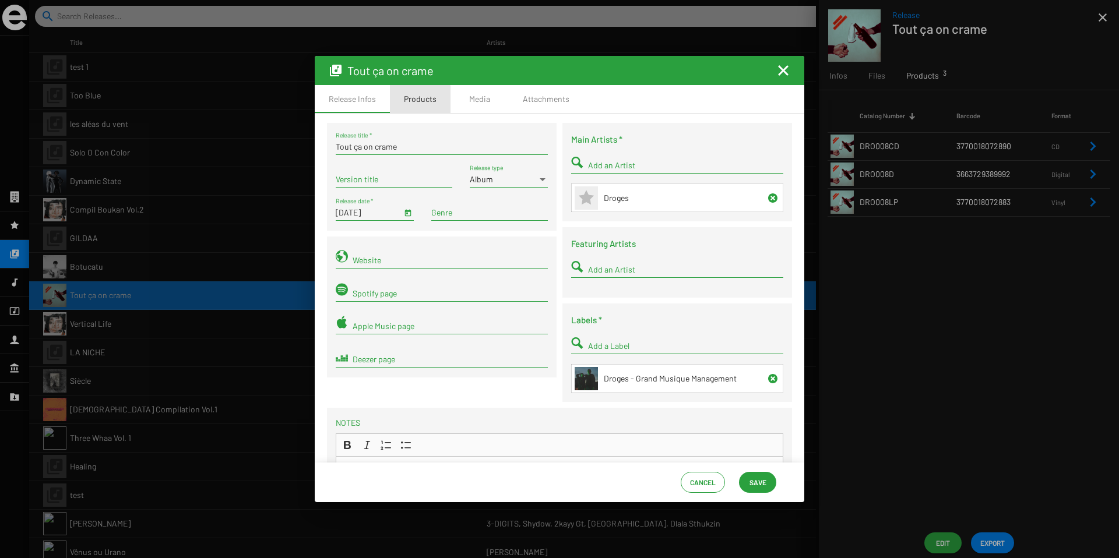
click at [409, 108] on div "Products" at bounding box center [420, 99] width 61 height 28
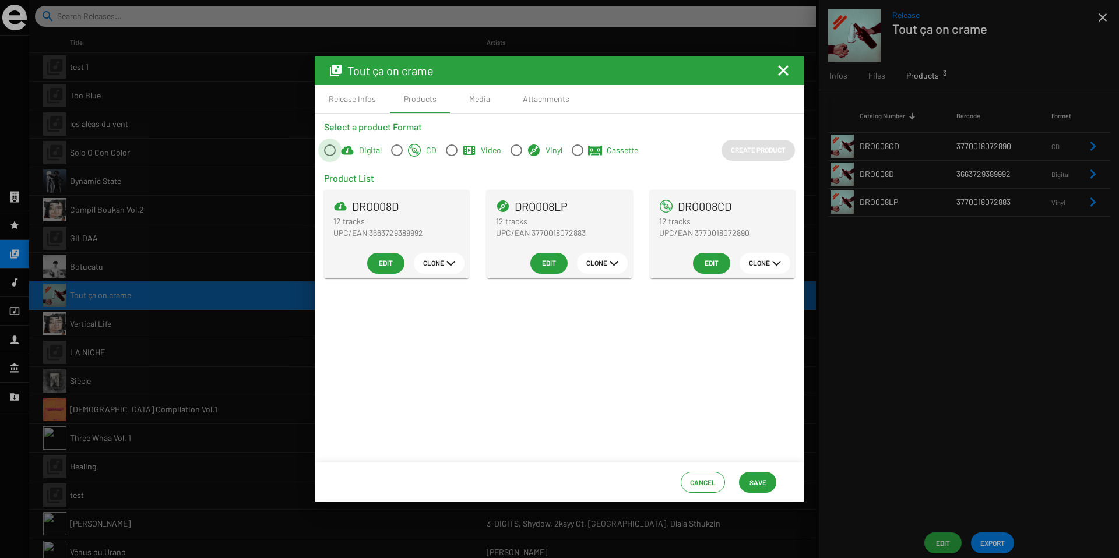
click at [327, 153] on span at bounding box center [330, 151] width 12 height 12
click at [329, 156] on input "Digital" at bounding box center [329, 156] width 1 height 1
radio input "true"
click at [783, 69] on mat-icon "Fermer la fenêtre" at bounding box center [783, 71] width 14 height 14
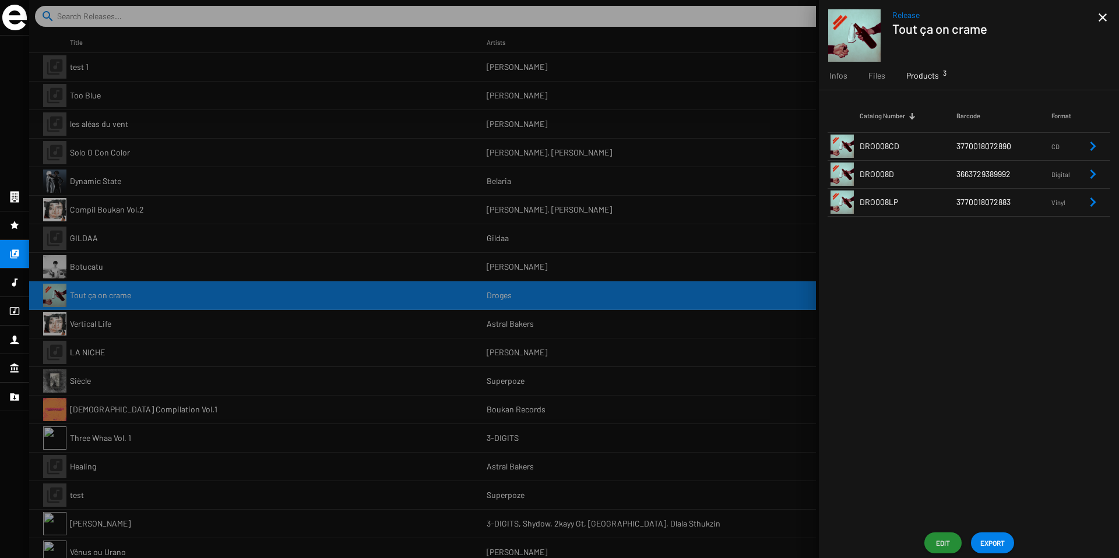
click at [1102, 20] on mat-icon "close" at bounding box center [1103, 17] width 14 height 14
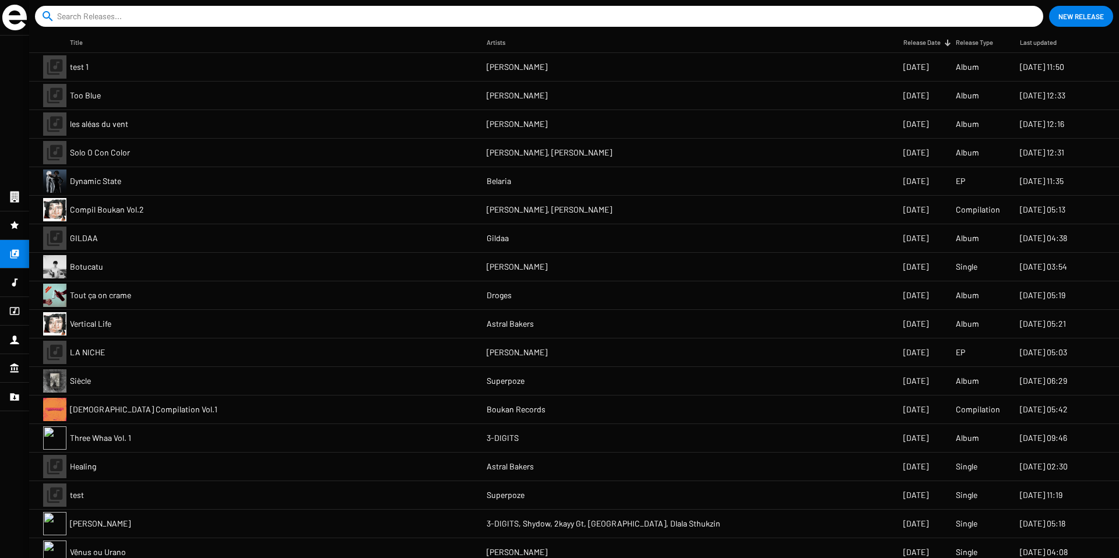
click at [325, 62] on mat-cell "test 1" at bounding box center [278, 67] width 417 height 28
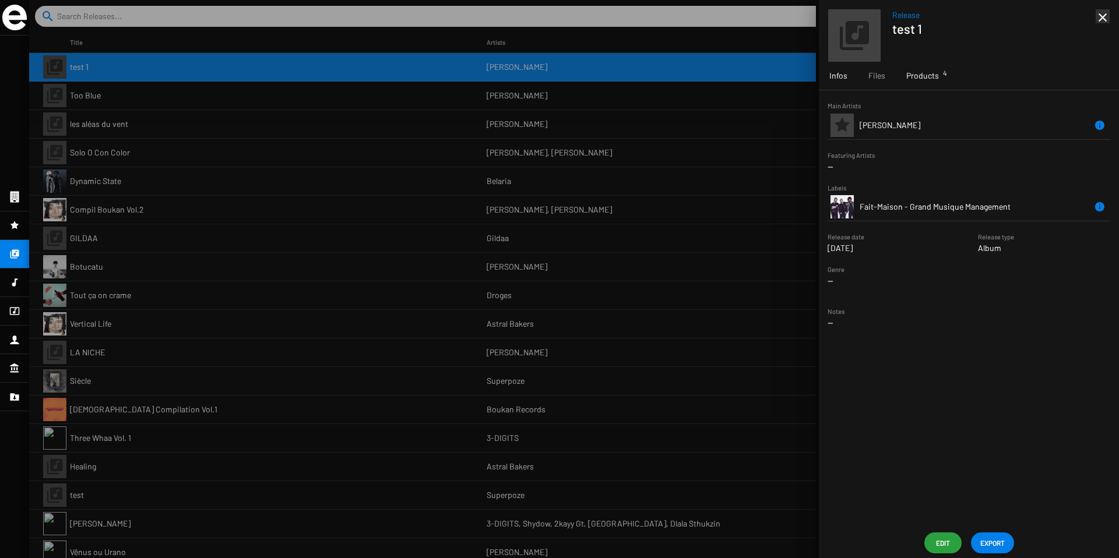
click at [937, 80] on span "Products 4" at bounding box center [922, 76] width 33 height 12
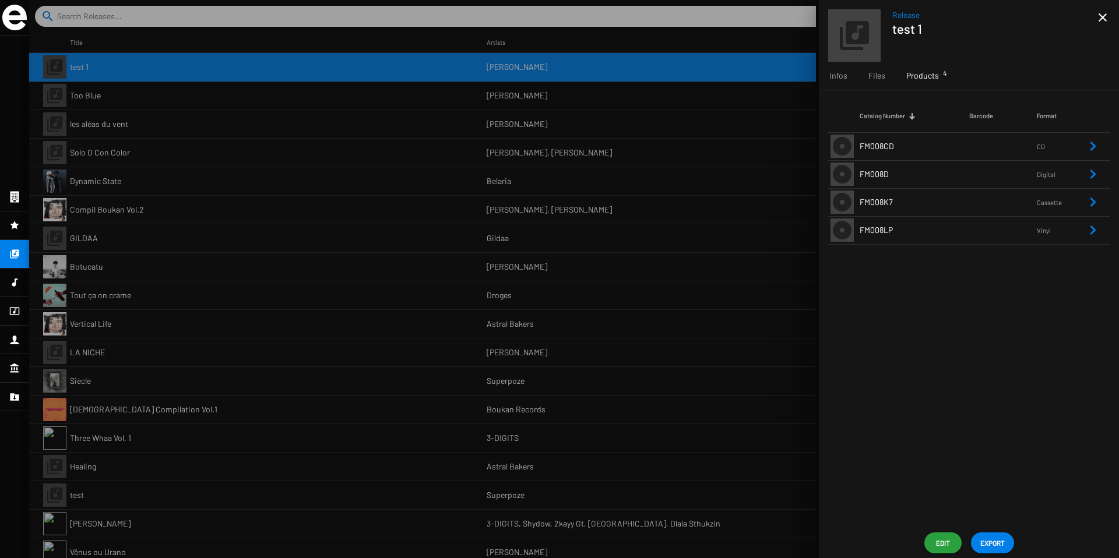
click at [935, 537] on span "Edit" at bounding box center [943, 543] width 19 height 21
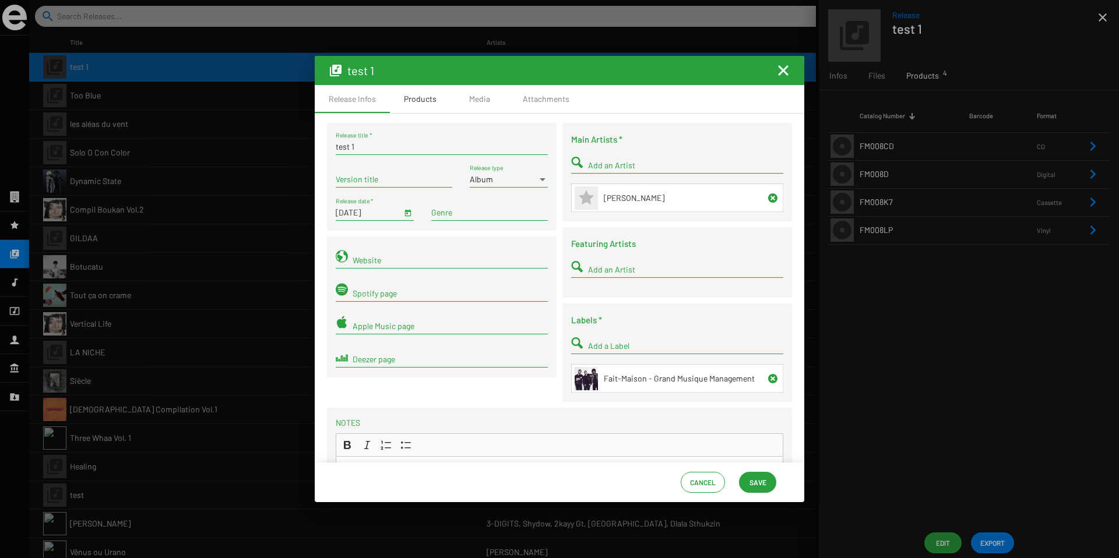
click at [429, 93] on div "Products" at bounding box center [420, 99] width 33 height 12
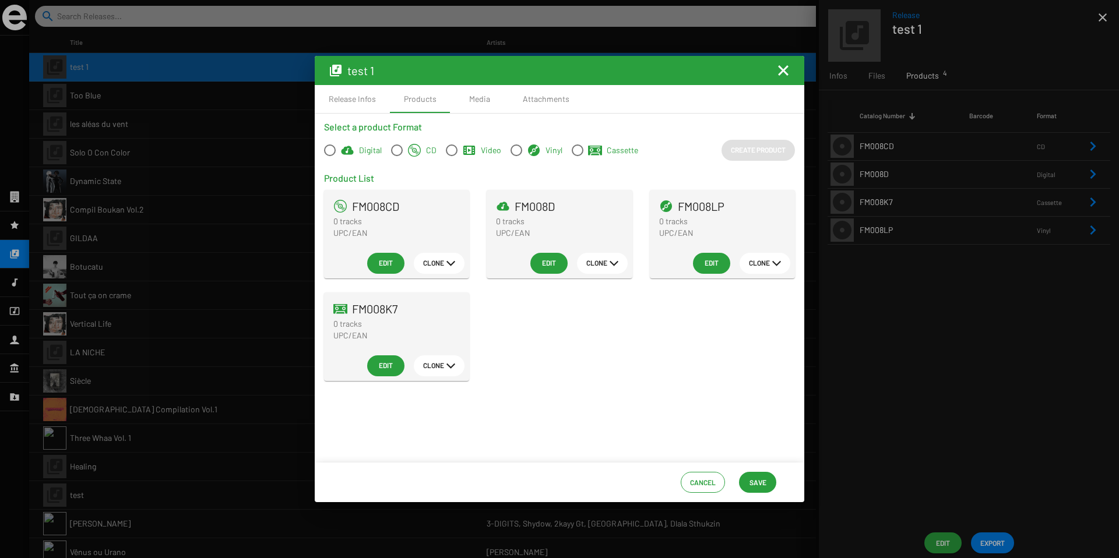
click at [330, 153] on span at bounding box center [330, 151] width 12 height 12
click at [330, 156] on input "Digital" at bounding box center [329, 156] width 1 height 1
radio input "true"
click at [758, 154] on span "Create Product" at bounding box center [758, 149] width 55 height 21
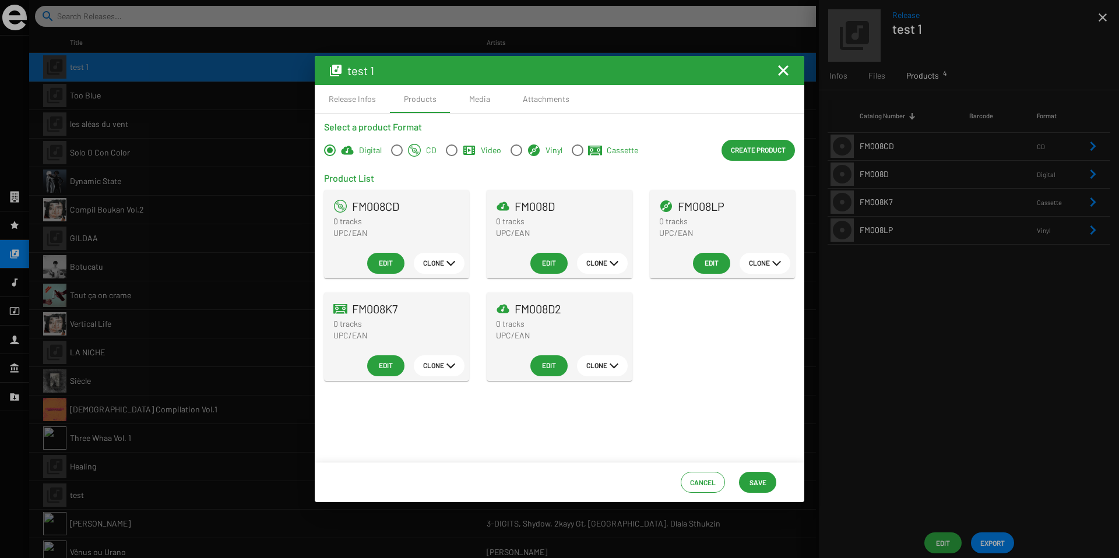
click at [547, 370] on span "Edit" at bounding box center [549, 365] width 19 height 21
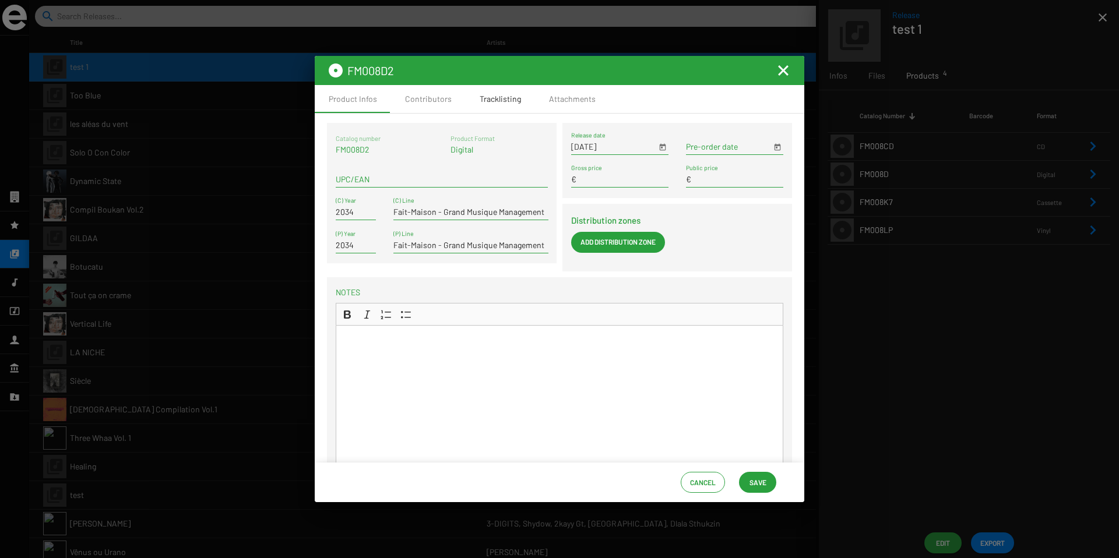
click at [490, 97] on div "Tracklisting" at bounding box center [500, 99] width 41 height 12
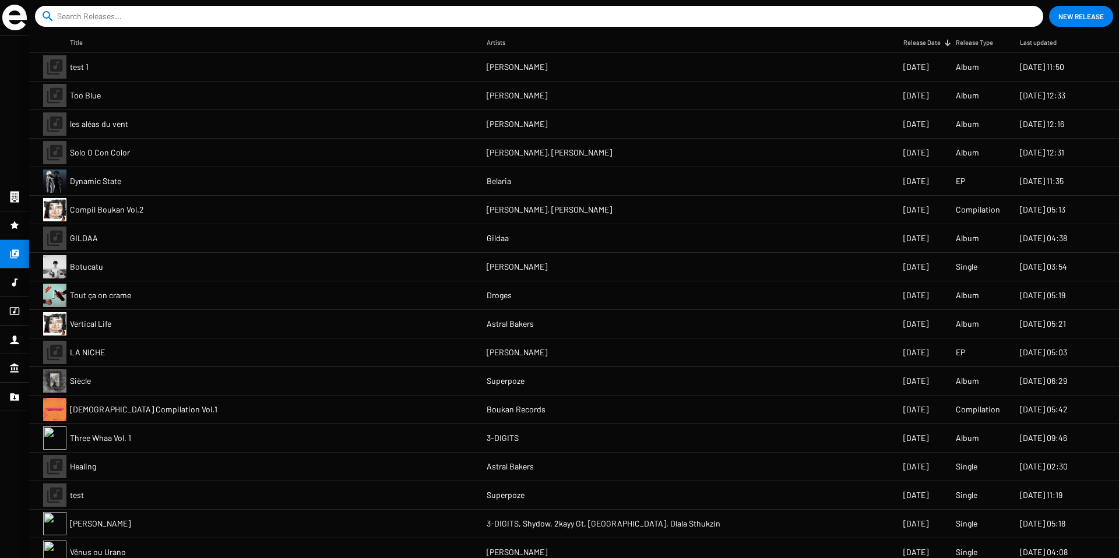
click at [634, 209] on mat-cell "[PERSON_NAME], [PERSON_NAME]" at bounding box center [695, 210] width 417 height 28
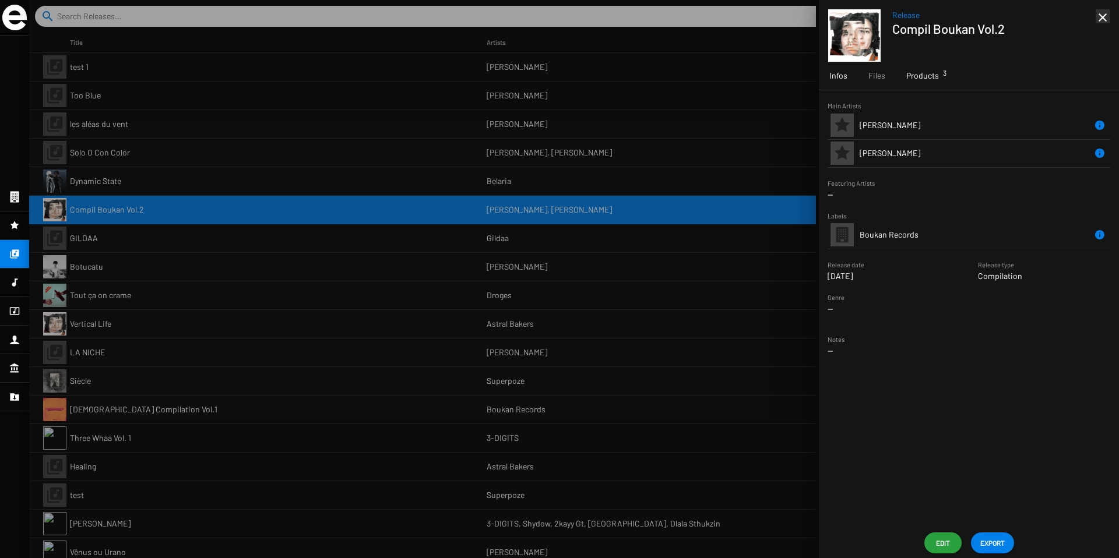
click at [917, 82] on div "Products 3" at bounding box center [923, 76] width 54 height 28
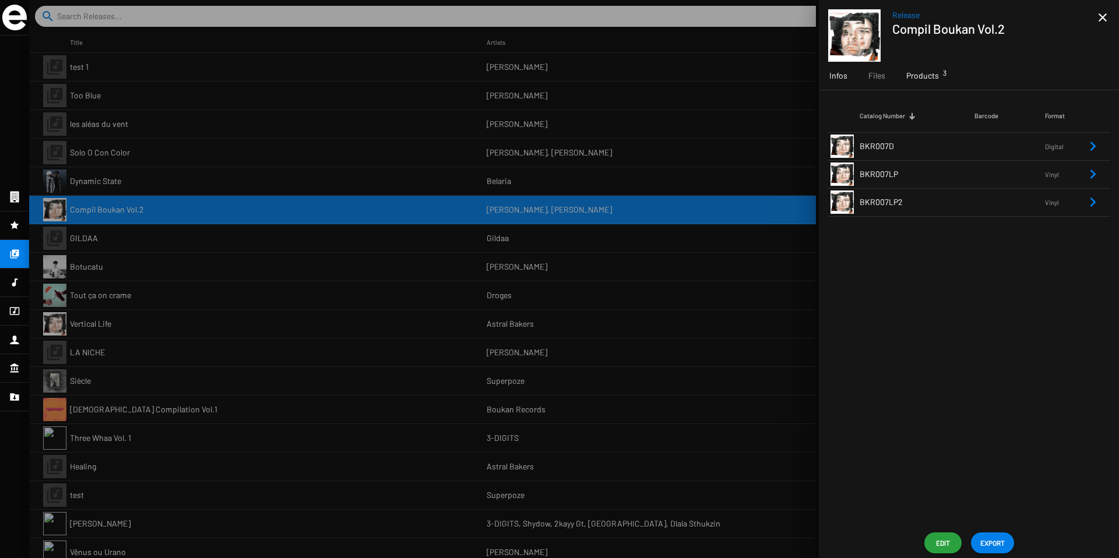
click at [843, 79] on span "Infos" at bounding box center [838, 76] width 18 height 12
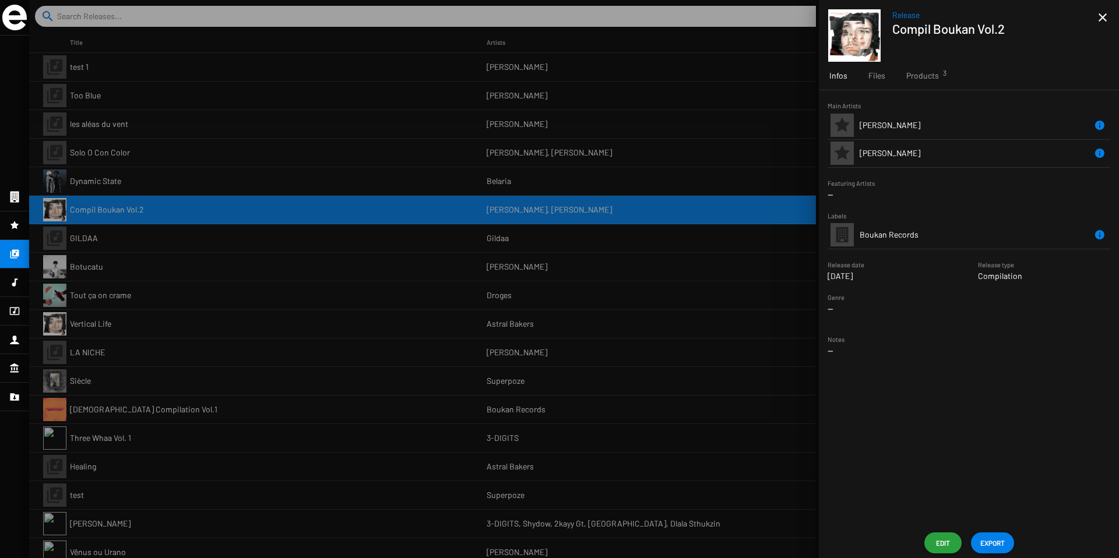
click at [1103, 16] on mat-icon "close" at bounding box center [1103, 17] width 14 height 14
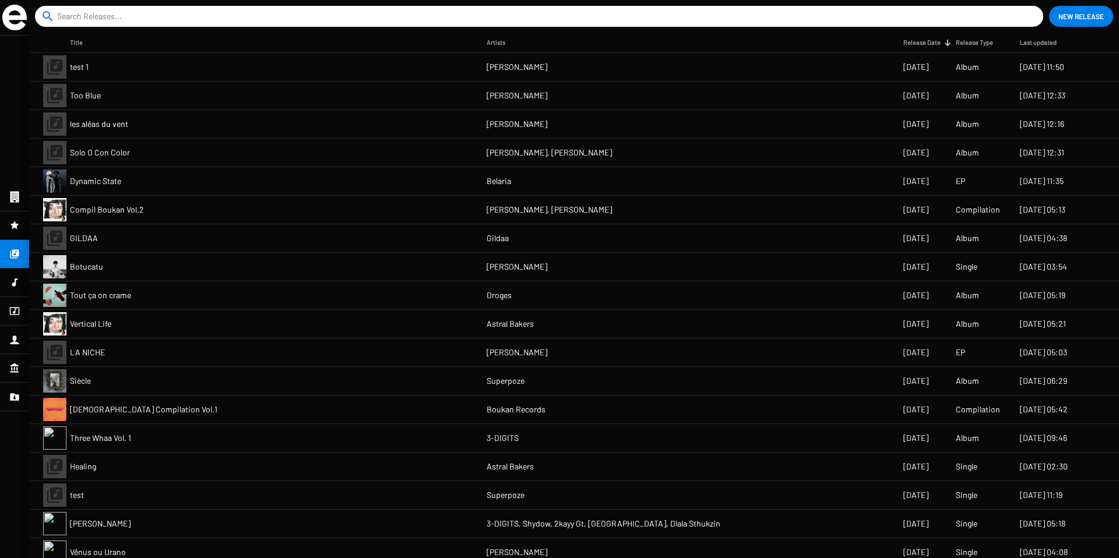
click at [585, 69] on mat-cell "[PERSON_NAME]" at bounding box center [695, 67] width 417 height 28
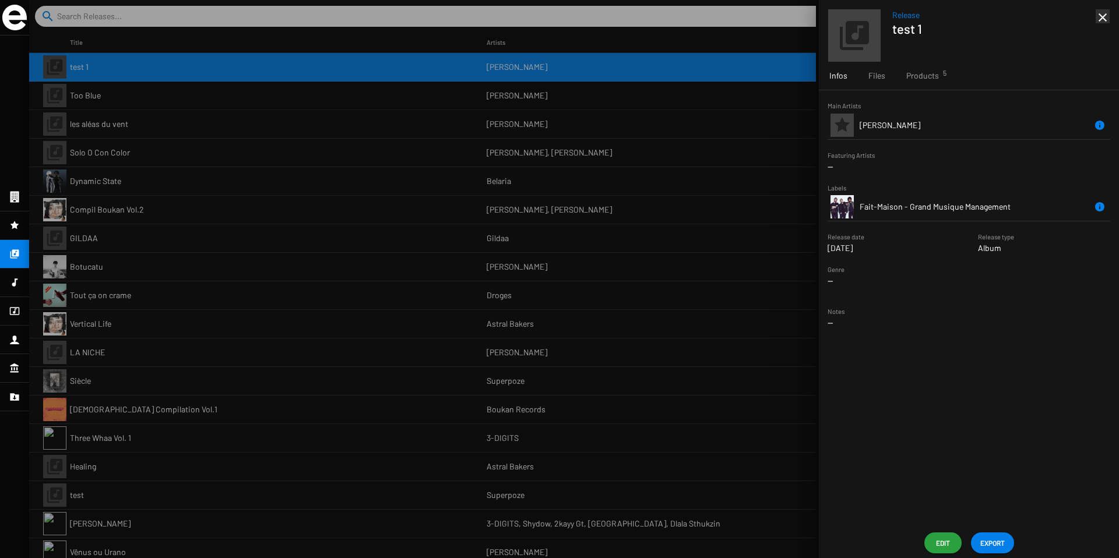
click at [944, 539] on span "Edit" at bounding box center [943, 543] width 19 height 21
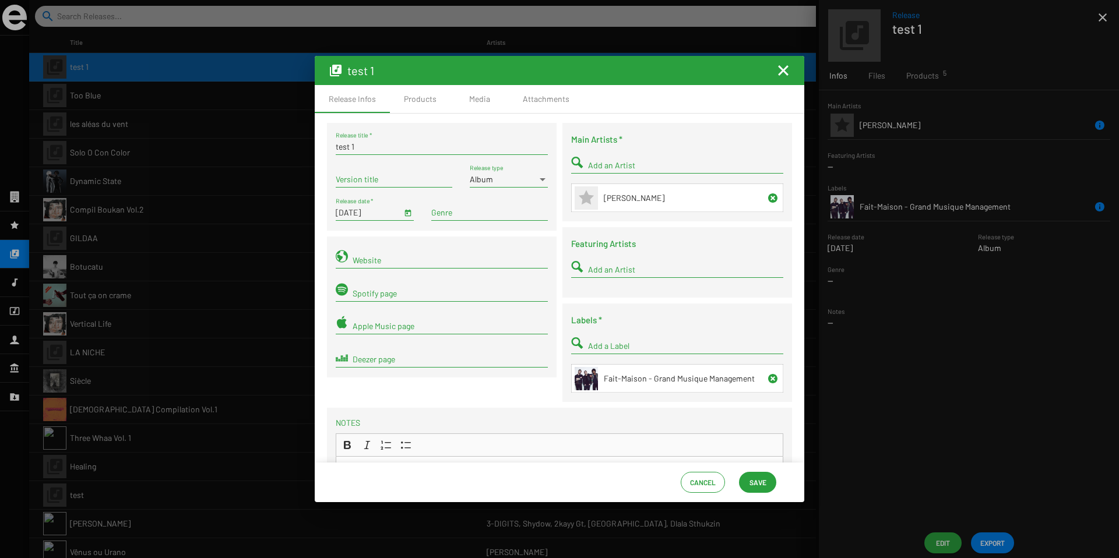
click at [620, 201] on span "[PERSON_NAME]" at bounding box center [634, 198] width 61 height 10
click at [588, 201] on icon at bounding box center [586, 197] width 15 height 15
click at [609, 202] on span "[PERSON_NAME]" at bounding box center [634, 198] width 61 height 10
click at [383, 281] on div "Spotify page" at bounding box center [450, 290] width 195 height 23
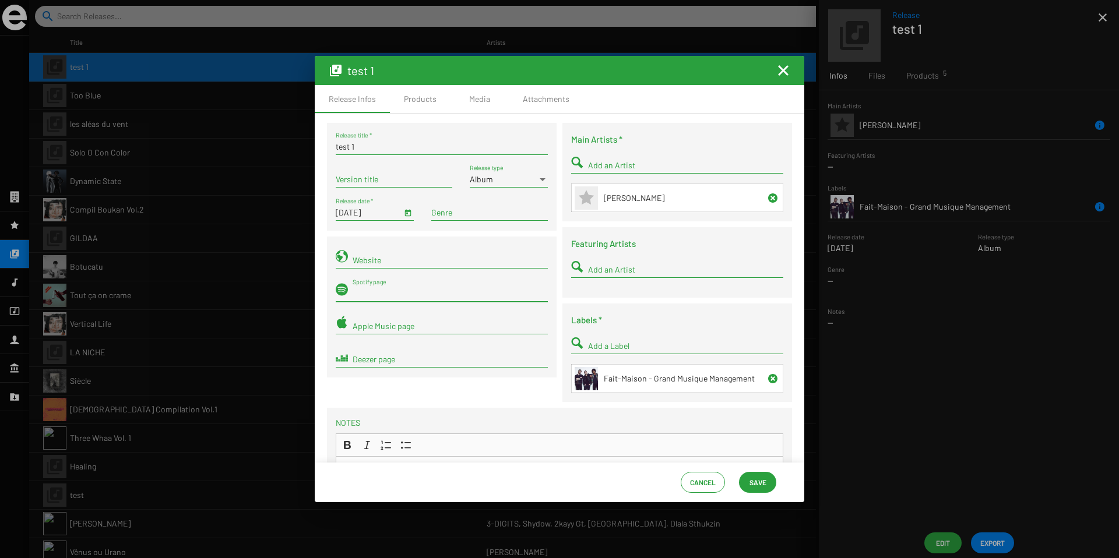
click at [382, 382] on div "test 1 Release title * Version title Album Release type 12/15/2034 Release date…" at bounding box center [441, 266] width 235 height 286
click at [594, 197] on mat-icon at bounding box center [586, 198] width 23 height 23
click at [577, 198] on icon at bounding box center [586, 198] width 19 height 19
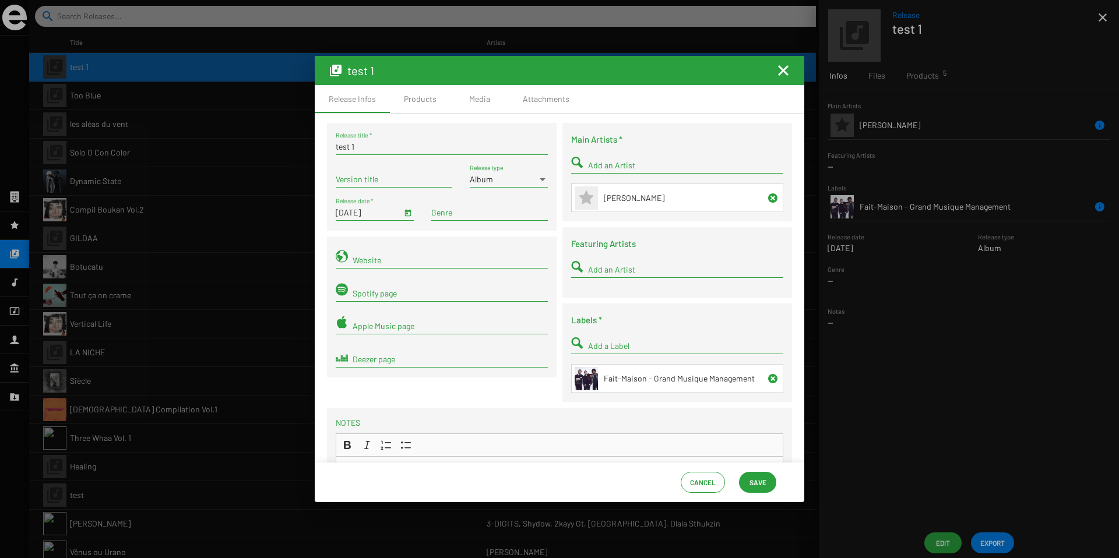
click at [593, 199] on icon at bounding box center [586, 198] width 19 height 19
click at [587, 200] on icon at bounding box center [586, 197] width 15 height 15
click at [584, 200] on icon at bounding box center [586, 197] width 15 height 15
click at [610, 201] on span "[PERSON_NAME]" at bounding box center [634, 198] width 61 height 10
click at [596, 199] on td at bounding box center [588, 198] width 33 height 28
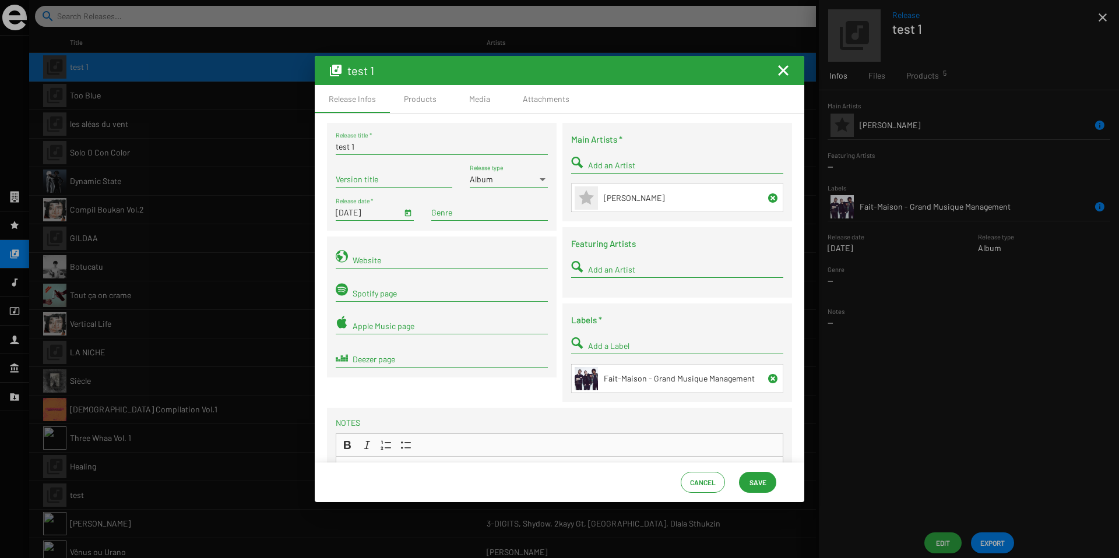
click at [612, 166] on input "Add an Artist" at bounding box center [685, 165] width 195 height 9
type input "test"
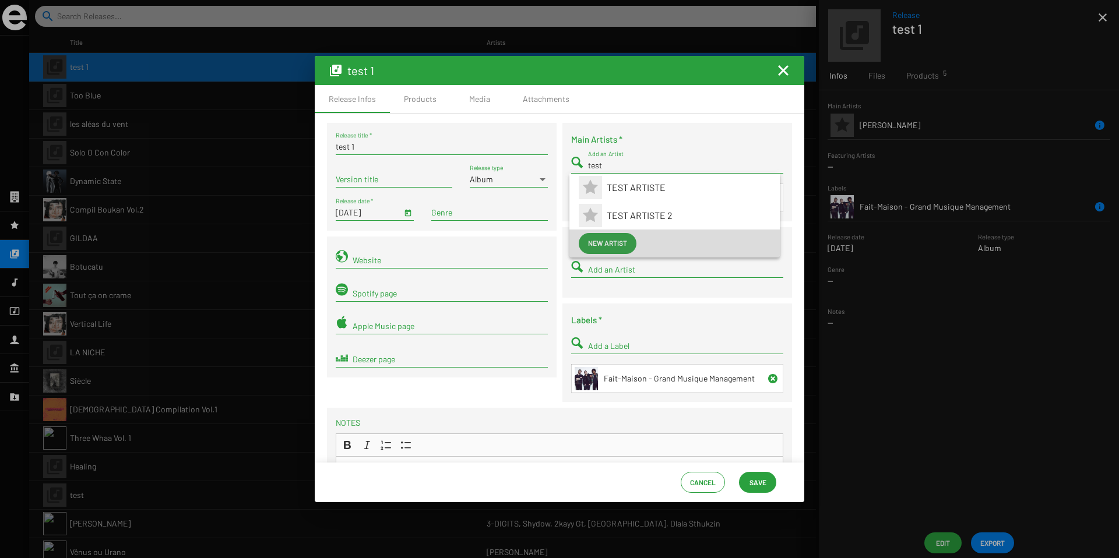
click at [613, 241] on span "New artist" at bounding box center [607, 243] width 39 height 21
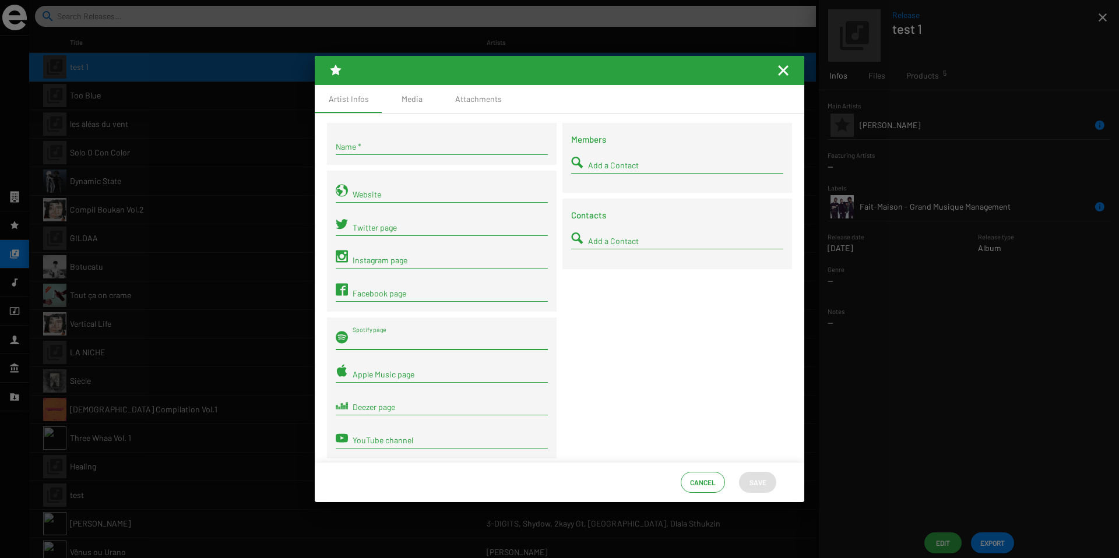
drag, startPoint x: 379, startPoint y: 358, endPoint x: 379, endPoint y: 410, distance: 51.3
click at [379, 410] on div "Spotify page Apple Music page Deezer page YouTube channel" at bounding box center [442, 388] width 230 height 141
click at [379, 410] on input "Deezer page" at bounding box center [450, 407] width 195 height 9
click at [374, 379] on div "Apple Music page" at bounding box center [450, 371] width 195 height 23
click at [367, 342] on input "Spotify page" at bounding box center [450, 341] width 195 height 9
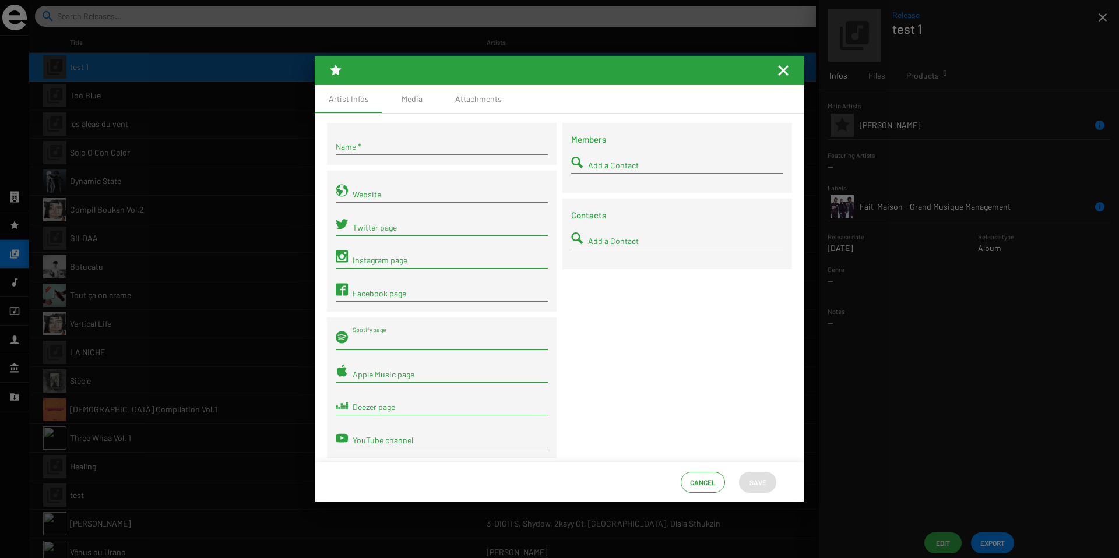
click at [786, 69] on mat-icon "Fermer la fenêtre" at bounding box center [783, 71] width 14 height 14
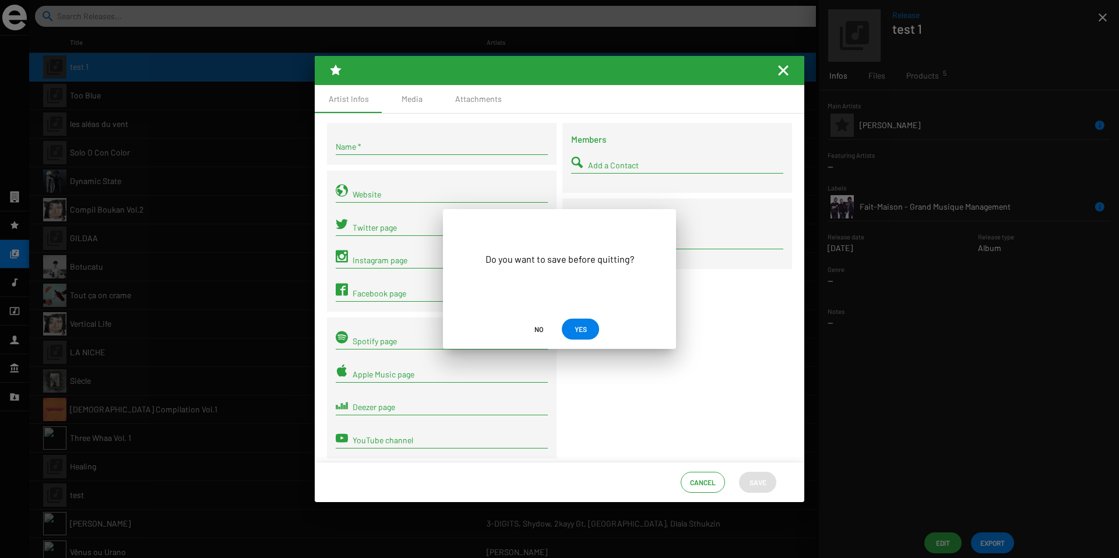
click at [541, 330] on span "No" at bounding box center [538, 329] width 9 height 21
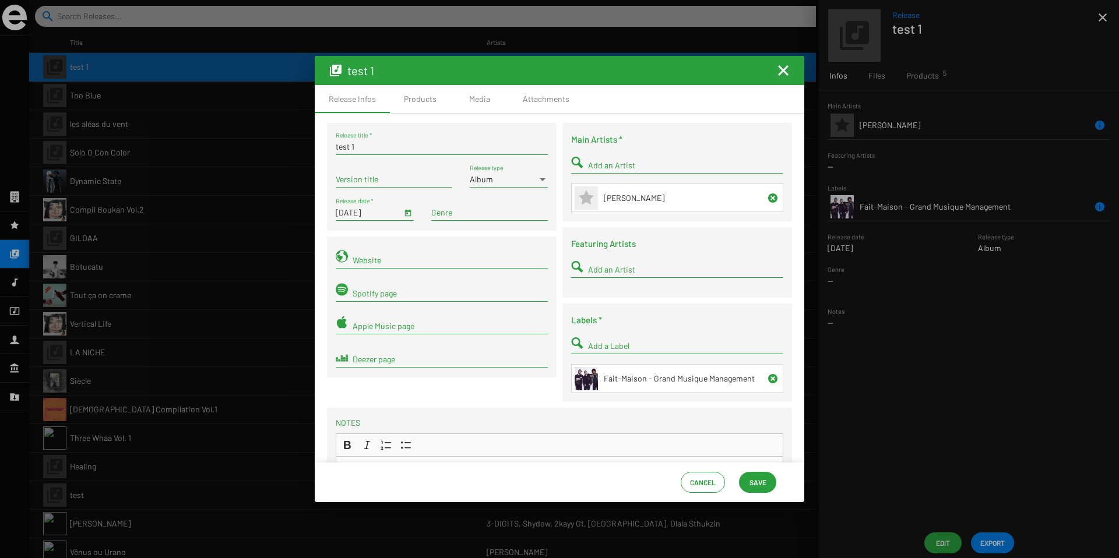
click at [777, 69] on mat-icon "Fermer la fenêtre" at bounding box center [783, 71] width 14 height 14
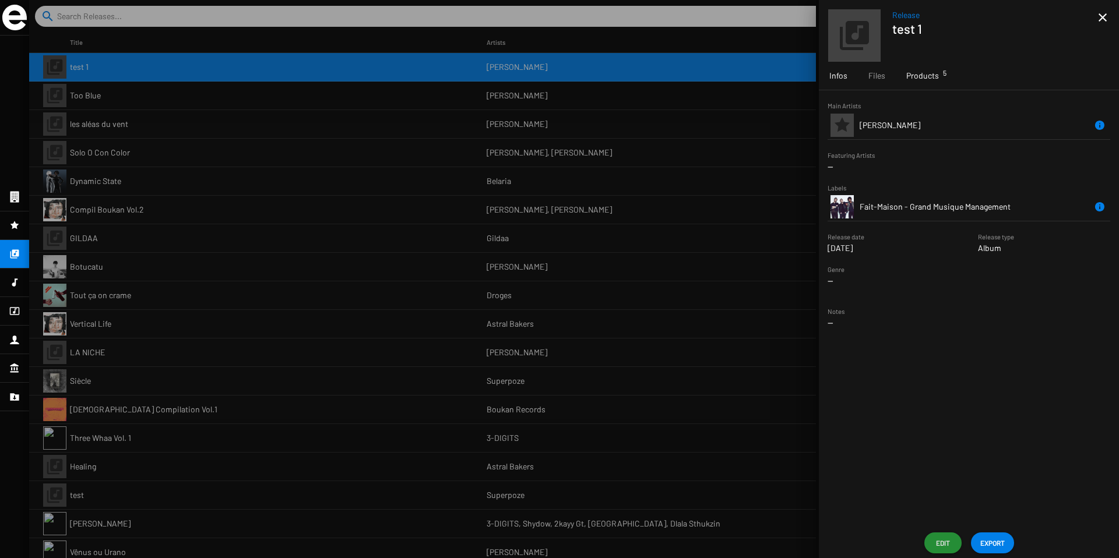
click at [912, 79] on span "Products 5" at bounding box center [922, 76] width 33 height 12
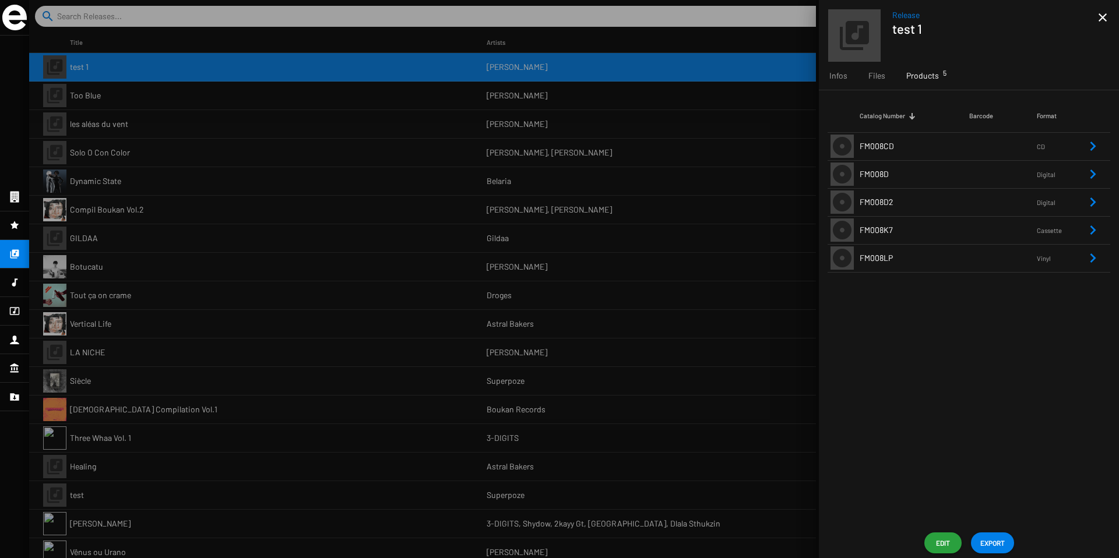
click at [440, 291] on div at bounding box center [574, 279] width 1090 height 558
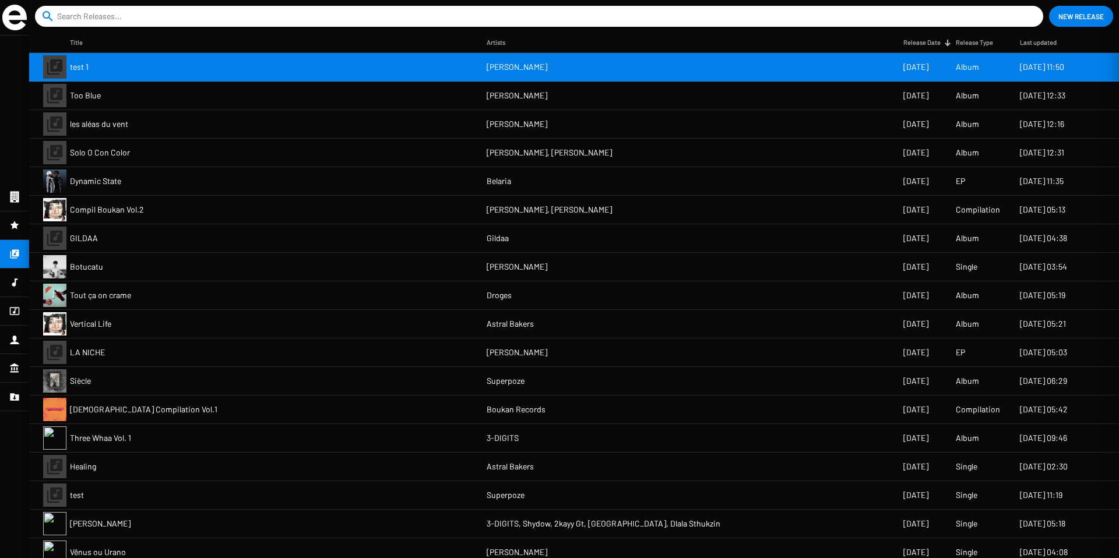
click at [471, 300] on div at bounding box center [574, 279] width 1090 height 558
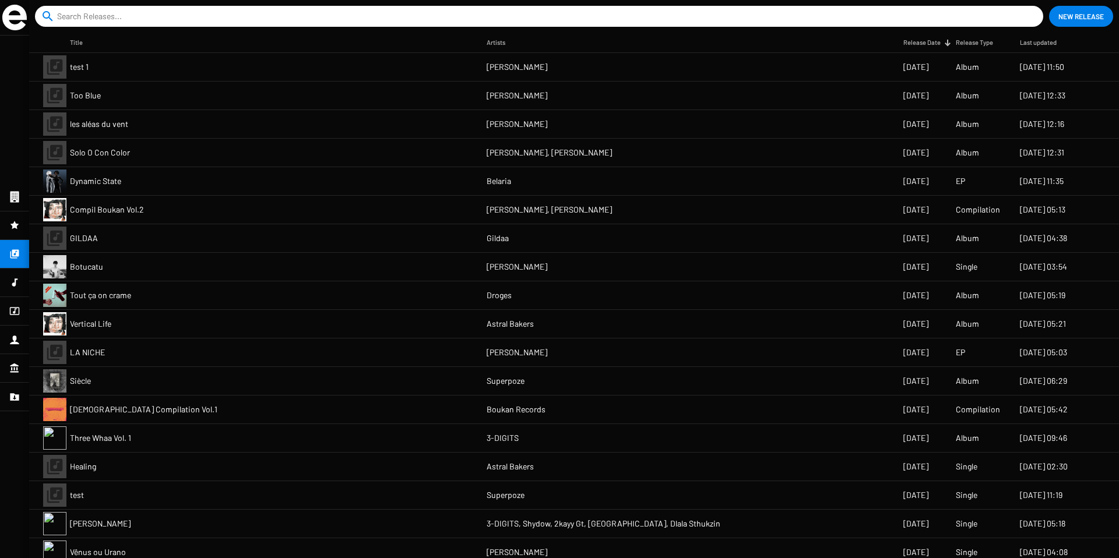
click at [804, 294] on mat-cell "Droges" at bounding box center [695, 295] width 417 height 28
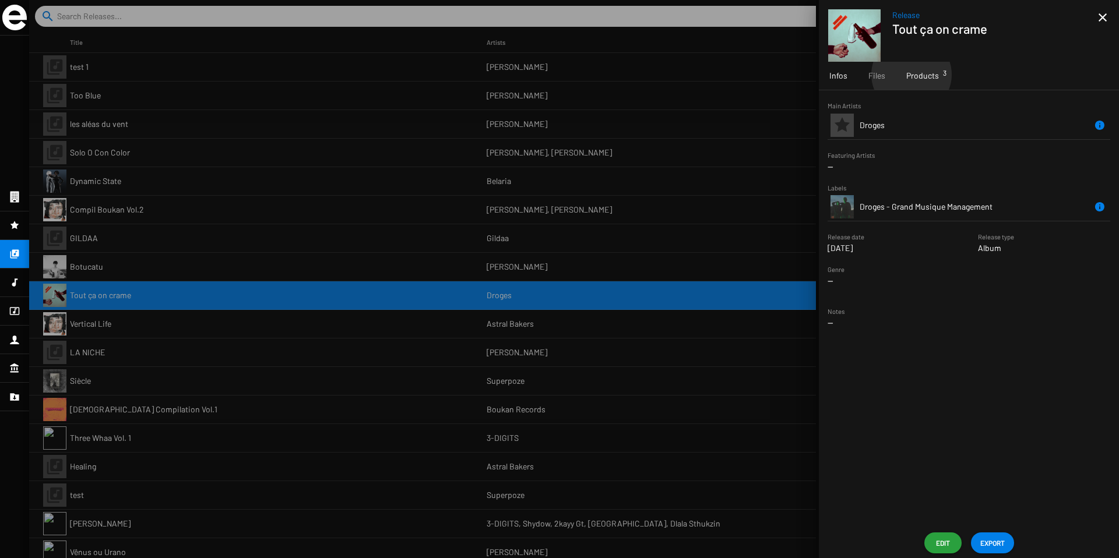
click at [911, 75] on span "Products 3" at bounding box center [922, 76] width 33 height 12
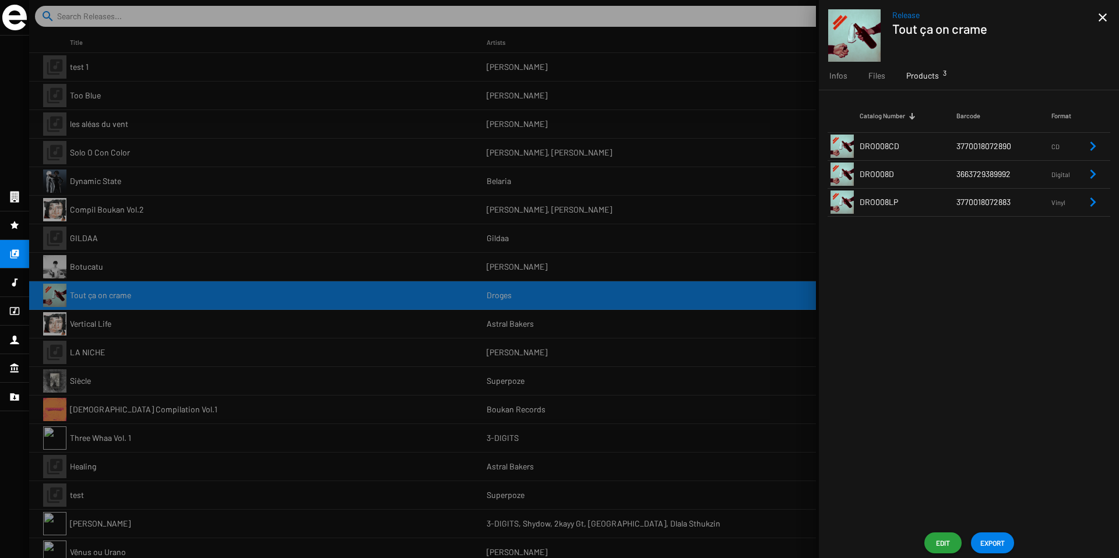
click at [980, 150] on span "3770018072890" at bounding box center [983, 146] width 55 height 10
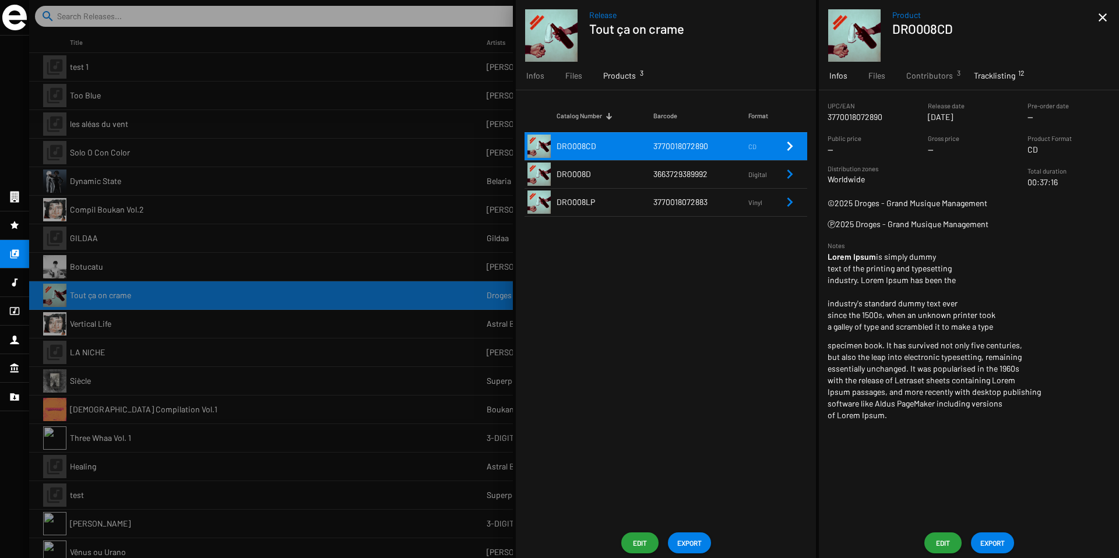
click at [988, 78] on span "Tracklisting 12" at bounding box center [994, 76] width 41 height 12
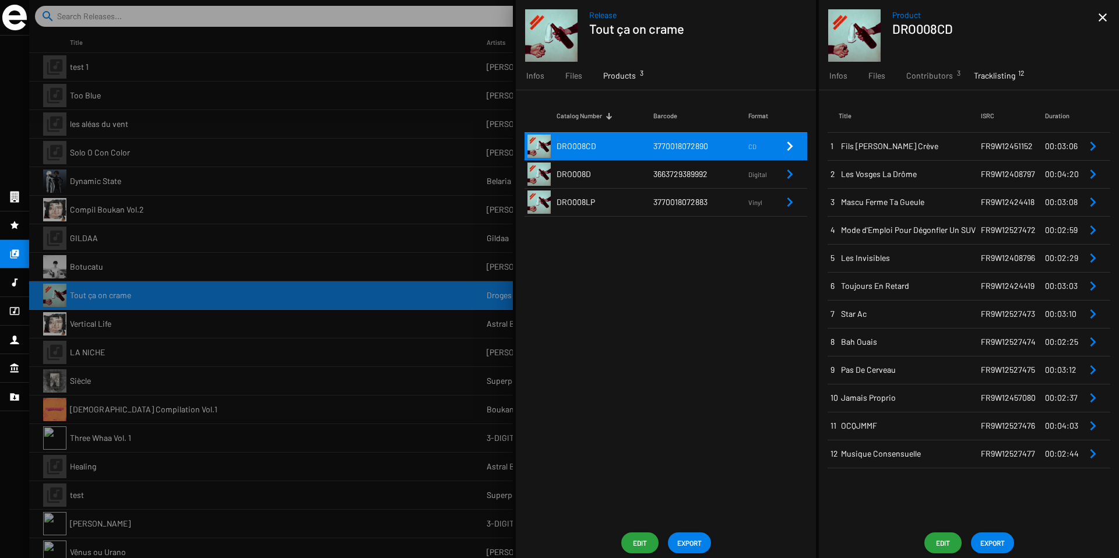
click at [946, 344] on span "Bah Ouais" at bounding box center [911, 342] width 140 height 12
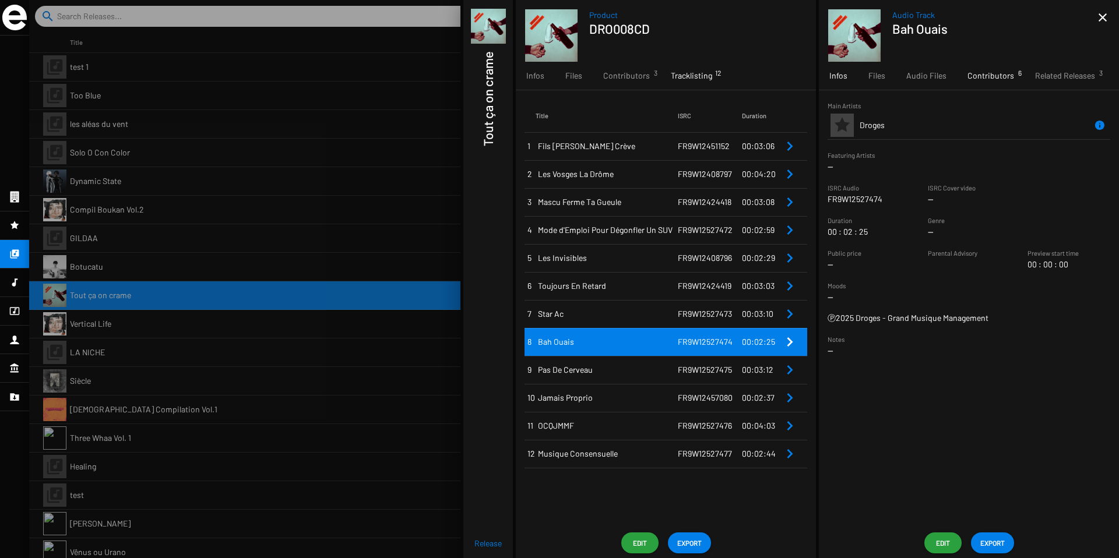
click at [992, 76] on span "Contributors 6" at bounding box center [990, 76] width 47 height 12
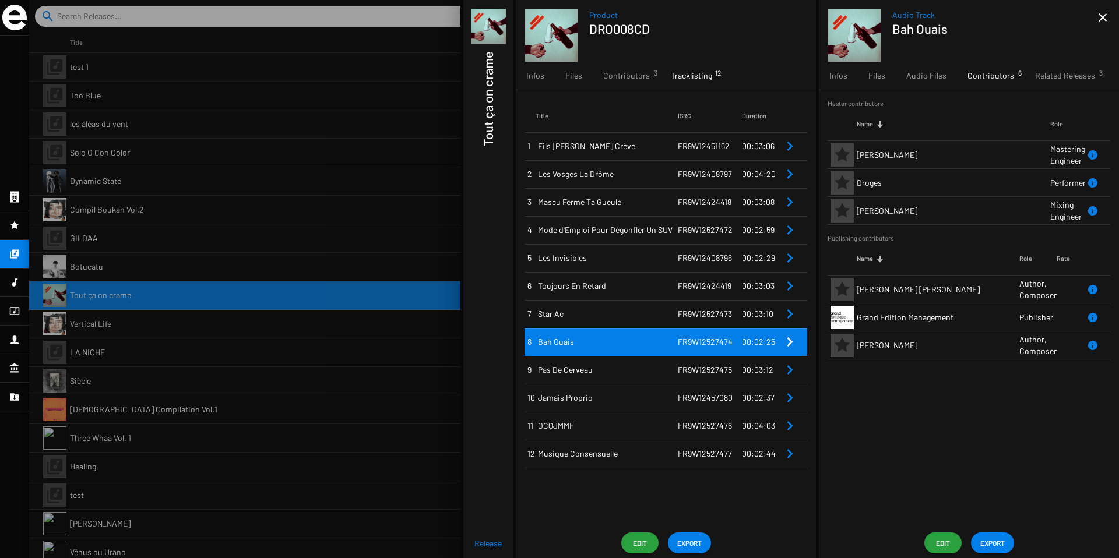
click at [943, 536] on span "Edit" at bounding box center [943, 543] width 19 height 21
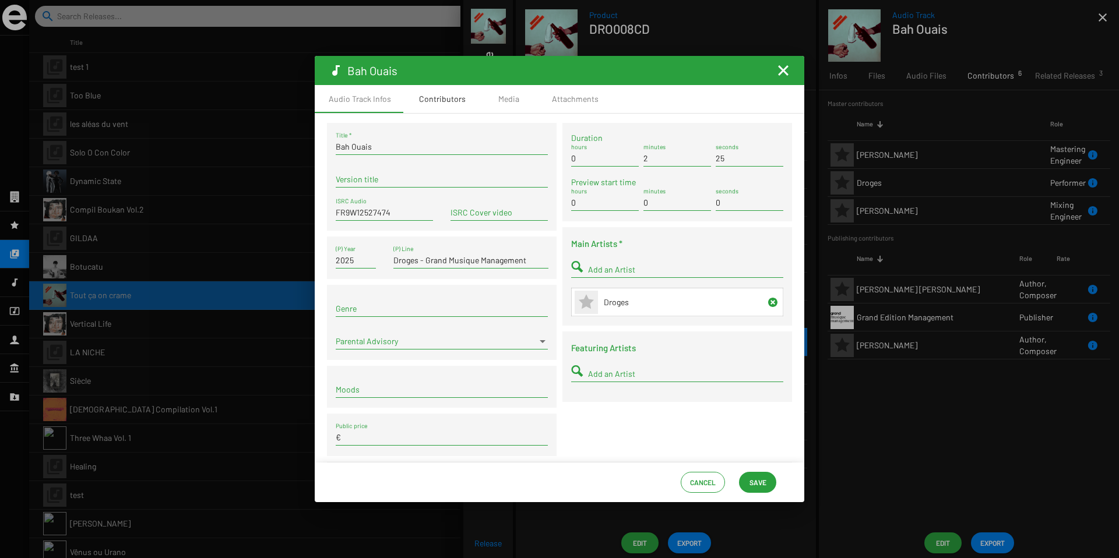
click at [432, 100] on div "Contributors" at bounding box center [442, 99] width 47 height 12
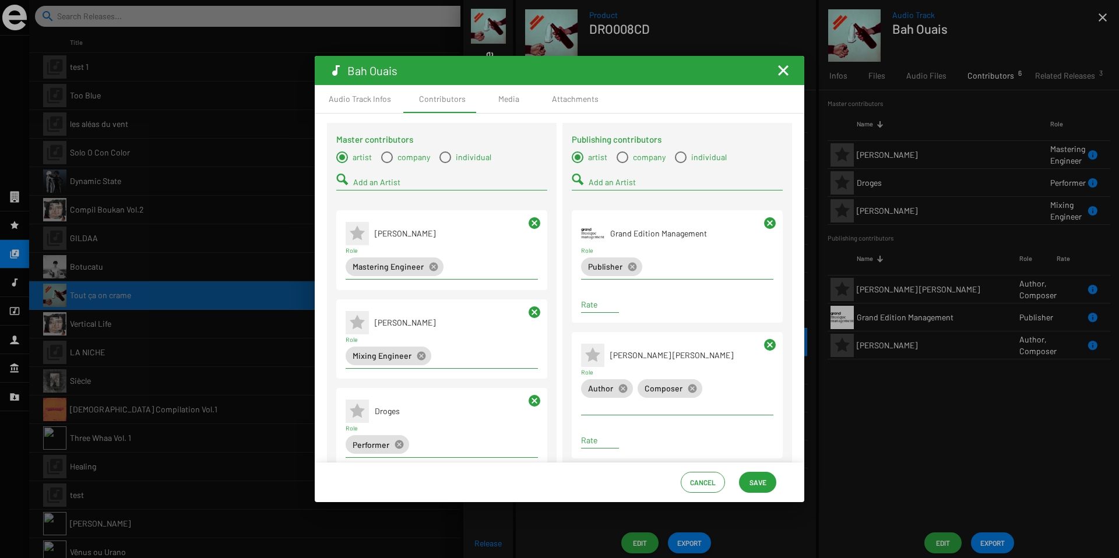
click at [374, 181] on input "Add an Artist" at bounding box center [450, 182] width 194 height 9
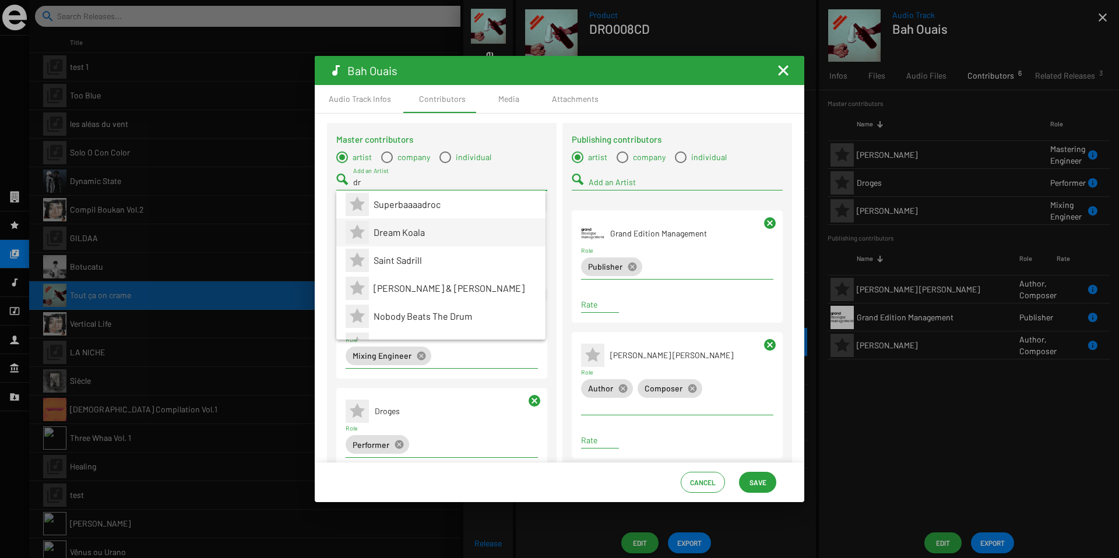
type input "dr"
click at [398, 225] on span "Dream Koala" at bounding box center [455, 233] width 163 height 28
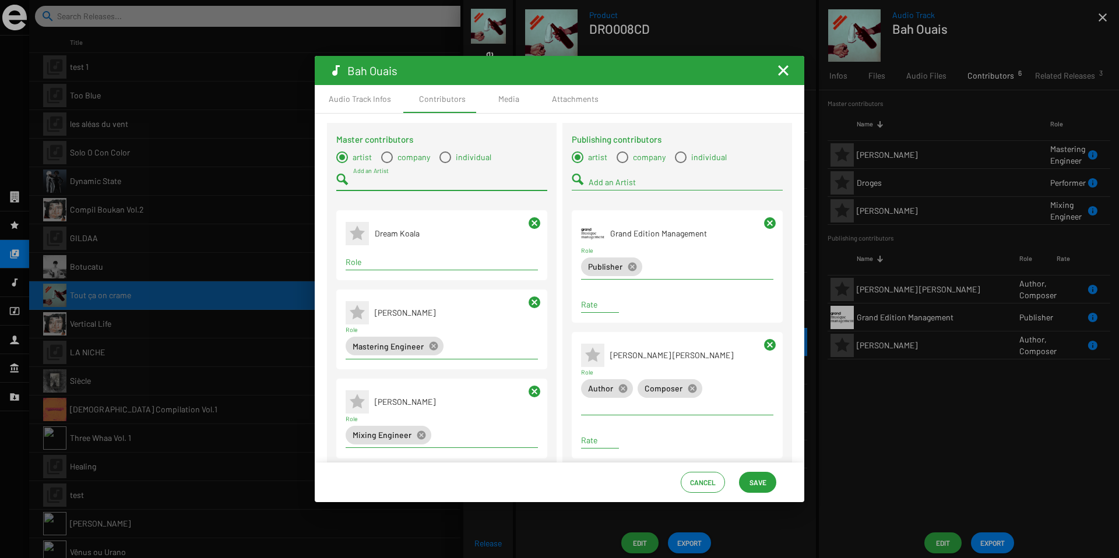
scroll to position [16, 0]
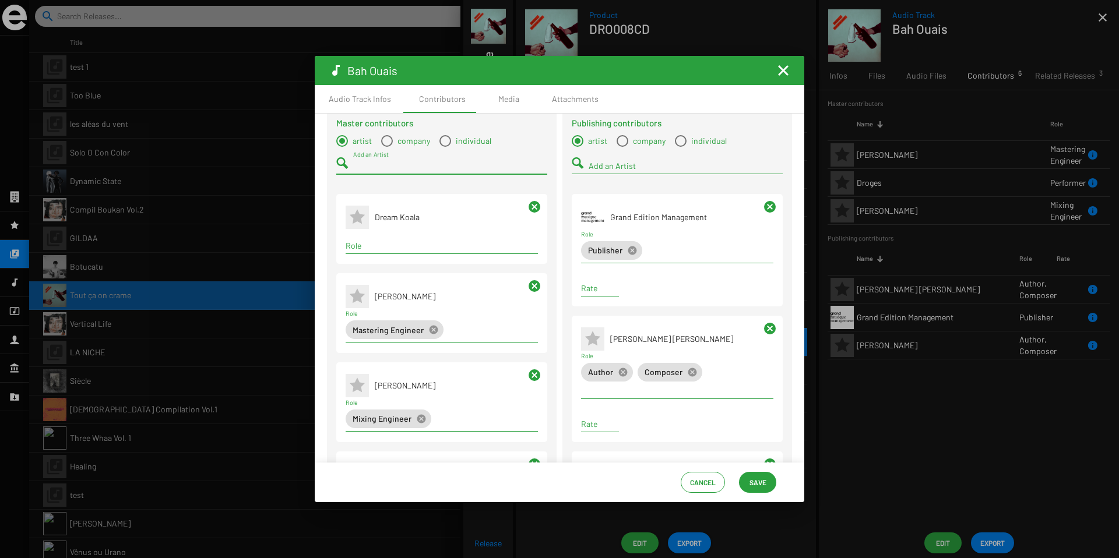
click at [393, 247] on input "Role" at bounding box center [442, 245] width 192 height 9
type input "perf"
click at [396, 265] on span "Performer" at bounding box center [441, 268] width 172 height 28
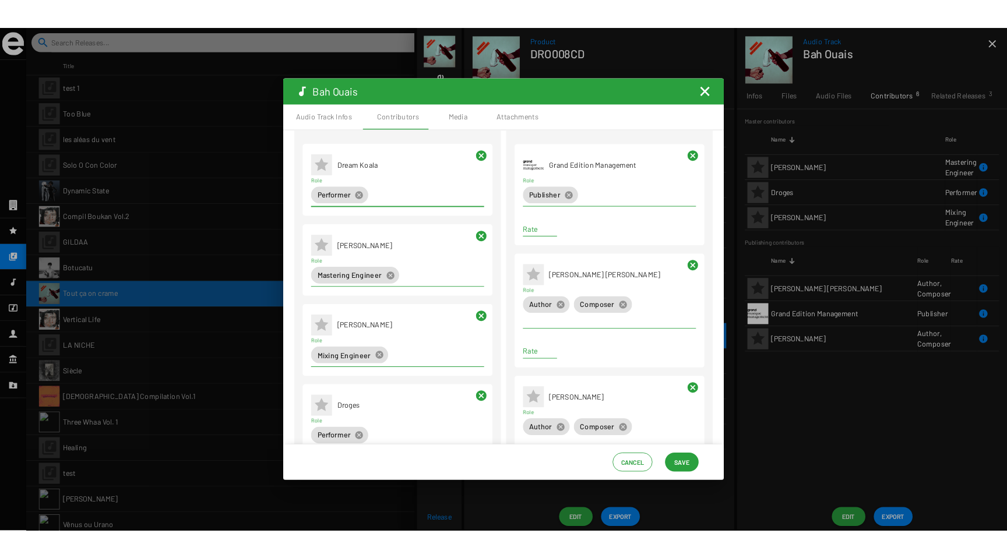
scroll to position [0, 0]
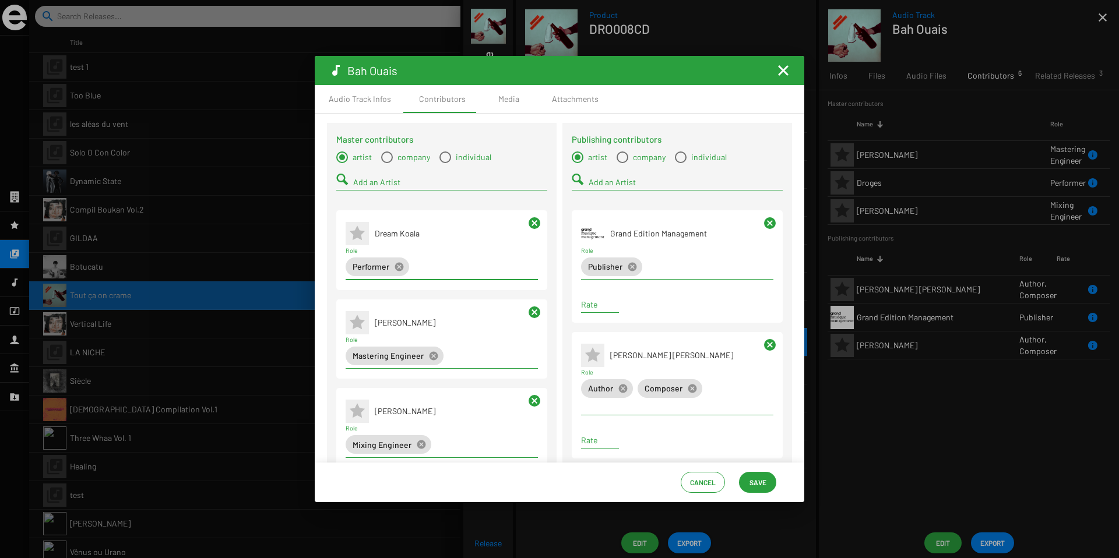
click at [786, 77] on mat-icon "Fermer la fenêtre" at bounding box center [783, 71] width 14 height 14
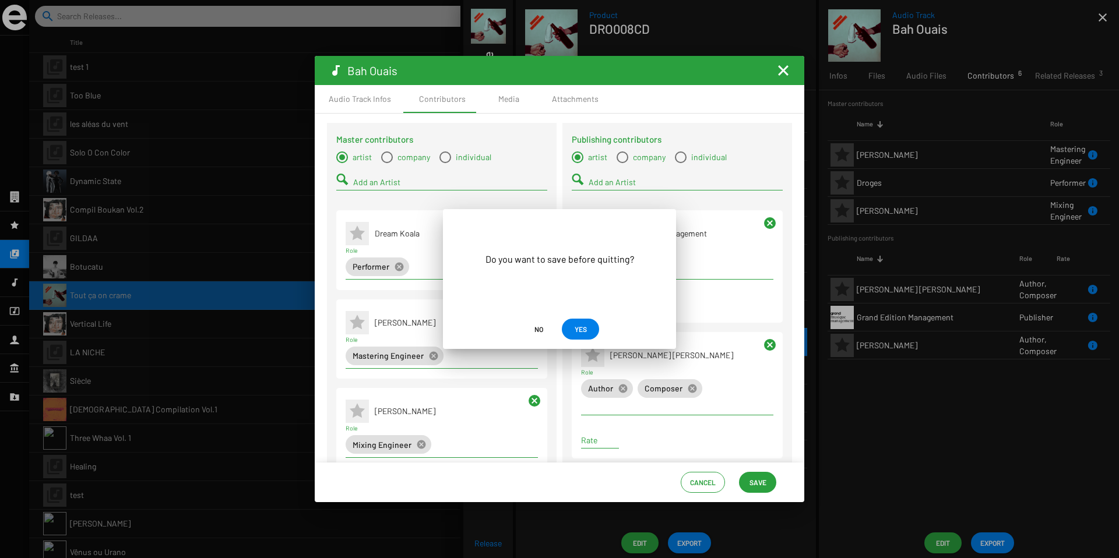
click at [584, 329] on span "YES" at bounding box center [581, 329] width 12 height 21
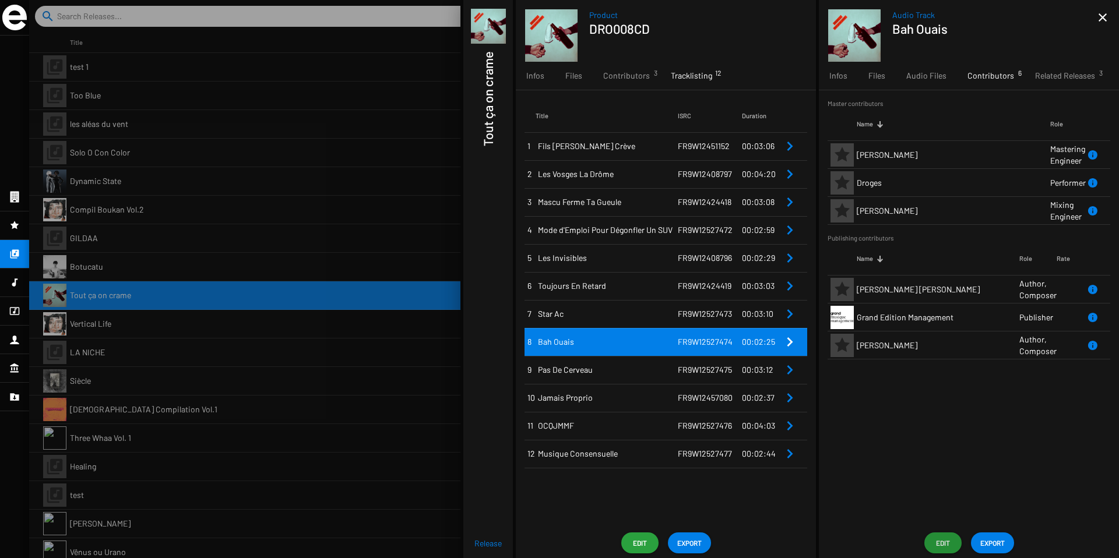
click at [534, 223] on td "4" at bounding box center [530, 230] width 11 height 28
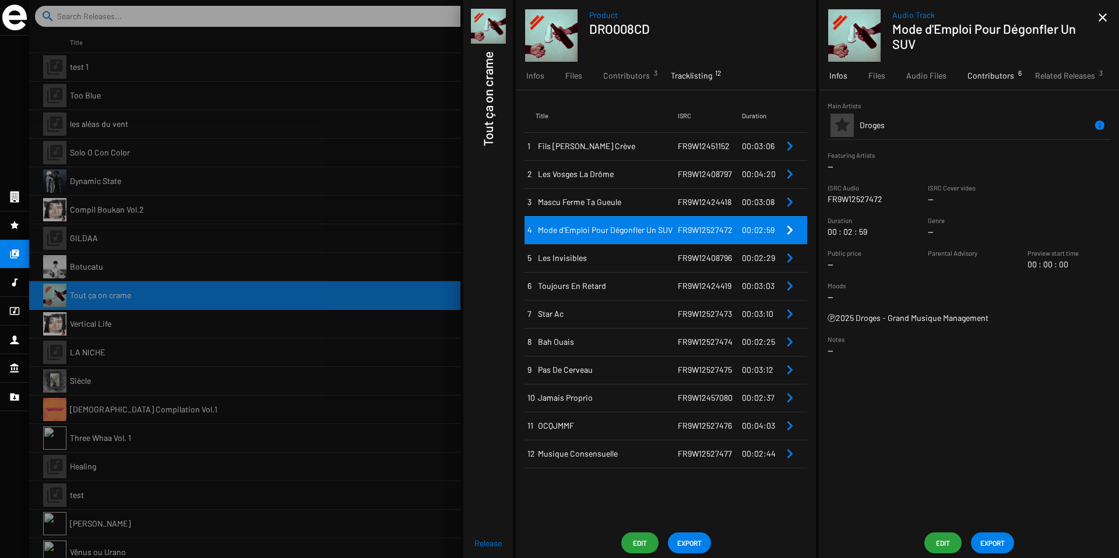
click at [989, 83] on div "Contributors 6" at bounding box center [991, 76] width 68 height 28
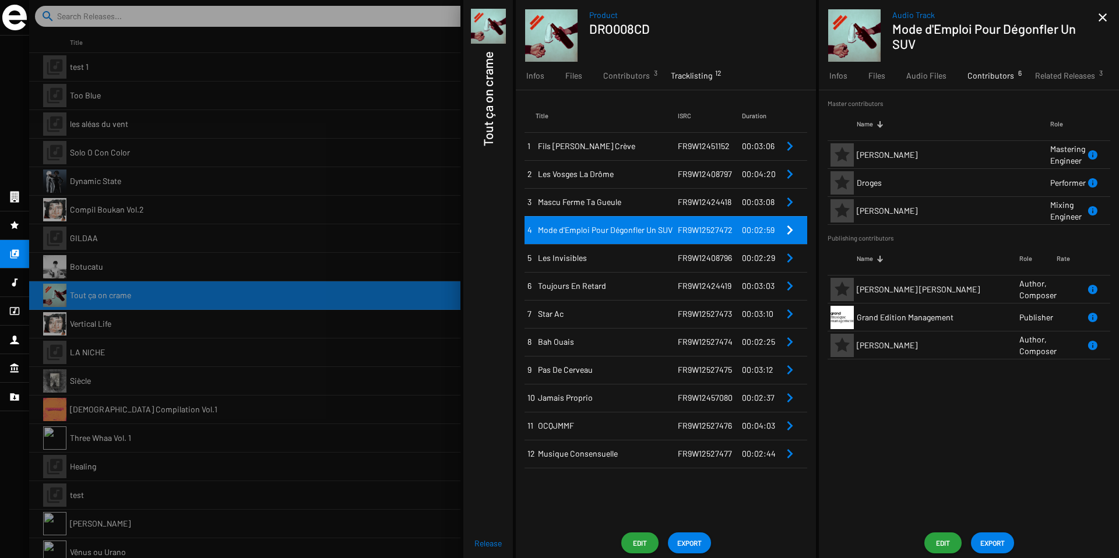
click at [691, 351] on td "FR9W12527474" at bounding box center [710, 342] width 64 height 28
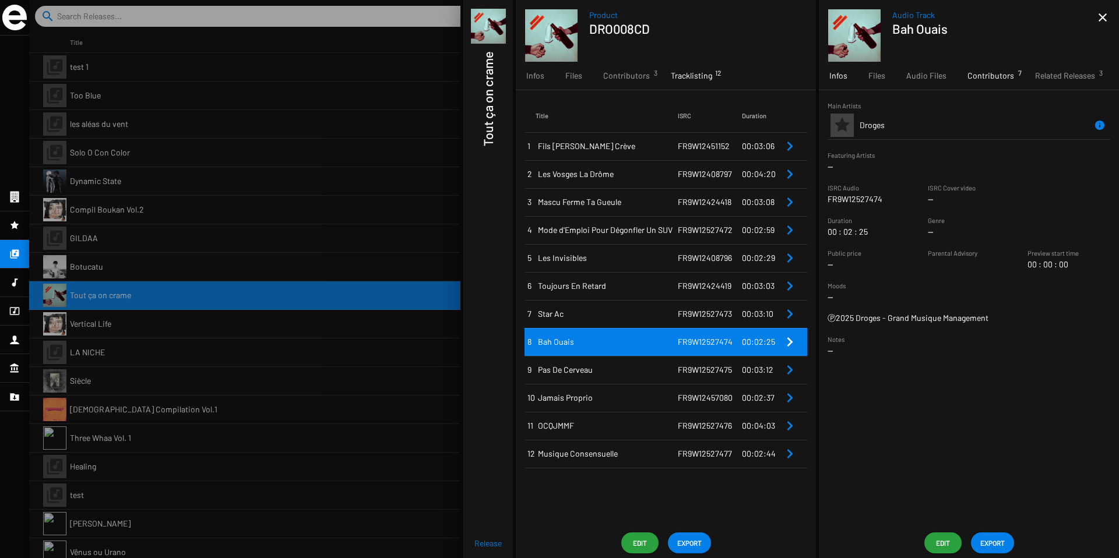
click at [979, 78] on span "Contributors 7" at bounding box center [990, 76] width 47 height 12
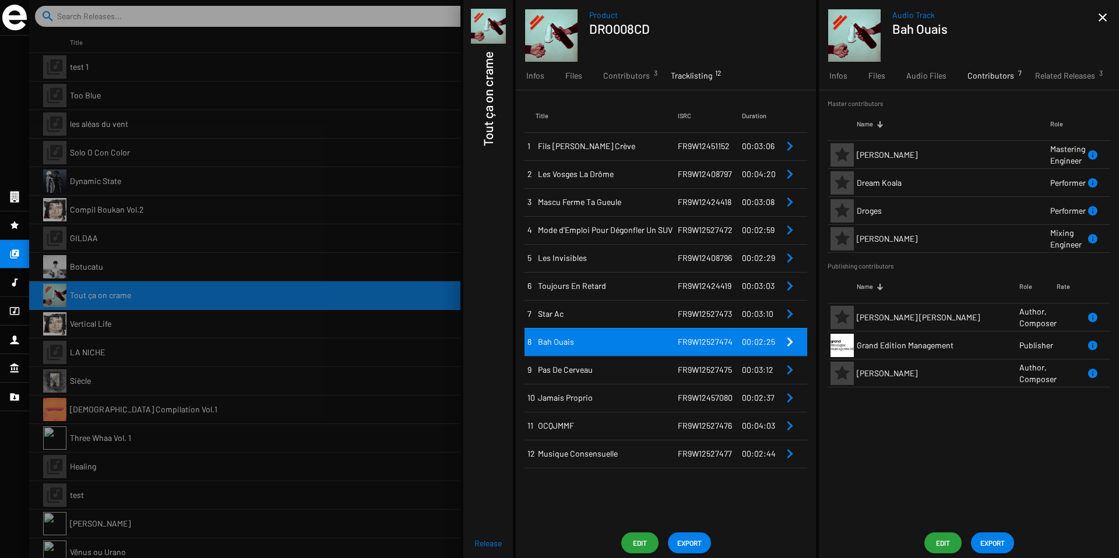
click at [937, 541] on span "Edit" at bounding box center [943, 543] width 19 height 21
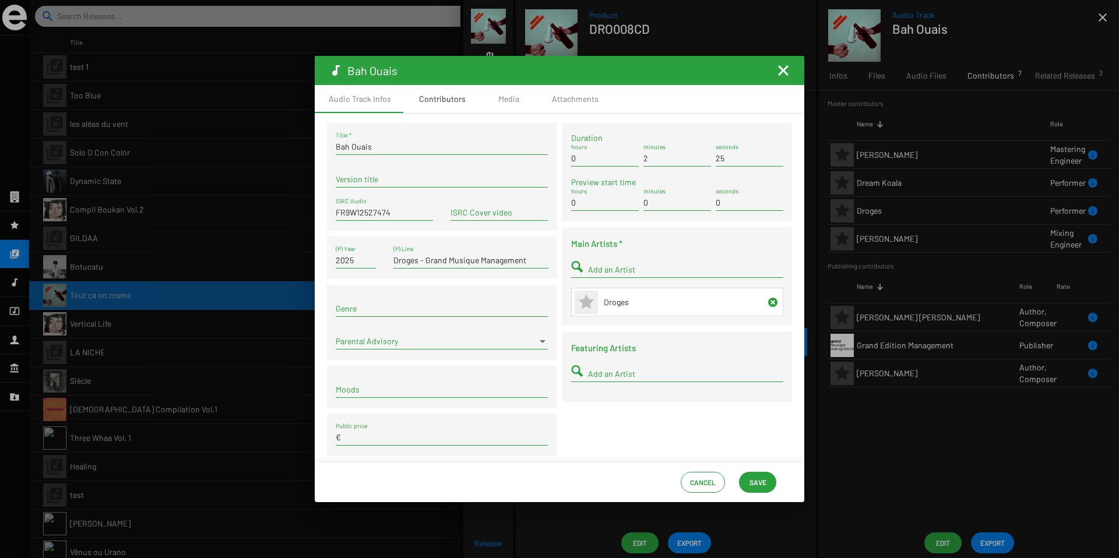
click at [448, 99] on div "Contributors" at bounding box center [442, 99] width 47 height 12
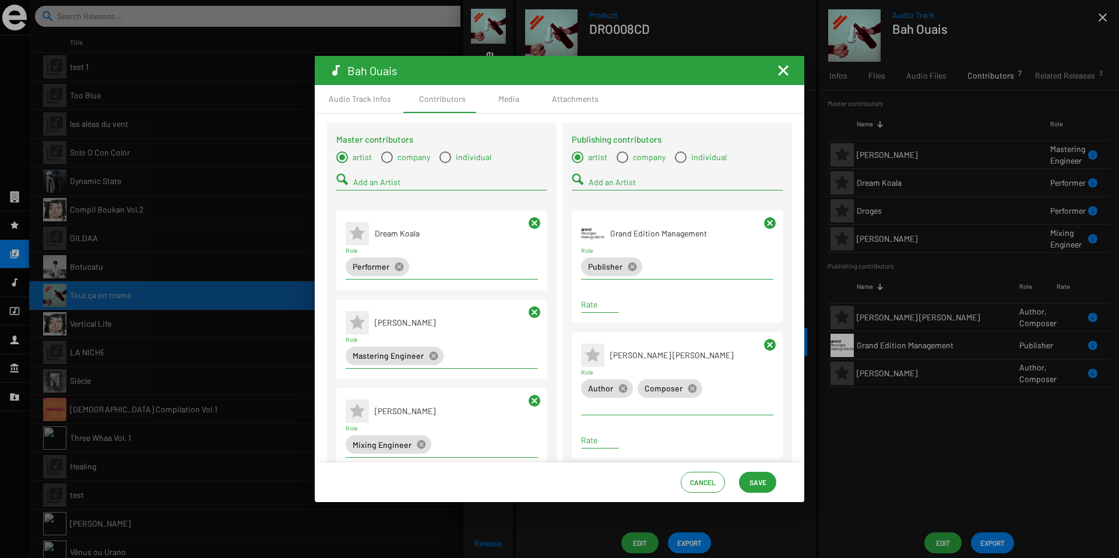
click at [532, 221] on mat-icon "cancel" at bounding box center [534, 223] width 14 height 14
click at [762, 483] on span "Save" at bounding box center [758, 482] width 17 height 21
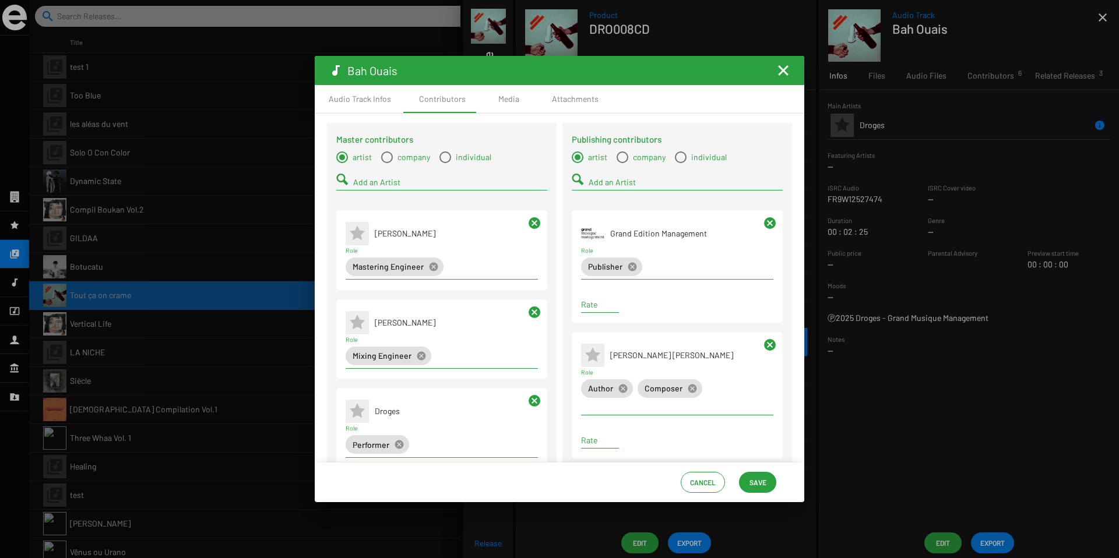
click at [785, 73] on mat-icon "Fermer la fenêtre" at bounding box center [783, 71] width 14 height 14
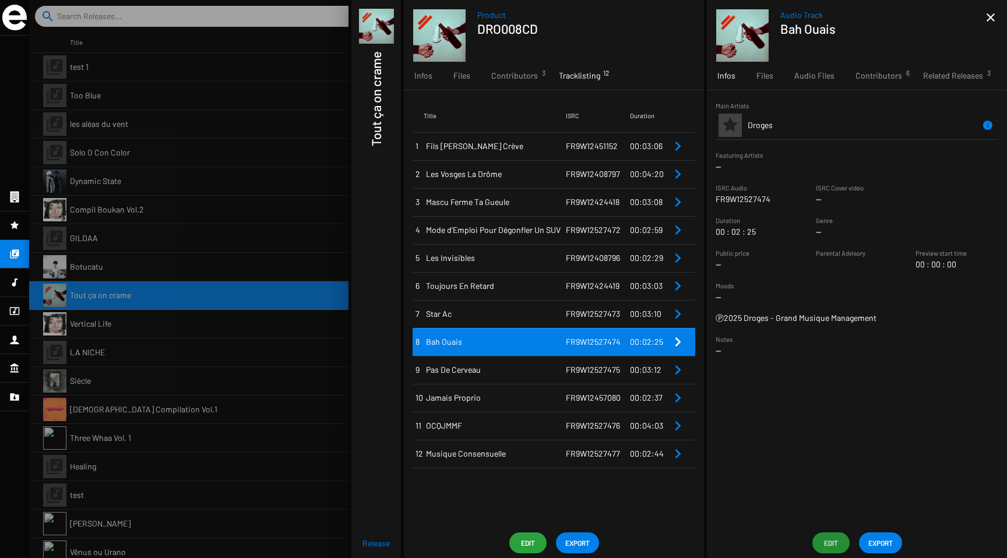
click at [677, 8] on app-overview-header "Product DRO008CD" at bounding box center [554, 31] width 300 height 62
